Goal: Communication & Community: Answer question/provide support

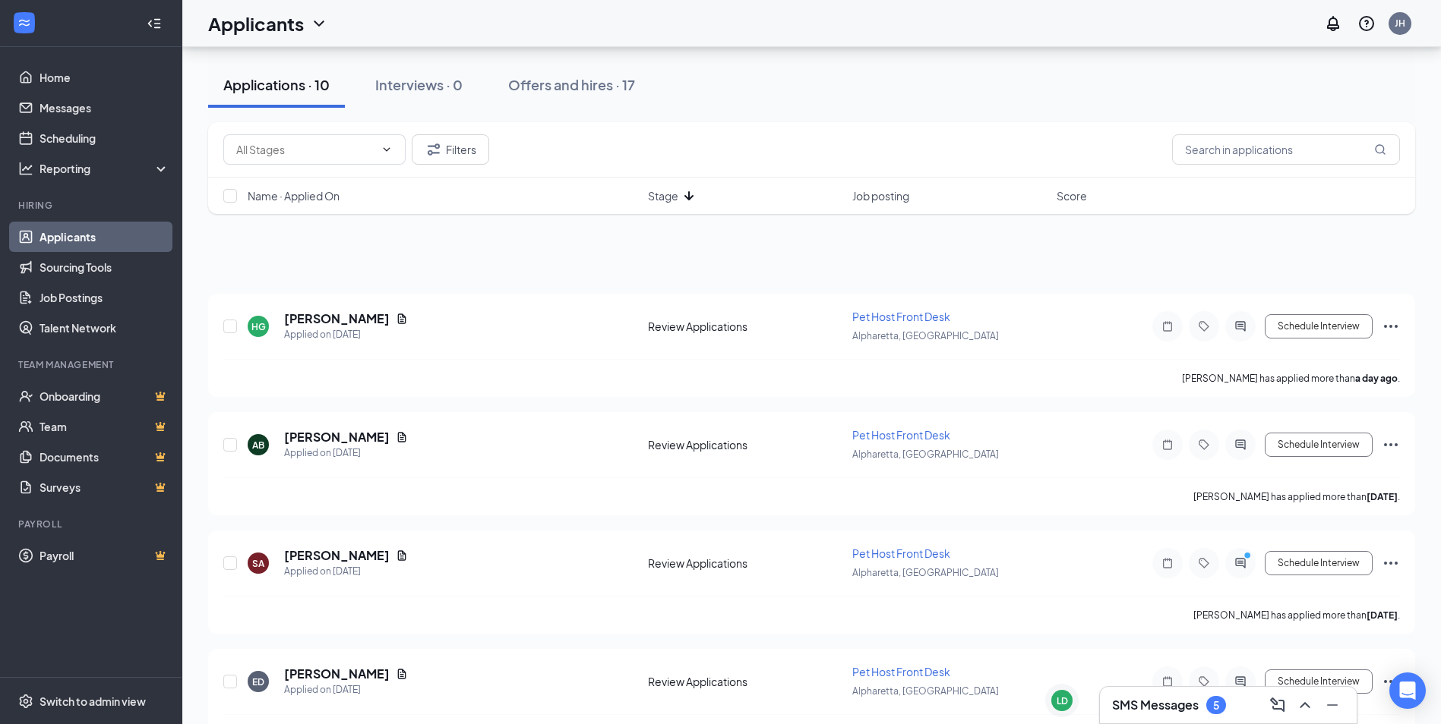
scroll to position [757, 0]
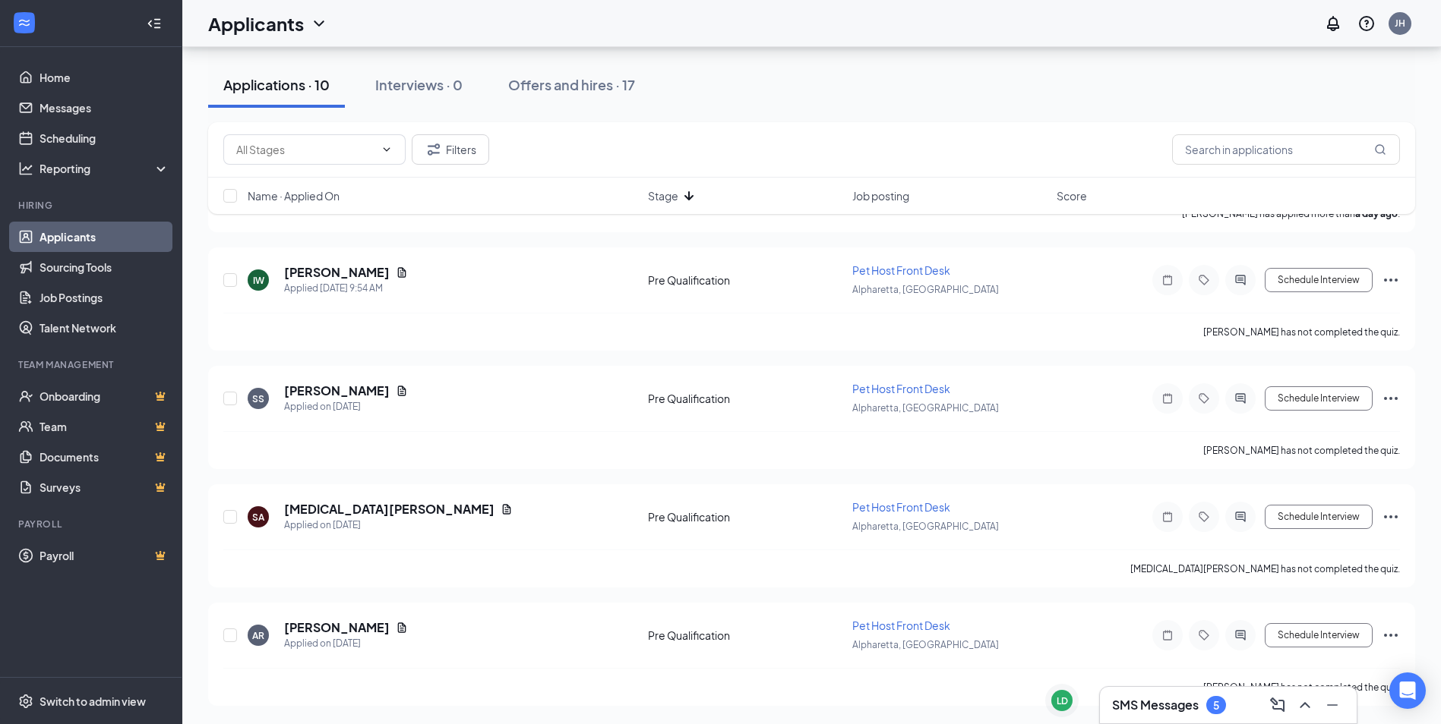
click at [1163, 707] on h3 "SMS Messages" at bounding box center [1155, 705] width 87 height 17
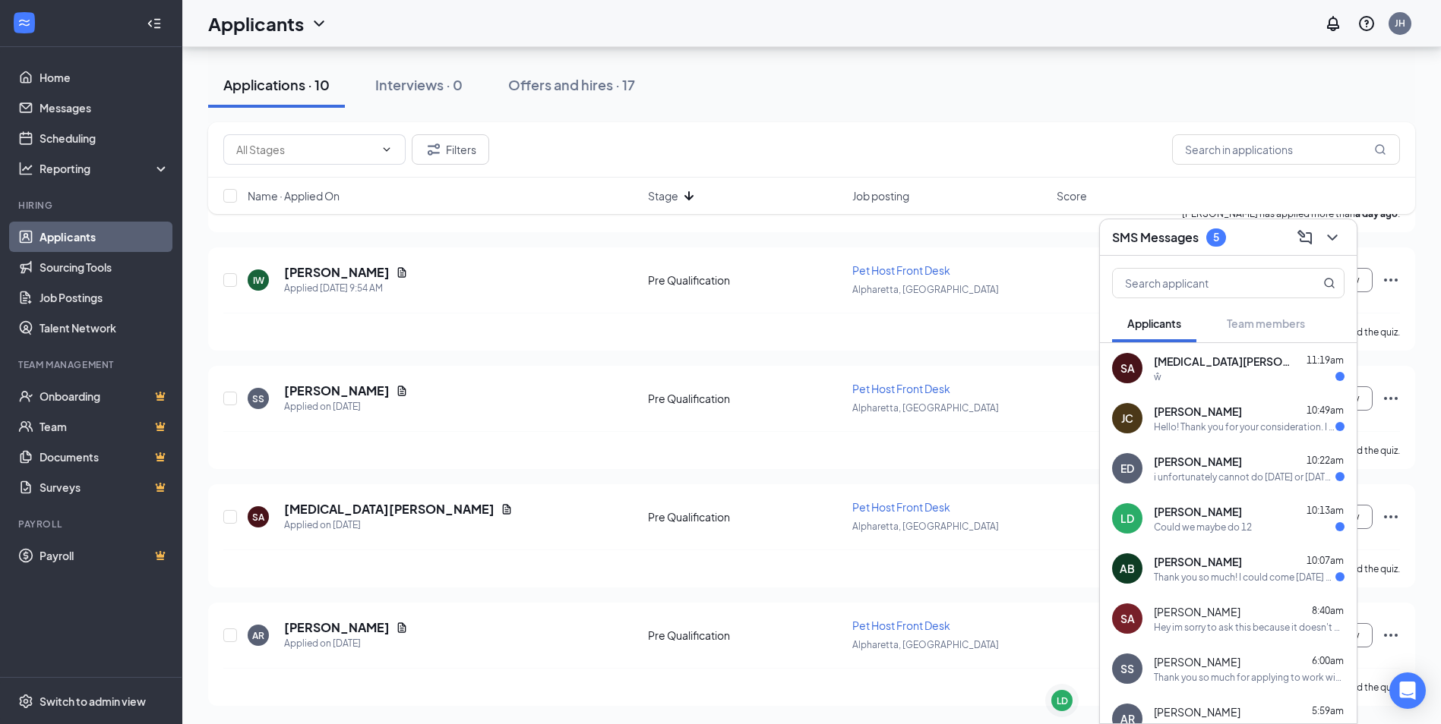
click at [1258, 524] on div "Could we maybe do 12" at bounding box center [1249, 527] width 191 height 13
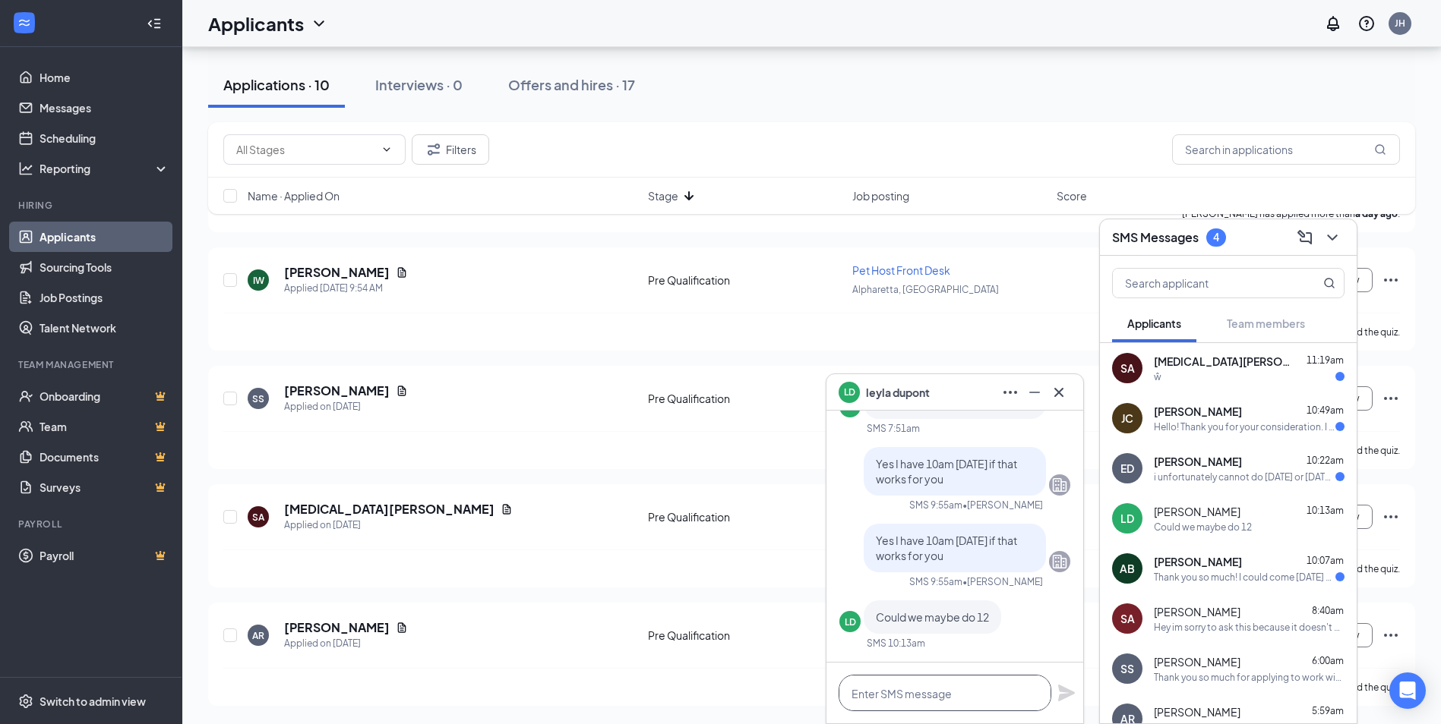
click at [985, 705] on textarea at bounding box center [944, 693] width 213 height 36
click at [949, 699] on textarea at bounding box center [944, 693] width 213 height 36
click at [972, 390] on div "LD [PERSON_NAME]" at bounding box center [954, 392] width 232 height 24
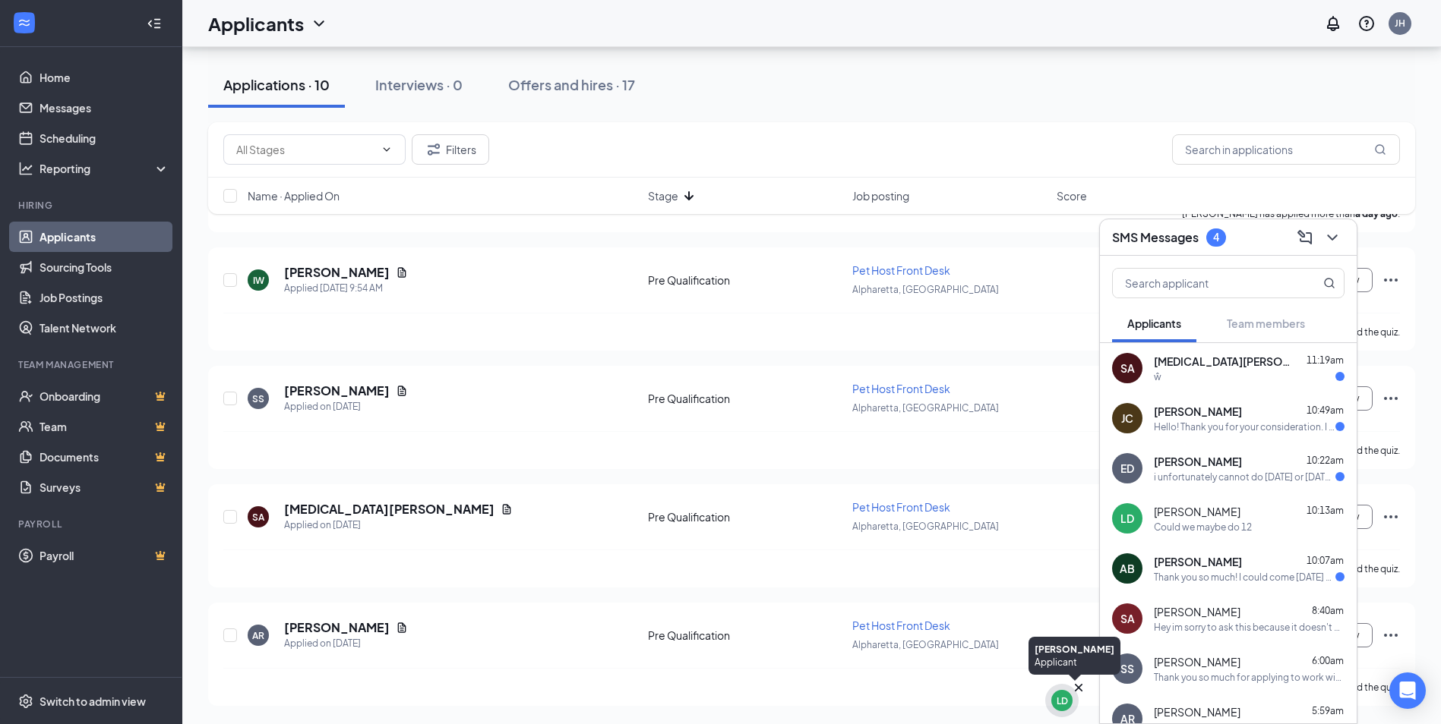
click at [1063, 716] on div "LD" at bounding box center [1061, 700] width 33 height 33
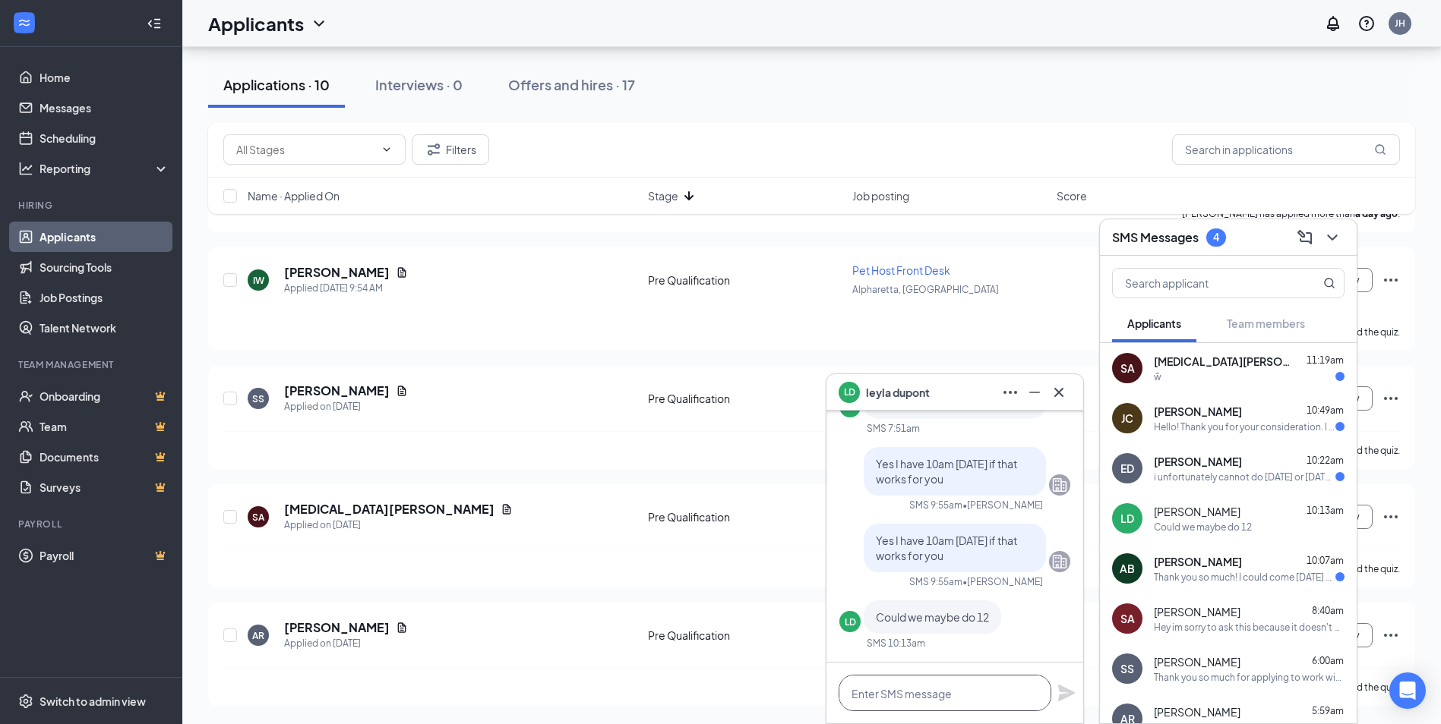
click at [998, 709] on textarea at bounding box center [944, 693] width 213 height 36
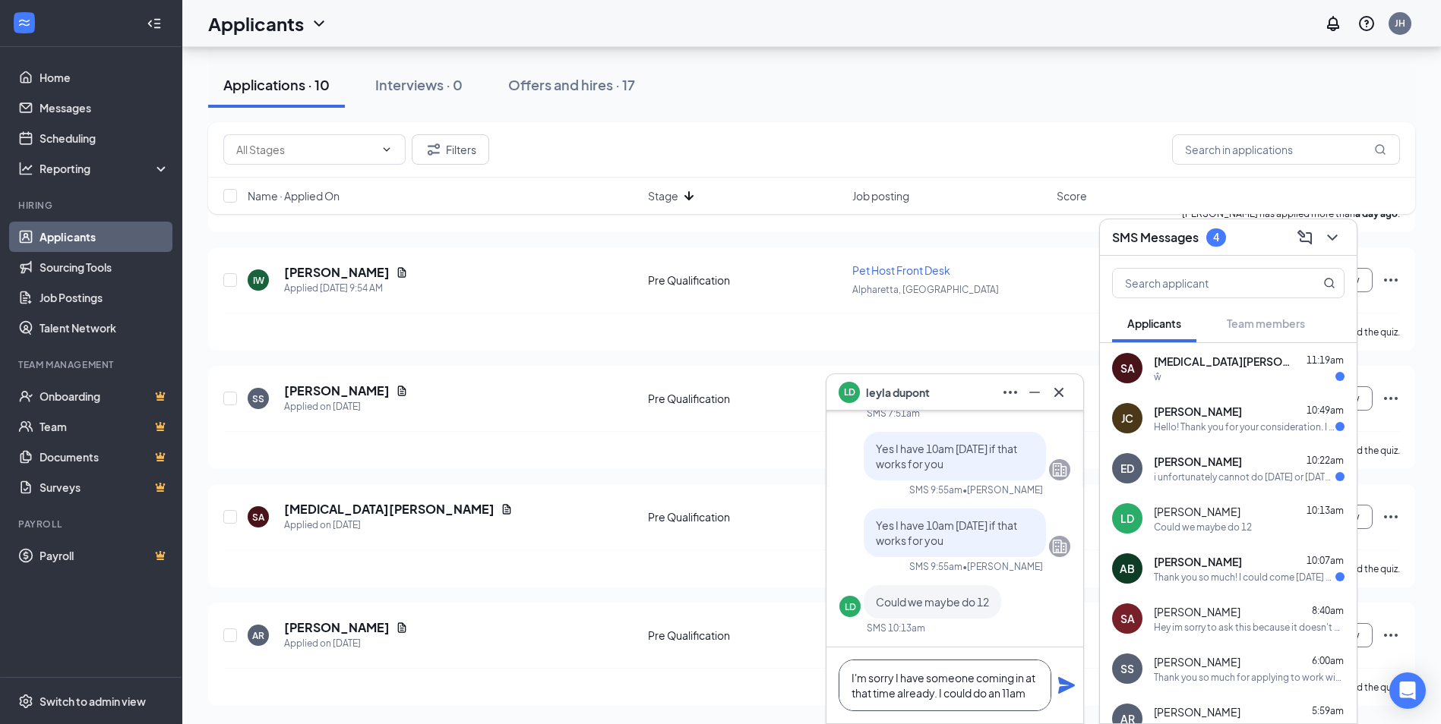
type textarea "I'm sorry I have someone coming in at that time already. I could do an 11am"
click at [1054, 686] on div "I'm sorry I have someone coming in at that time already. I could do an 11am" at bounding box center [954, 686] width 257 height 76
click at [1061, 680] on icon "Plane" at bounding box center [1066, 685] width 17 height 17
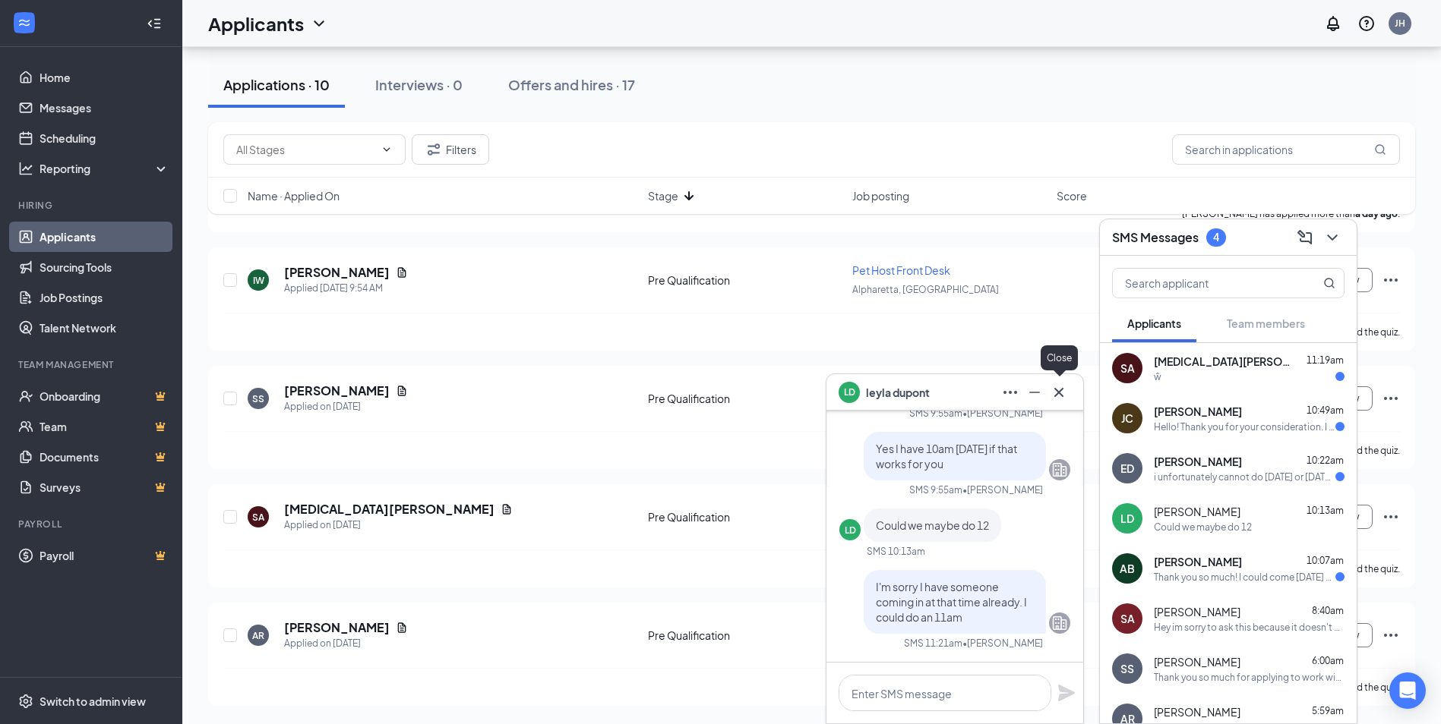
click at [1054, 384] on icon "Cross" at bounding box center [1059, 393] width 18 height 18
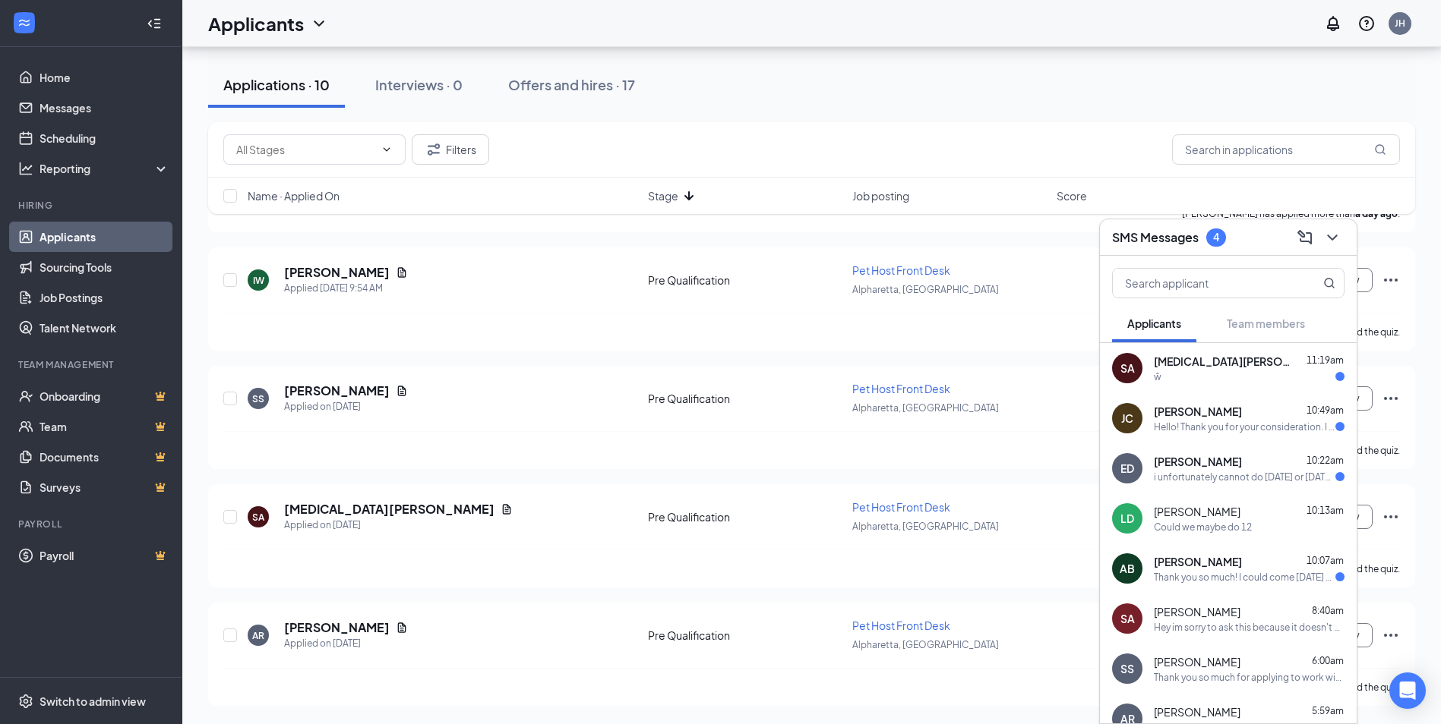
click at [1204, 561] on span "[PERSON_NAME]" at bounding box center [1198, 561] width 88 height 15
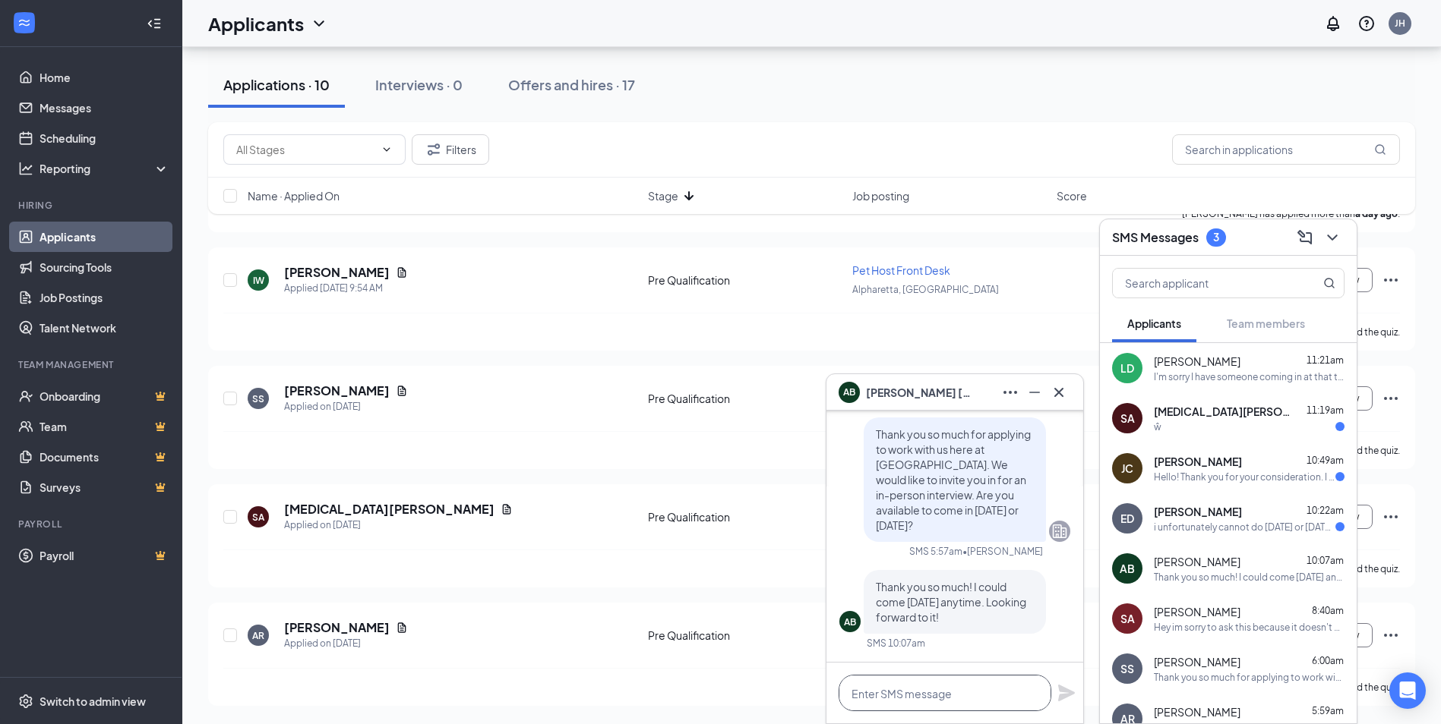
click at [932, 687] on textarea at bounding box center [944, 693] width 213 height 36
click at [991, 687] on textarea at bounding box center [944, 693] width 213 height 36
click at [1049, 690] on textarea "How about 11am [DATE]?" at bounding box center [944, 693] width 213 height 36
type textarea "How about 11am [DATE]?"
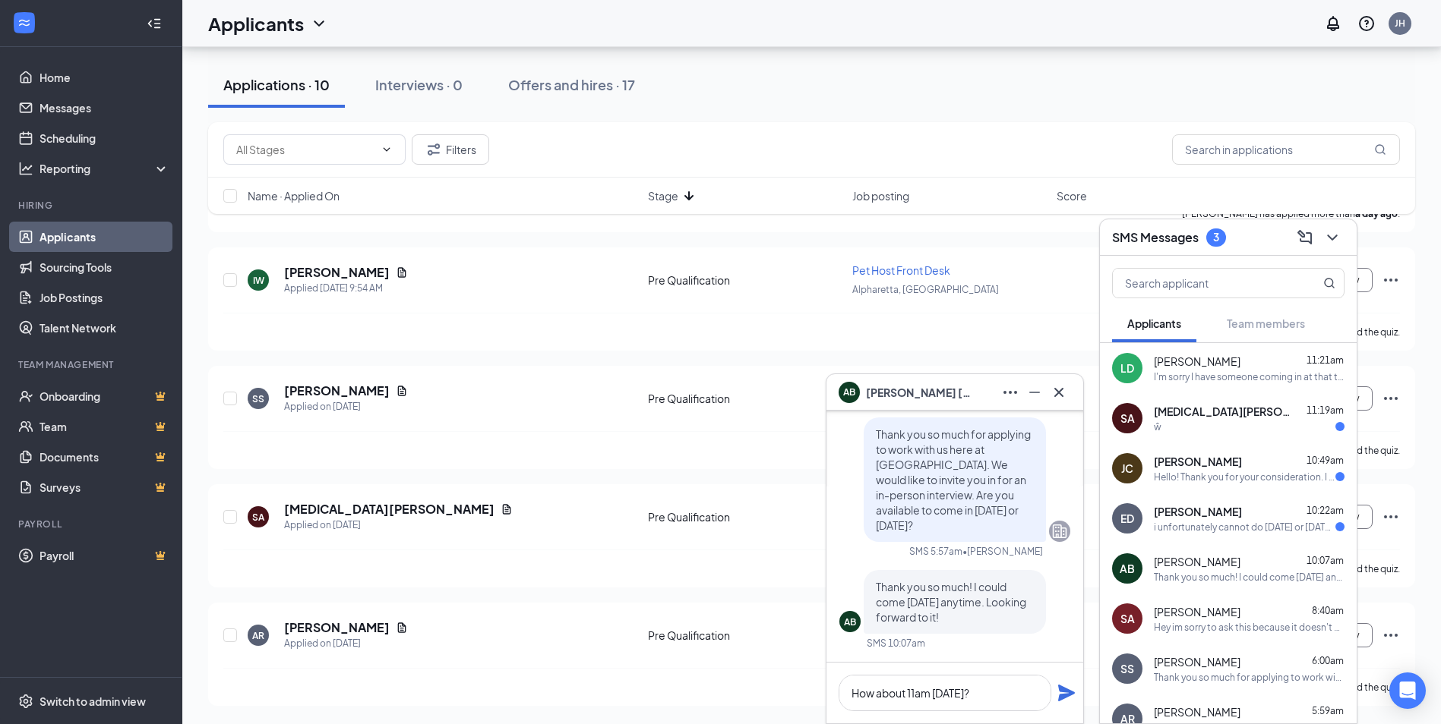
click at [1059, 690] on icon "Plane" at bounding box center [1066, 693] width 17 height 17
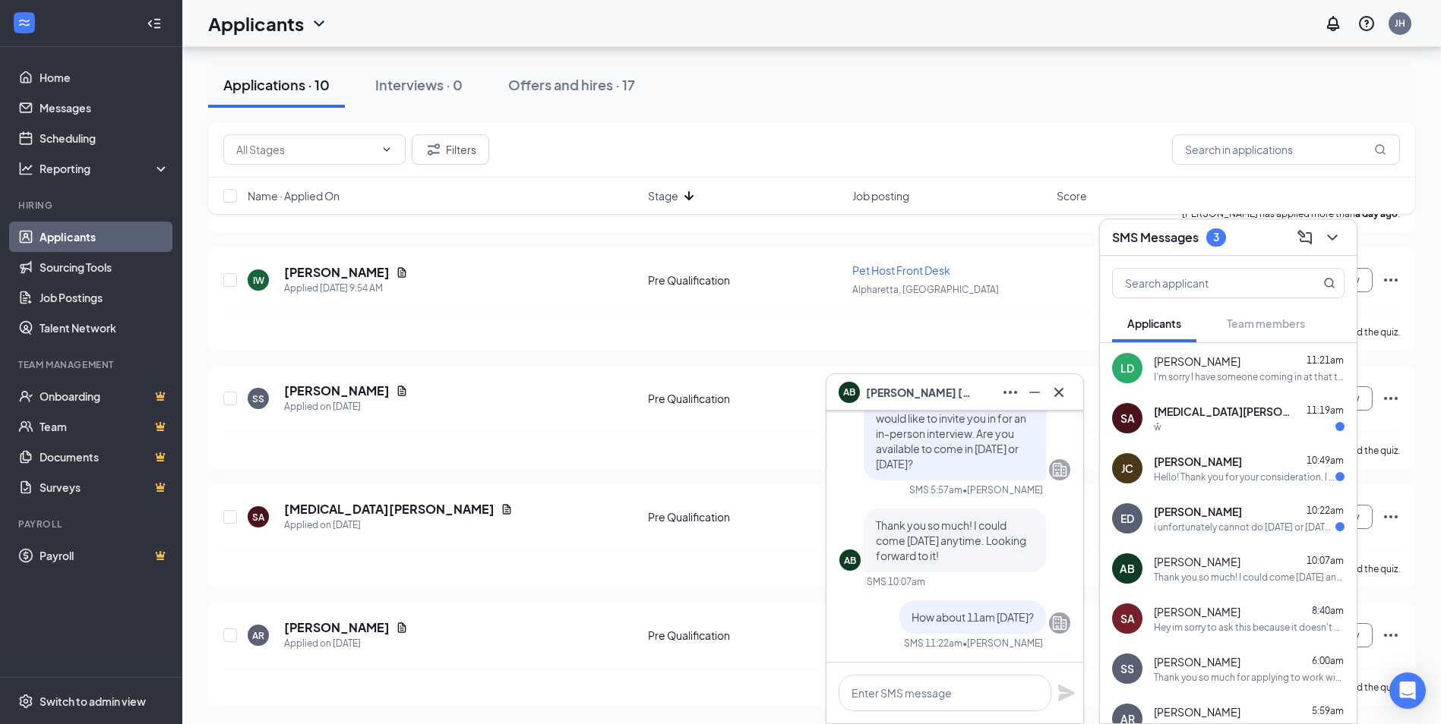
click at [944, 396] on span "[PERSON_NAME]" at bounding box center [919, 392] width 106 height 17
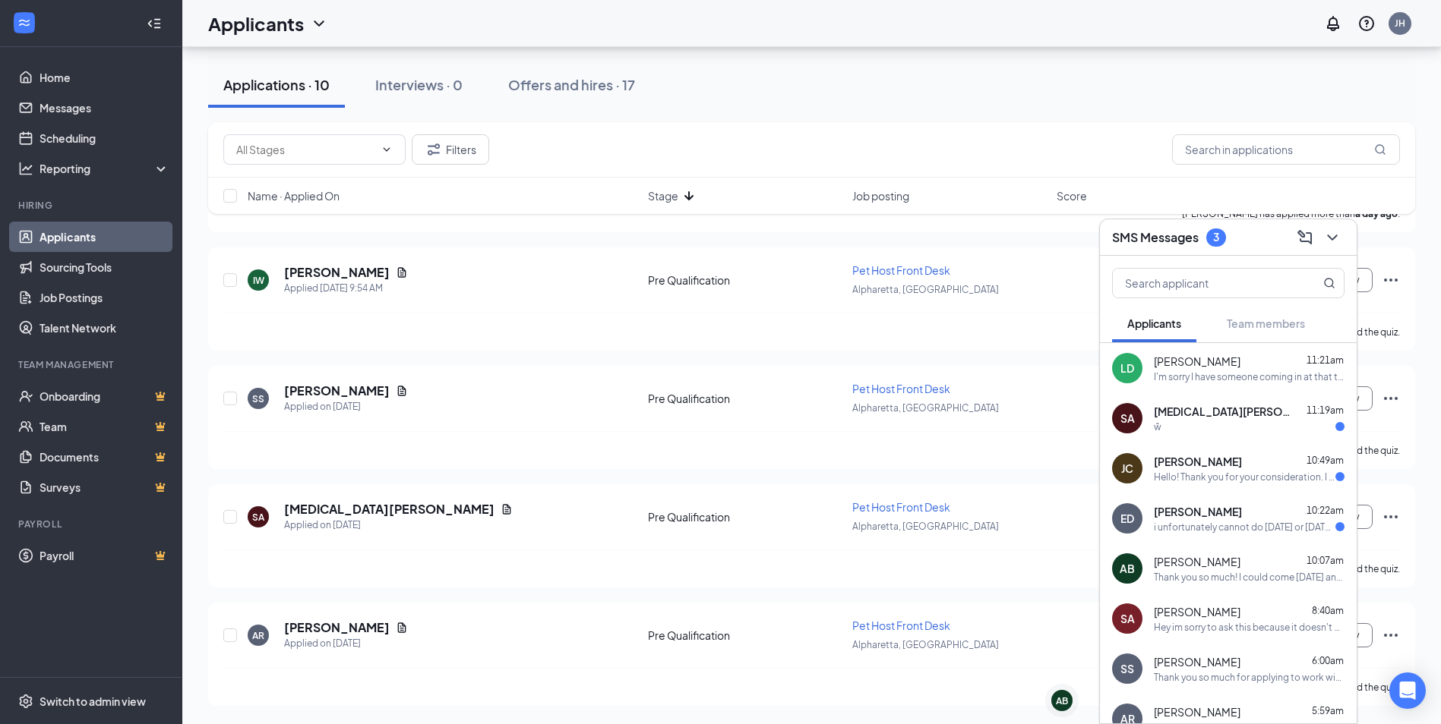
click at [1206, 461] on span "[PERSON_NAME]" at bounding box center [1198, 461] width 88 height 15
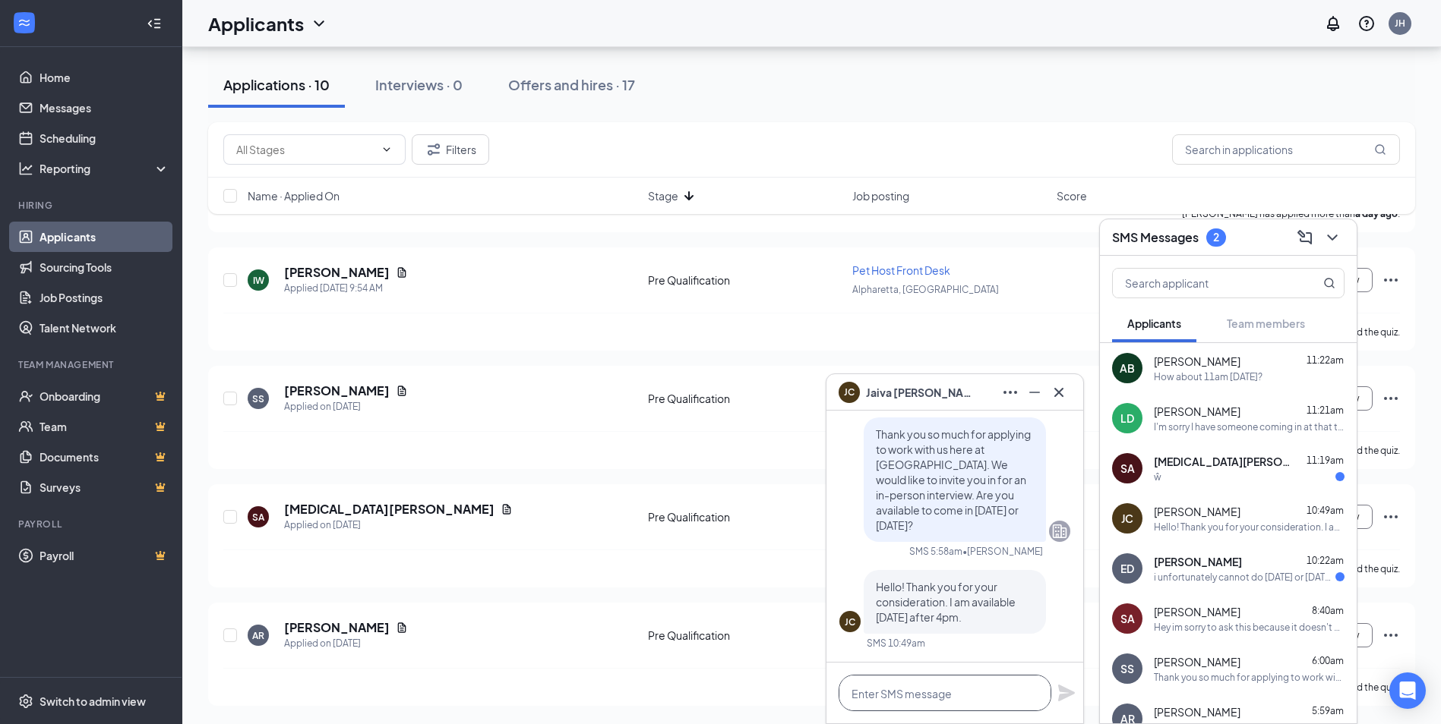
click at [980, 698] on textarea at bounding box center [944, 693] width 213 height 36
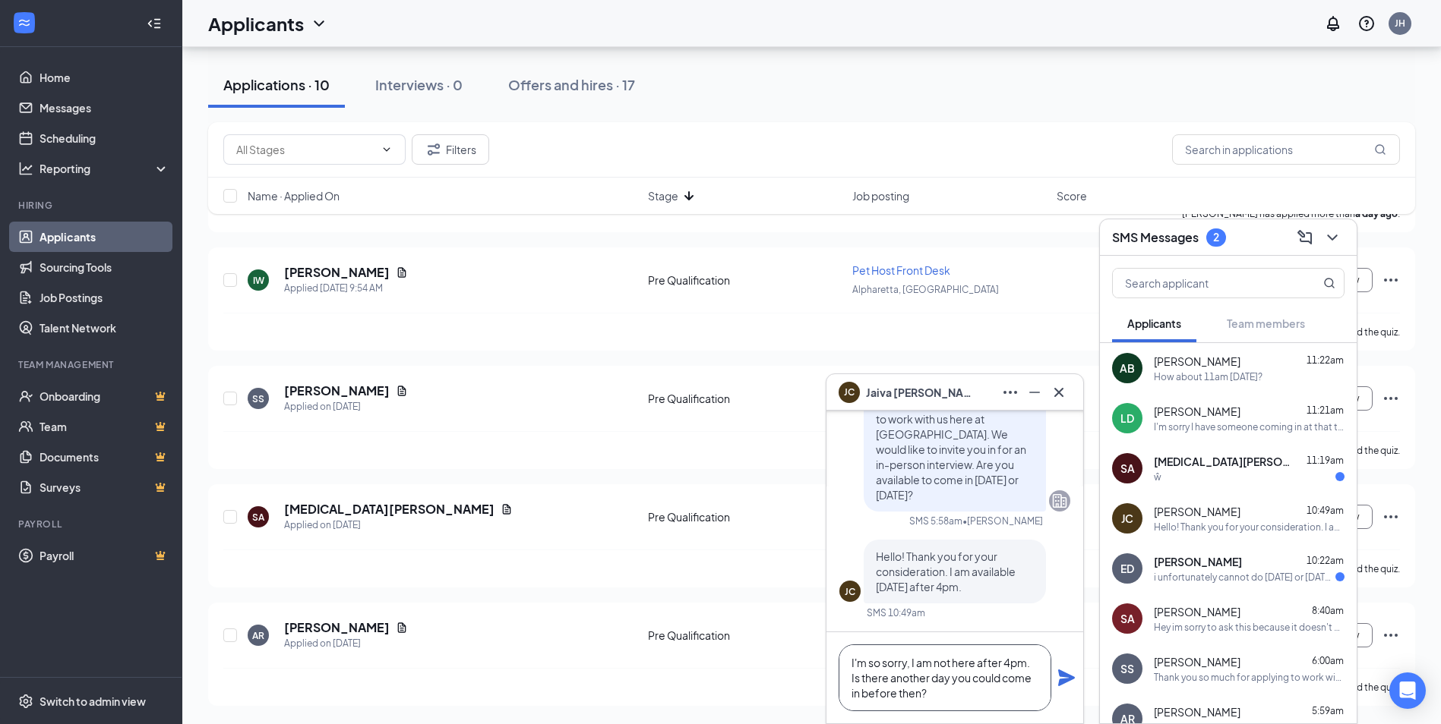
type textarea "I'm so sorry, I am not here after 4pm. Is there another day you could come in b…"
click at [1060, 674] on icon "Plane" at bounding box center [1066, 678] width 17 height 17
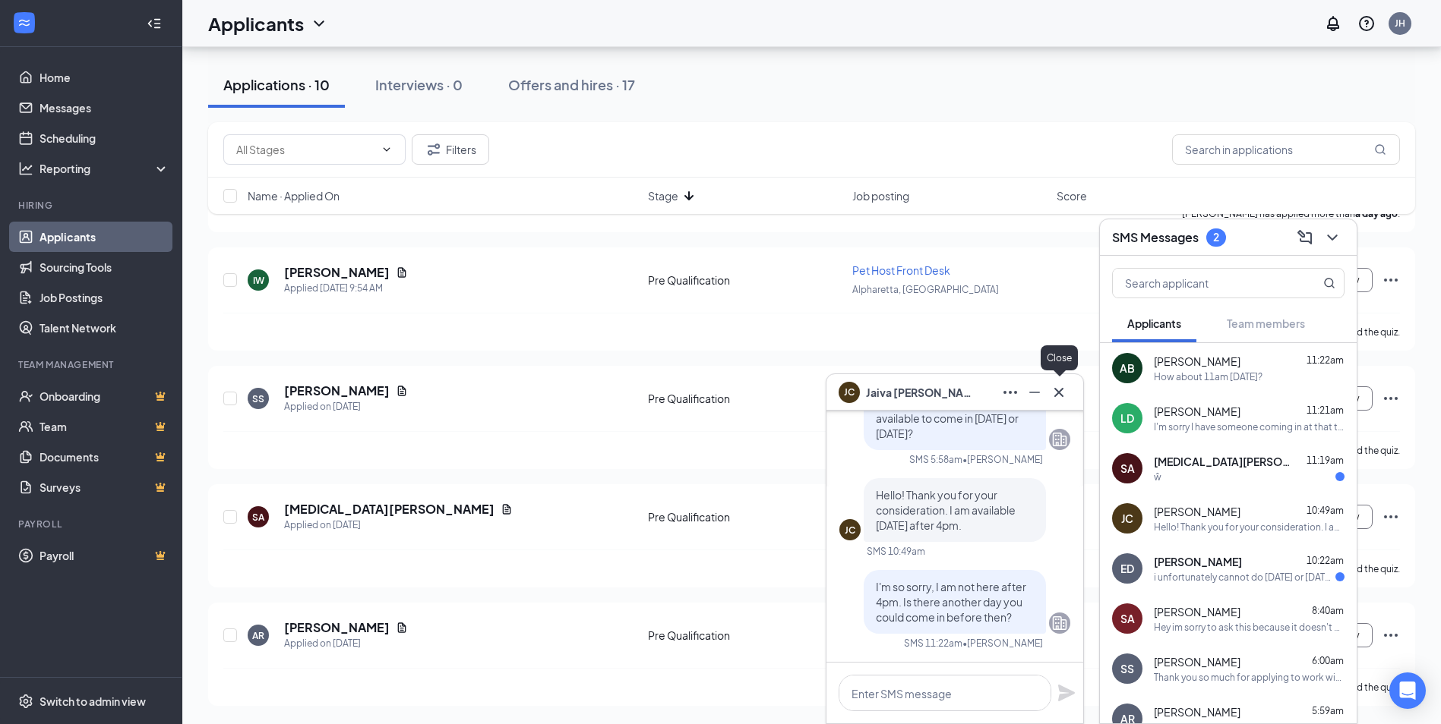
click at [1065, 395] on icon "Cross" at bounding box center [1059, 393] width 18 height 18
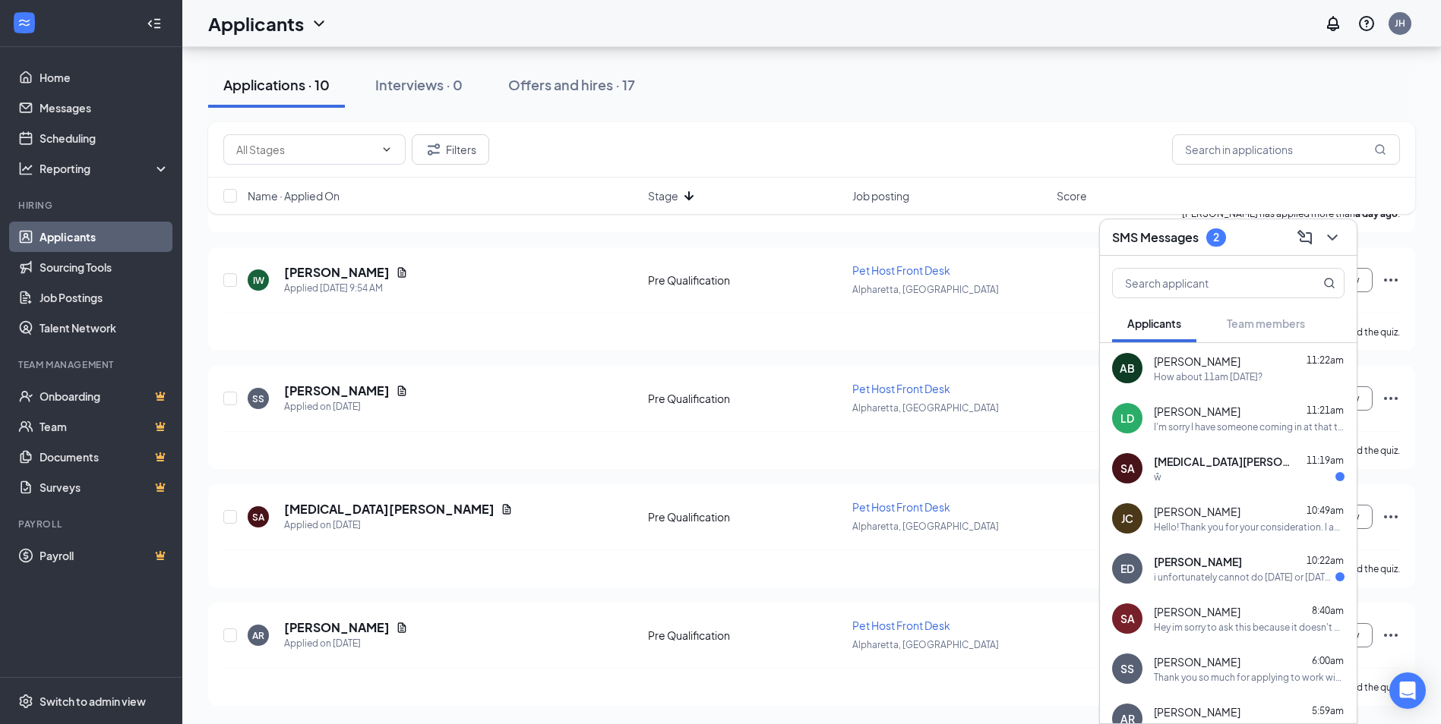
click at [1265, 579] on div "i unfortunately cannot do [DATE] or [DATE] is there another day available?" at bounding box center [1245, 577] width 182 height 13
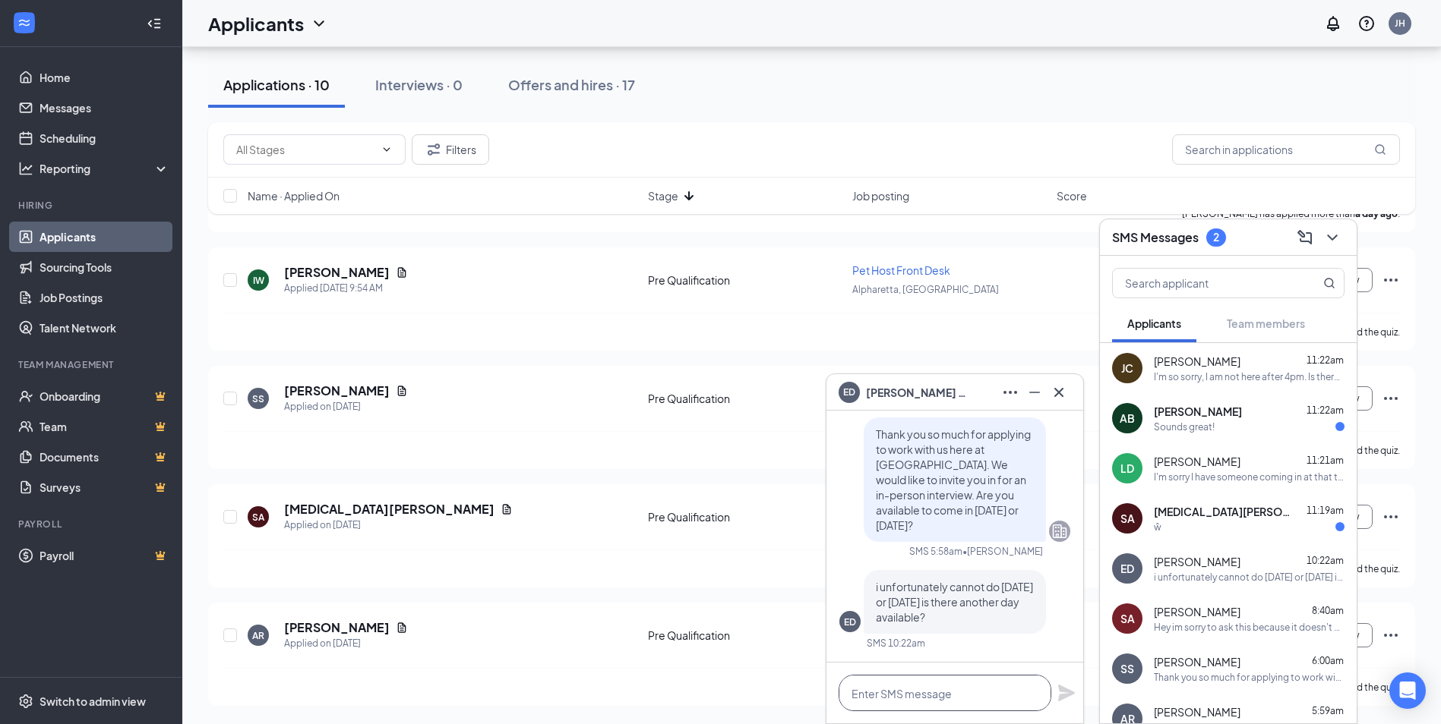
click at [971, 696] on textarea at bounding box center [944, 693] width 213 height 36
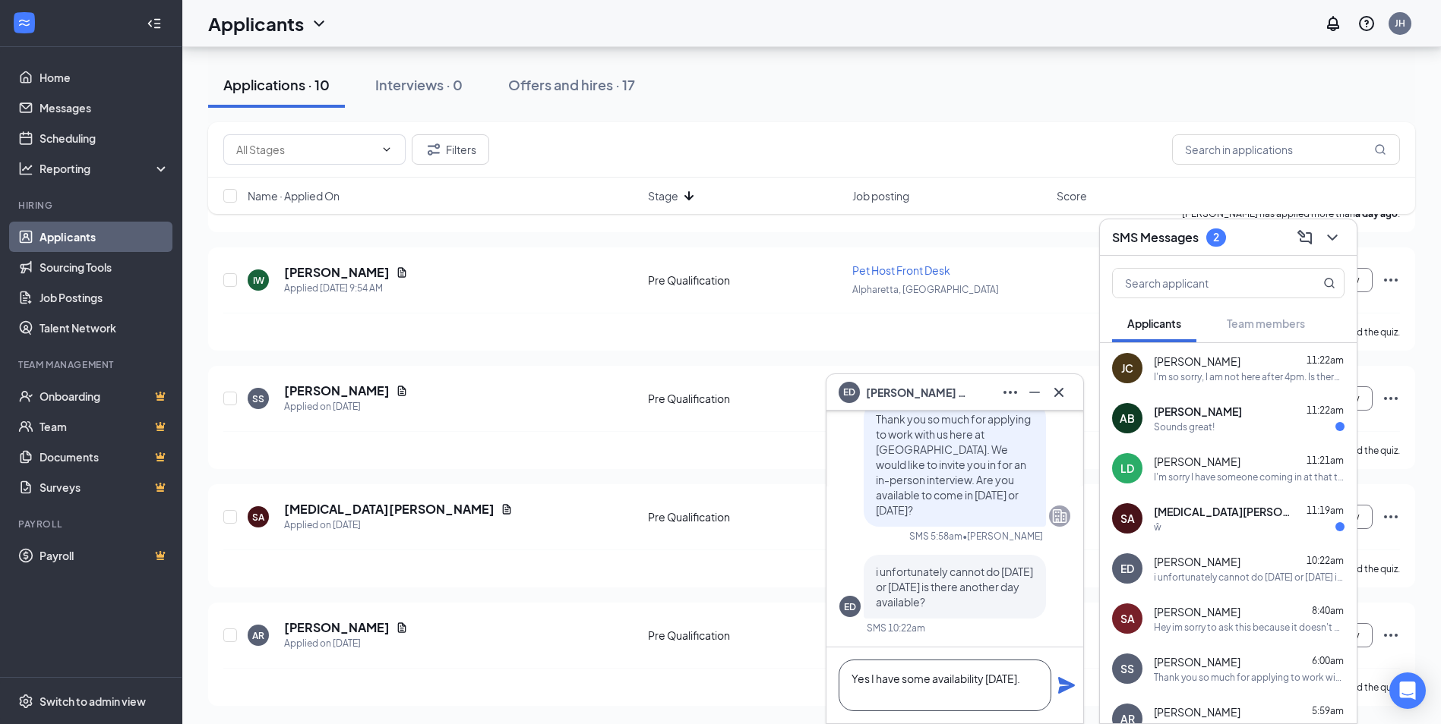
drag, startPoint x: 881, startPoint y: 691, endPoint x: 911, endPoint y: 707, distance: 33.6
click at [911, 707] on textarea "Yes I have some availability [DATE]." at bounding box center [944, 686] width 213 height 52
click at [944, 694] on textarea "Yes I have some availability [DATE]." at bounding box center [944, 686] width 213 height 52
click at [1015, 695] on textarea "Yes I have some availability [DATE]. I could do 12pm the" at bounding box center [944, 686] width 213 height 52
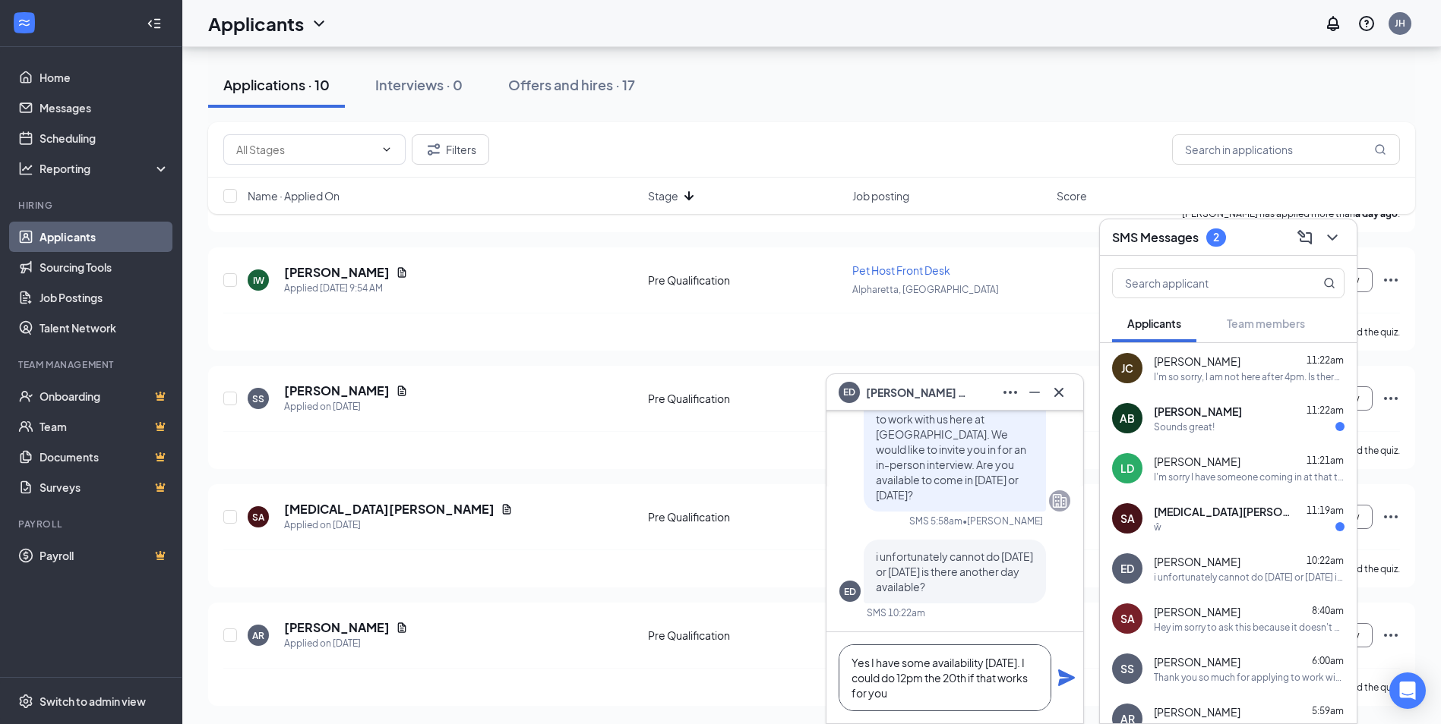
click at [1015, 696] on textarea "Yes I have some availability [DATE]. I could do 12pm the 20th if that works for…" at bounding box center [944, 678] width 213 height 67
click at [996, 704] on textarea "Yes I have some availability [DATE]. I could do 12pm the 20th if that works for…" at bounding box center [944, 678] width 213 height 67
type textarea "Yes I have some availability [DATE]. I could do 12pm the 20th if that works for…"
click at [1060, 677] on icon "Plane" at bounding box center [1066, 678] width 17 height 17
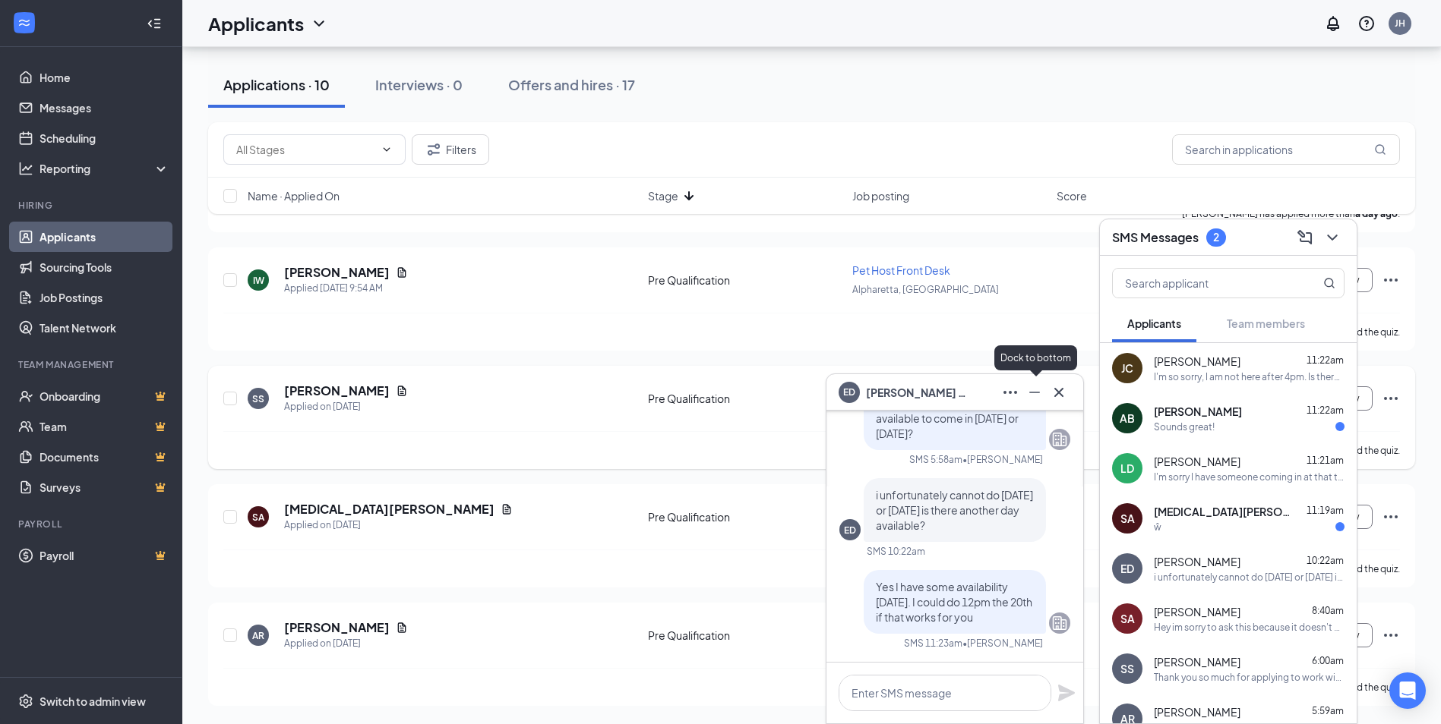
scroll to position [0, 0]
click at [1068, 392] on button at bounding box center [1058, 392] width 24 height 24
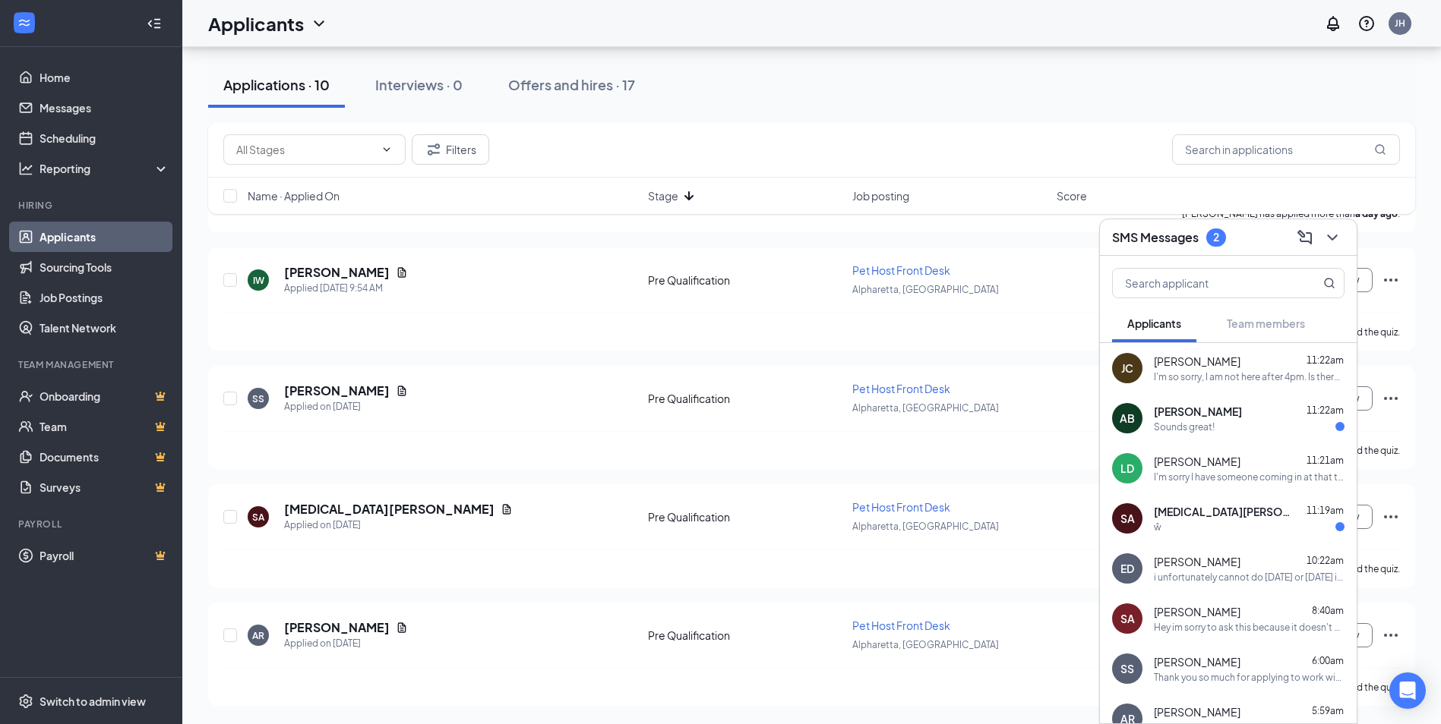
click at [1179, 421] on div "Sounds great!" at bounding box center [1184, 427] width 61 height 13
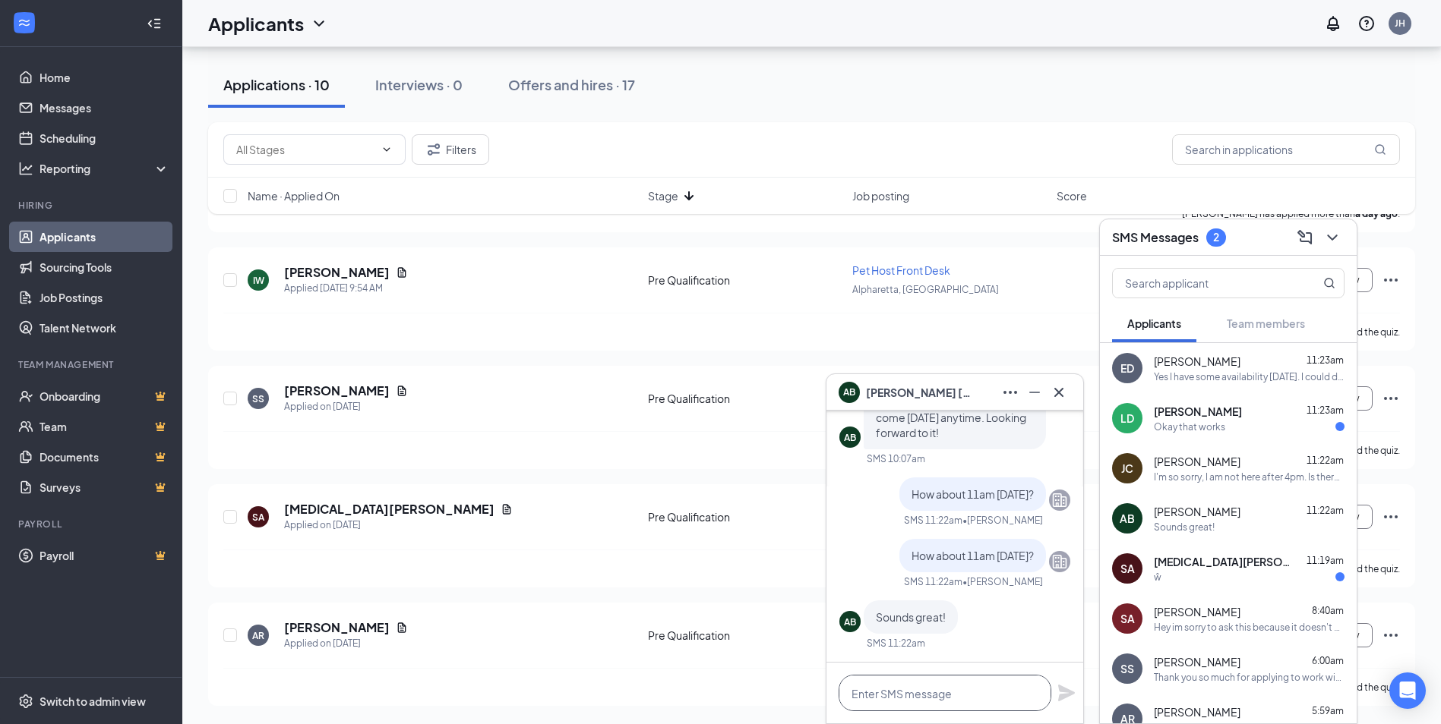
click at [1011, 684] on textarea at bounding box center [944, 693] width 213 height 36
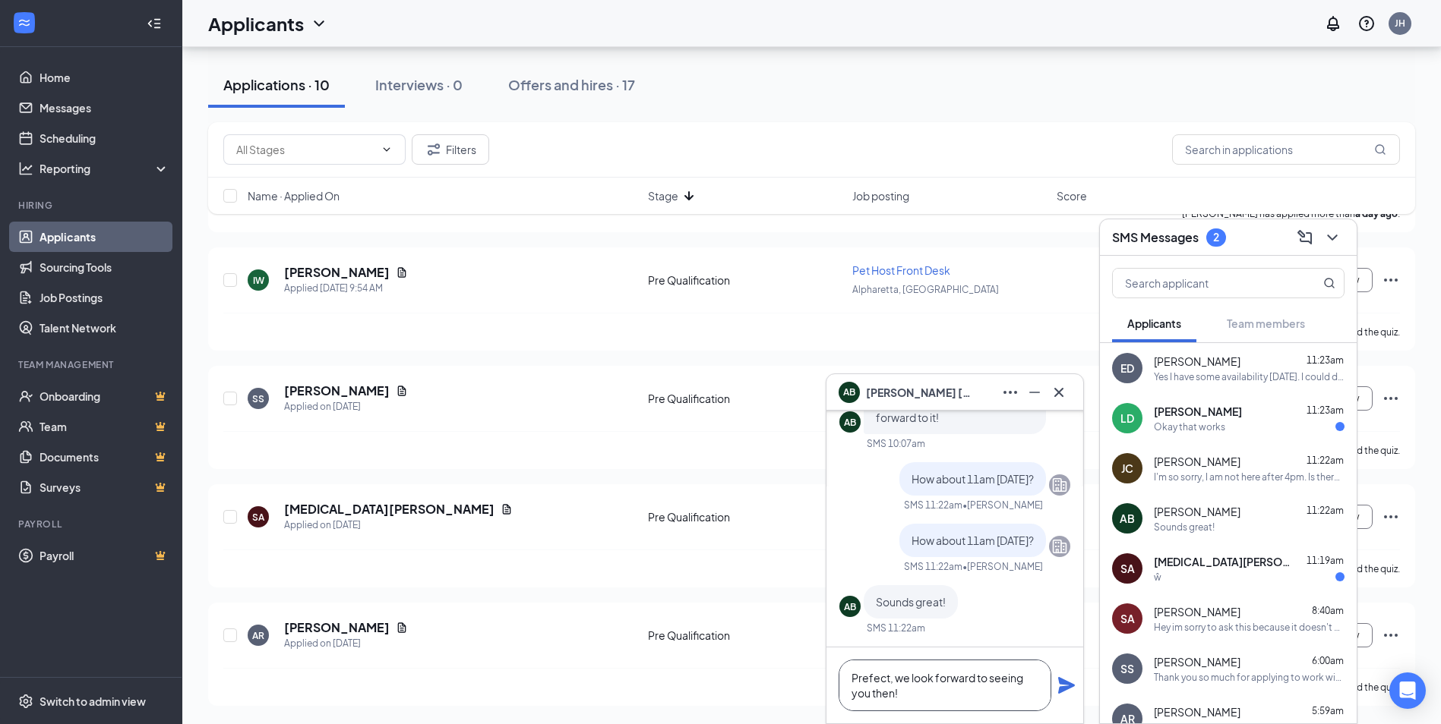
type textarea "Prefect, we look forward to seeing you then!"
click at [1061, 683] on icon "Plane" at bounding box center [1066, 685] width 17 height 17
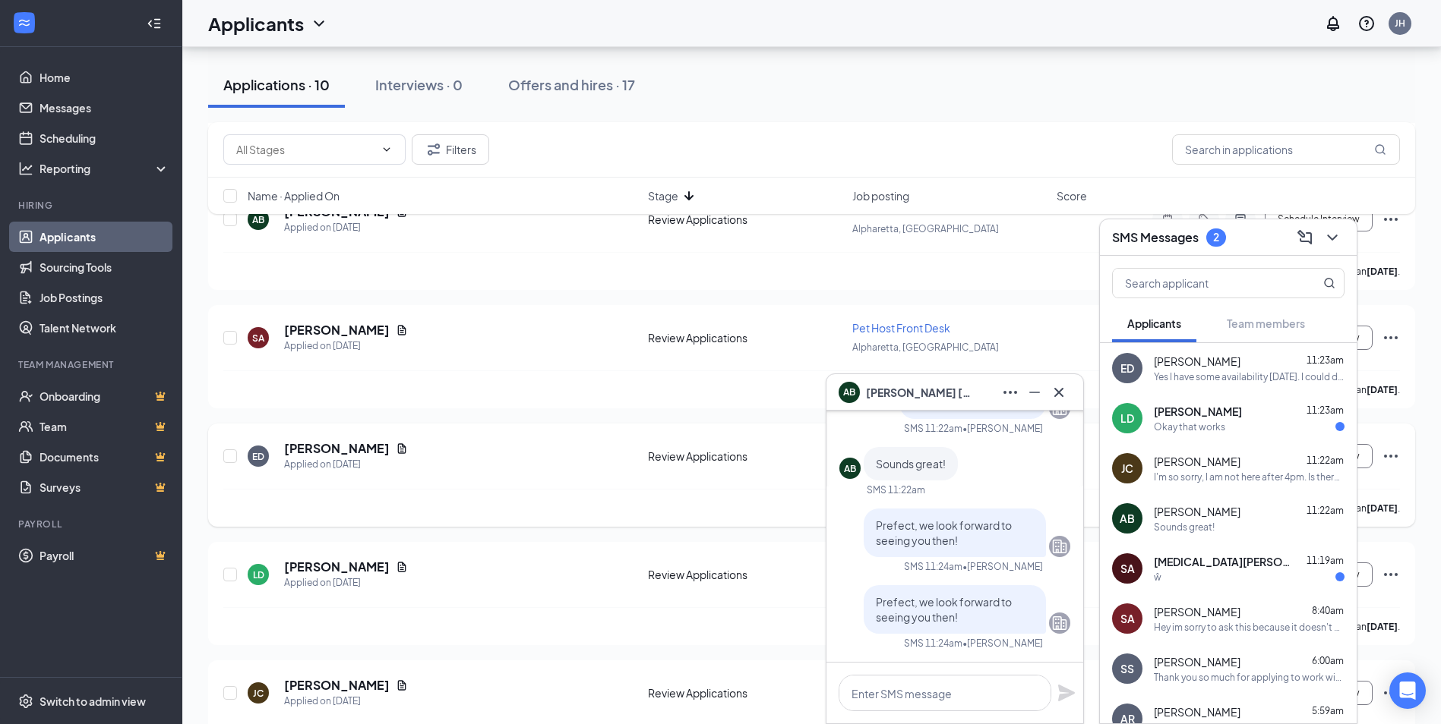
scroll to position [0, 0]
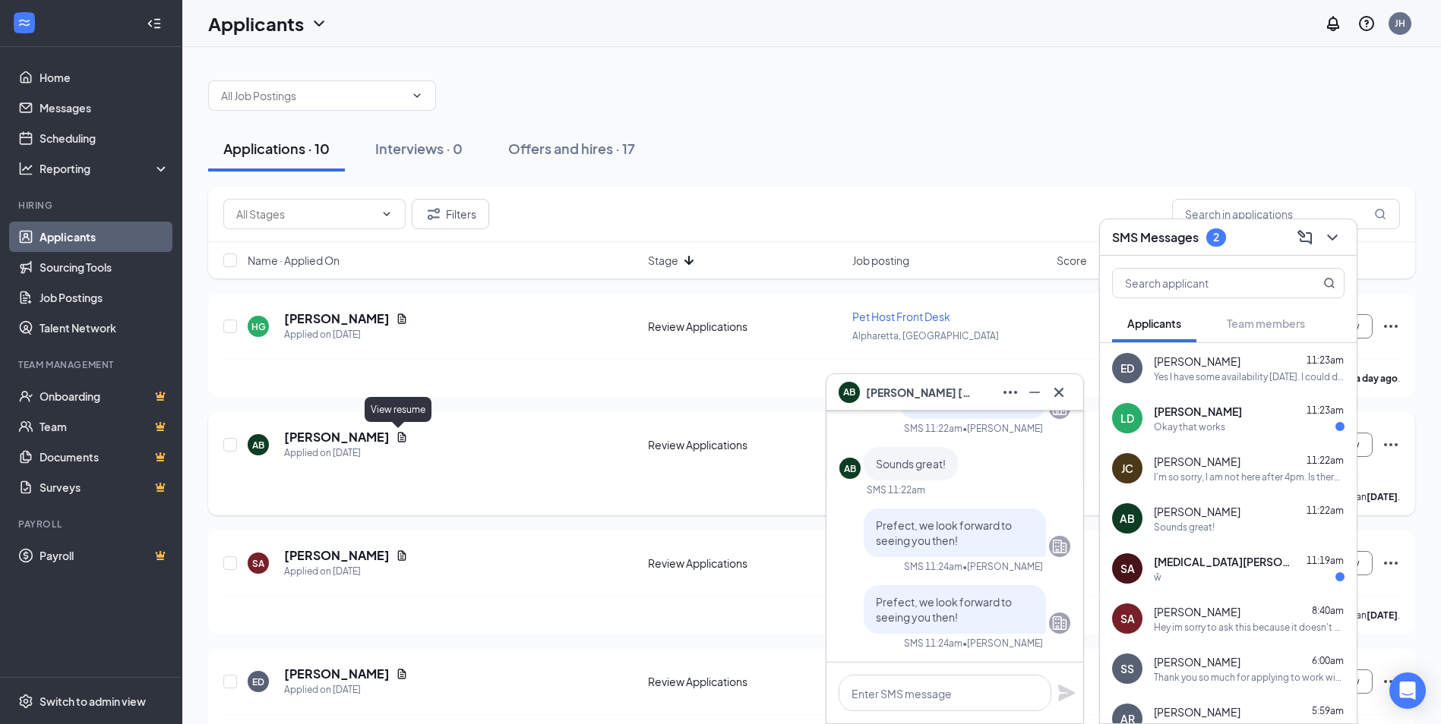
click at [396, 436] on icon "Document" at bounding box center [402, 437] width 12 height 12
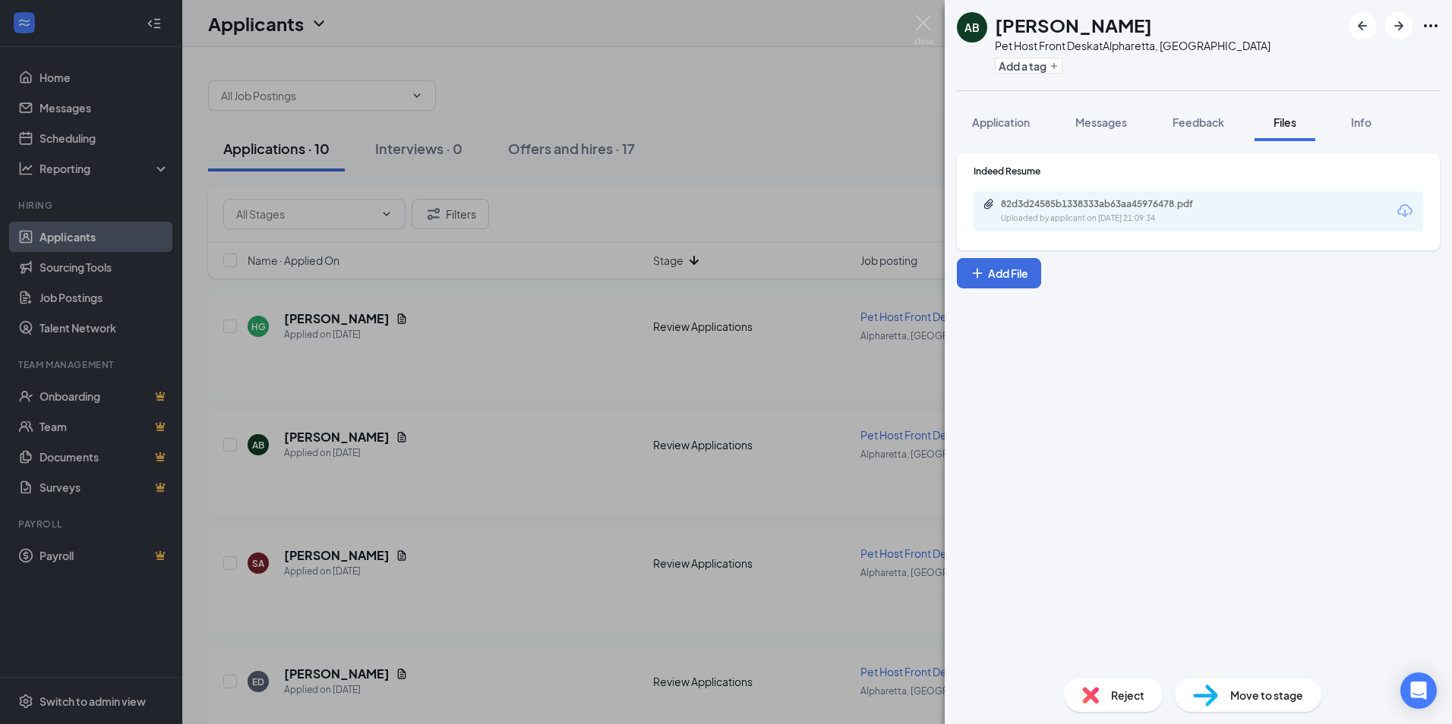
click at [1059, 207] on div "82d3d24585b1338333ab63aa45976478.pdf" at bounding box center [1107, 204] width 213 height 12
click at [923, 30] on img at bounding box center [923, 30] width 19 height 30
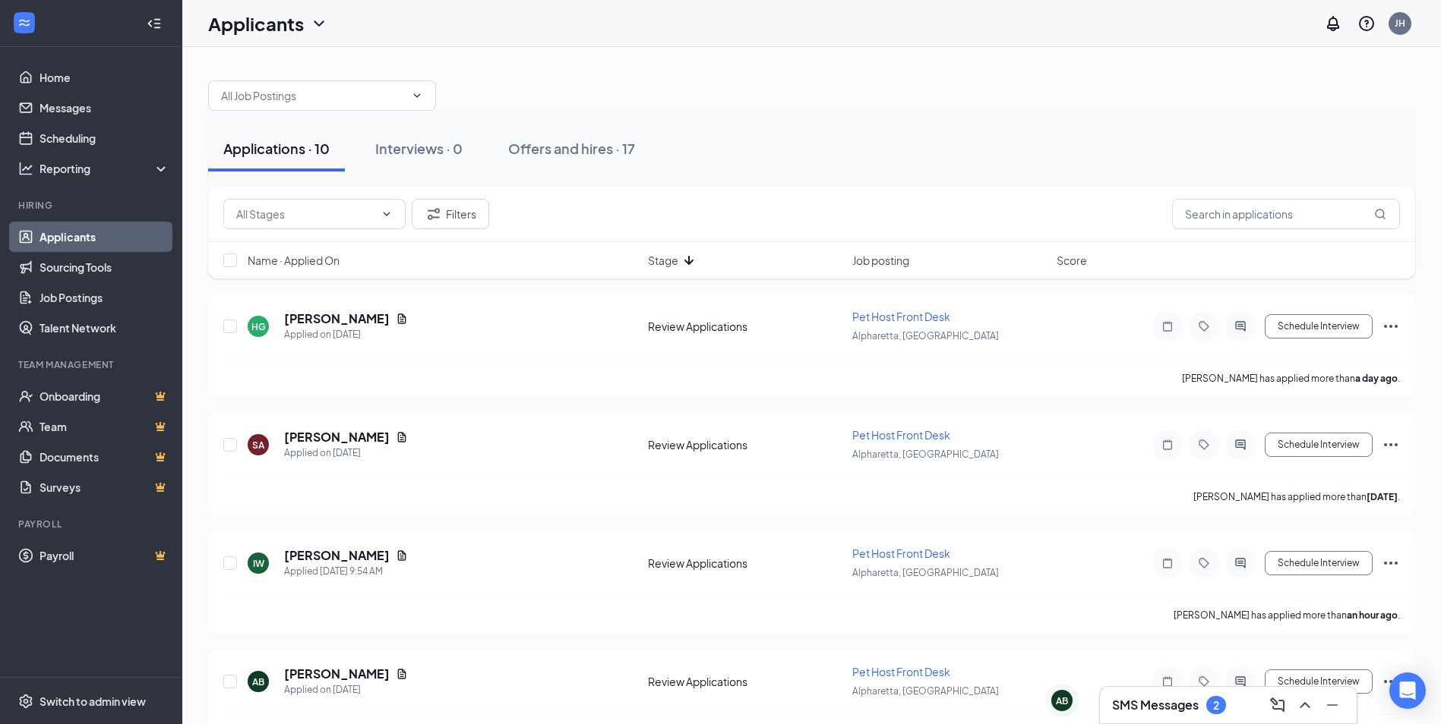
click at [1162, 707] on h3 "SMS Messages" at bounding box center [1155, 705] width 87 height 17
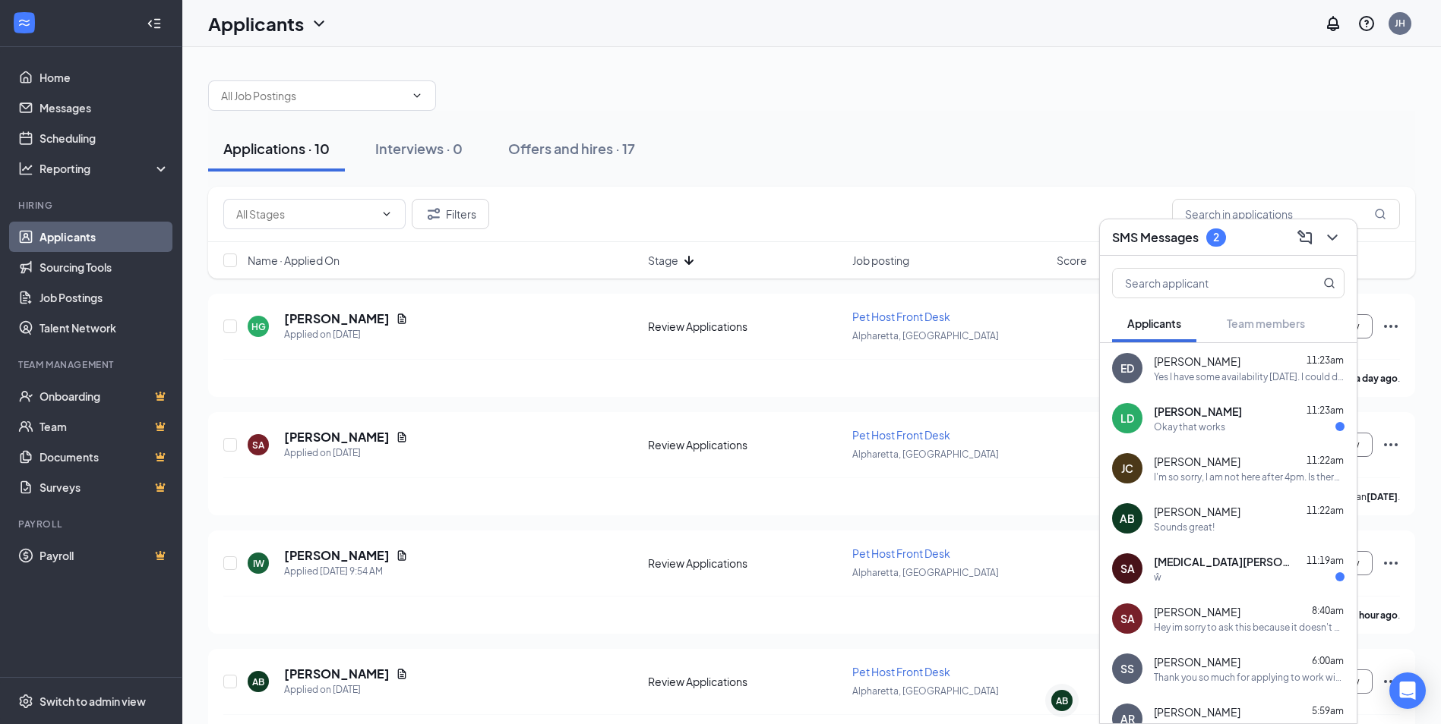
click at [1255, 410] on div "[PERSON_NAME] 11:23am" at bounding box center [1249, 411] width 191 height 15
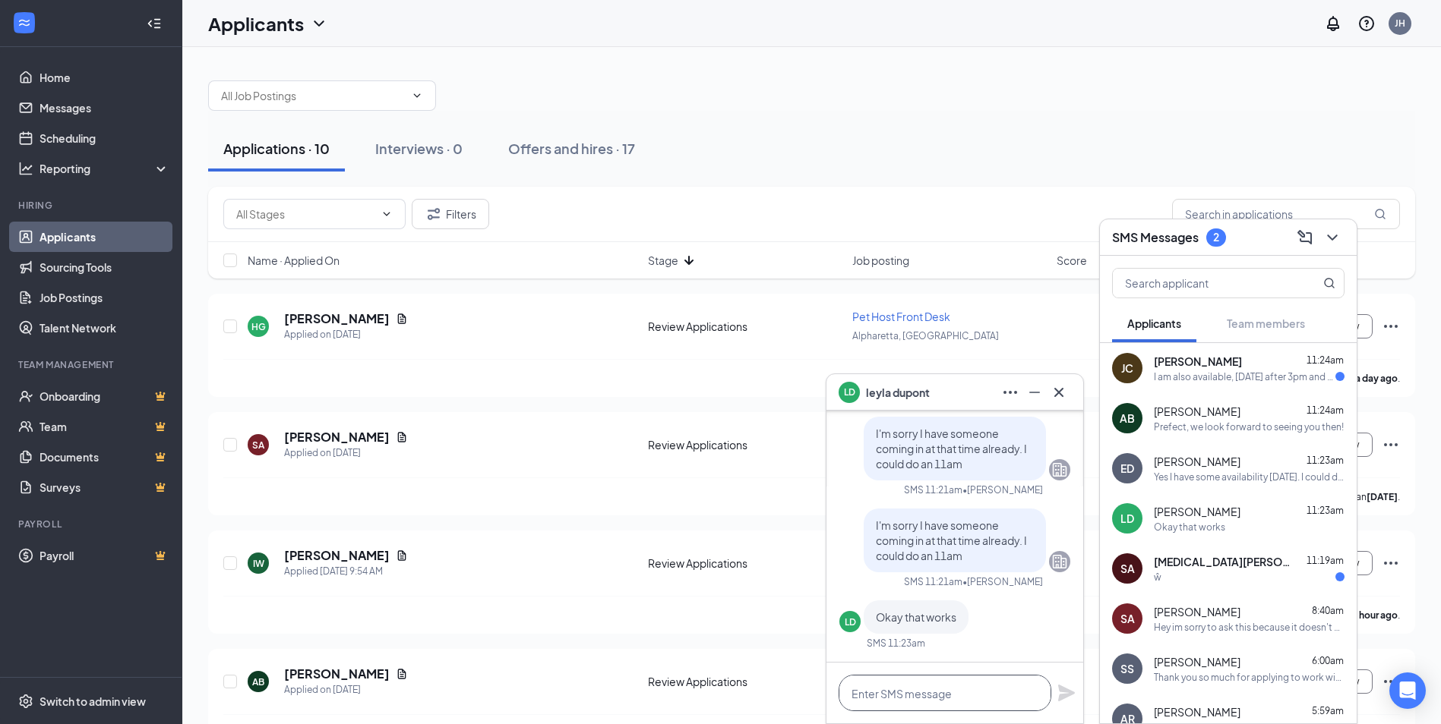
click at [978, 693] on textarea at bounding box center [944, 693] width 213 height 36
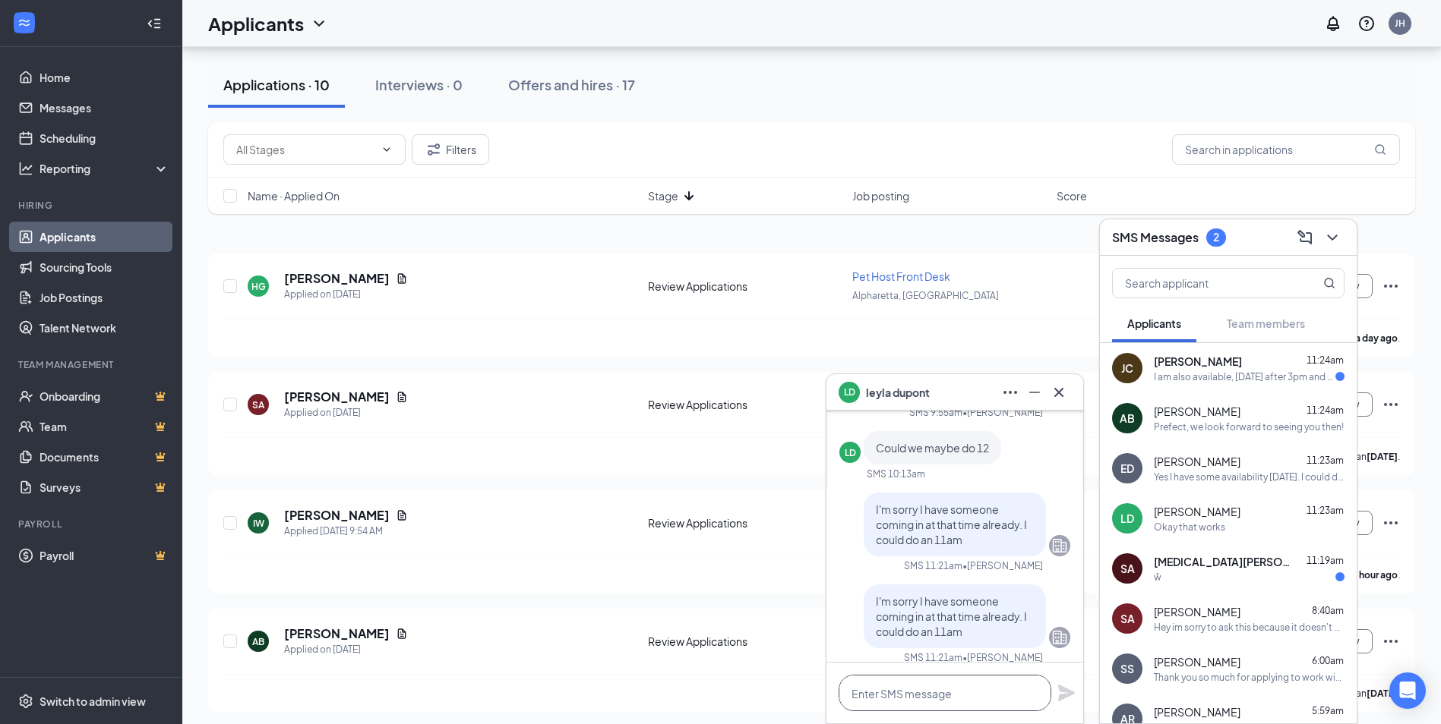
scroll to position [152, 0]
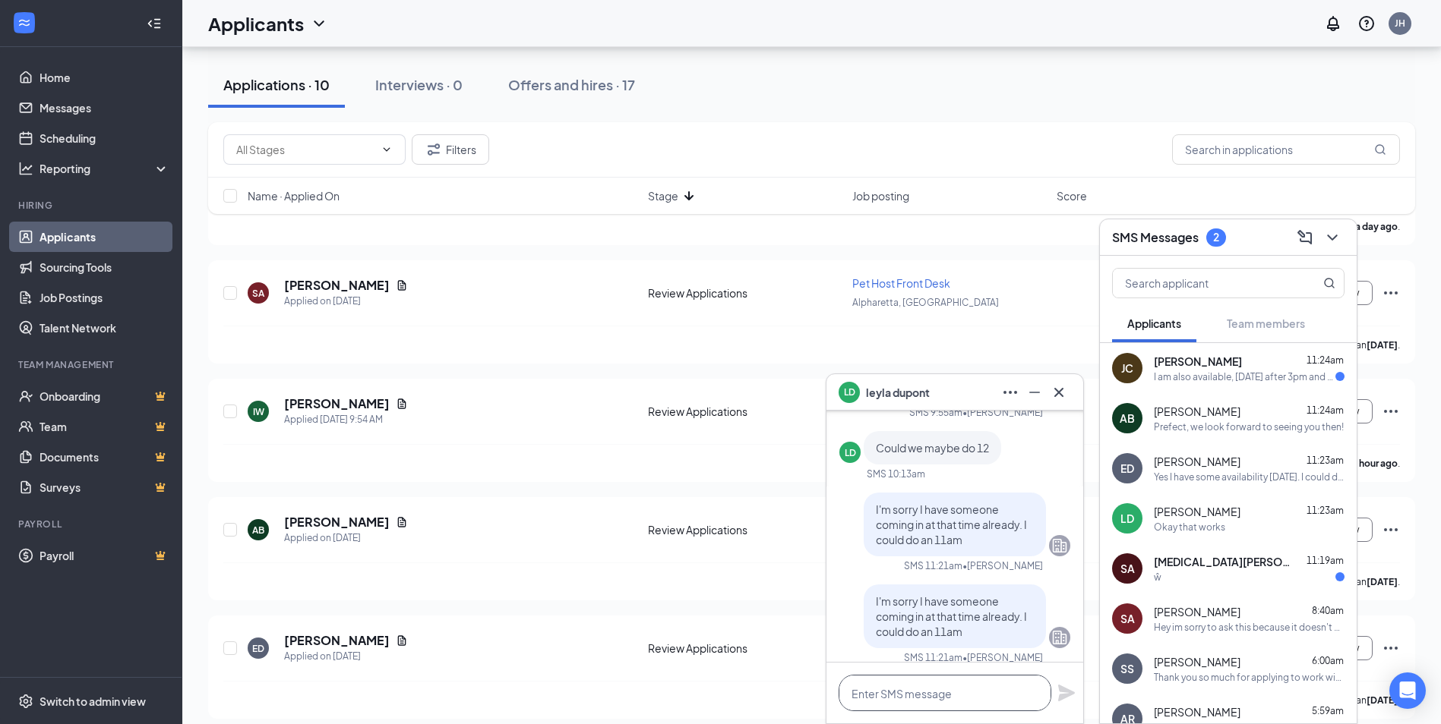
click at [957, 703] on textarea at bounding box center [944, 693] width 213 height 36
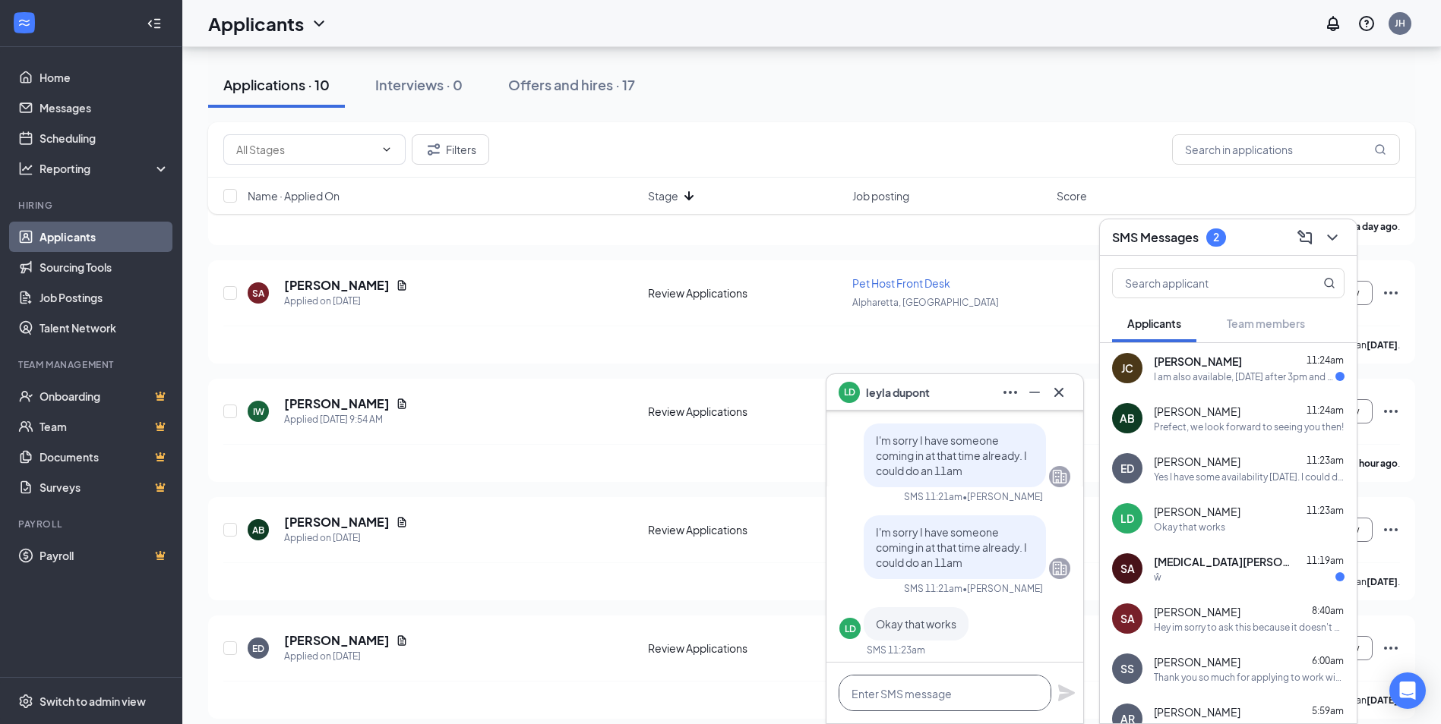
scroll to position [0, 0]
click at [964, 703] on textarea at bounding box center [944, 693] width 213 height 36
type textarea "k"
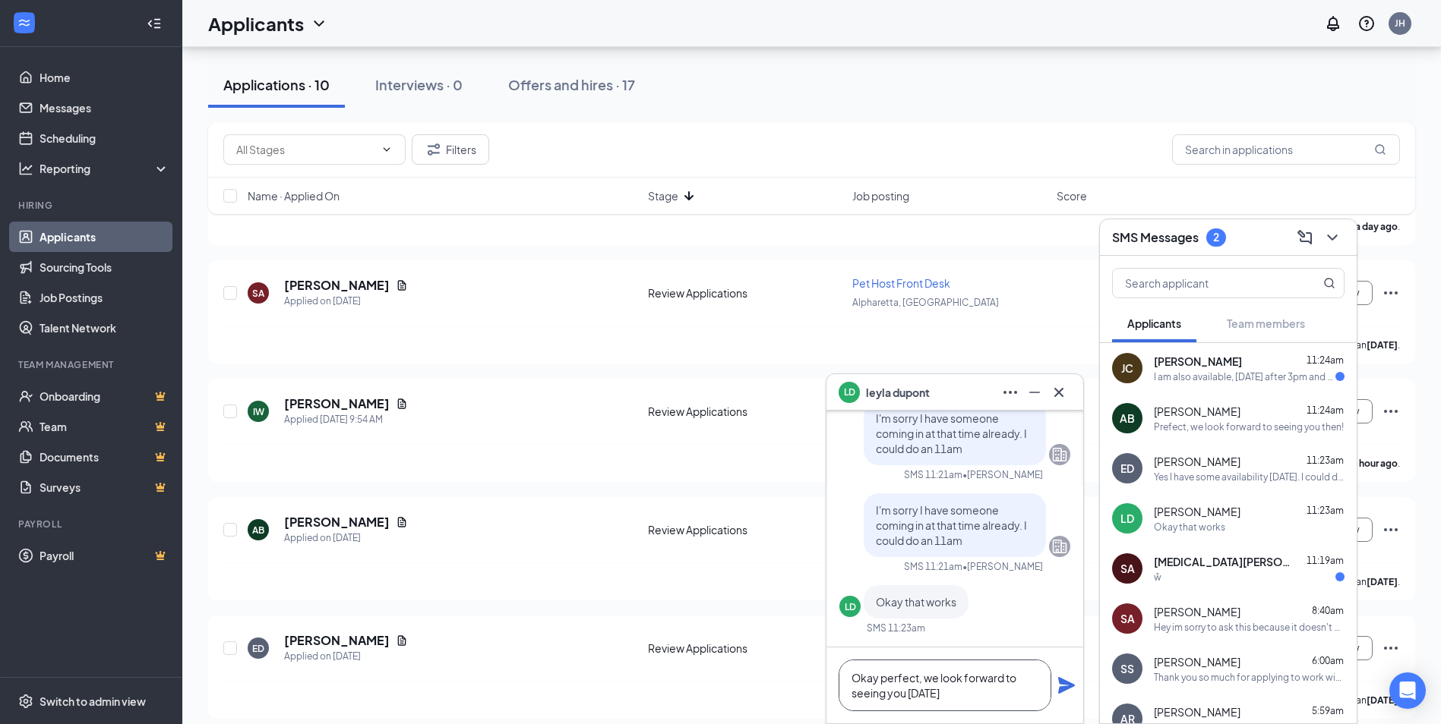
type textarea "Okay perfect, we look forward to seeing you [DATE]"
click at [1062, 690] on icon "Plane" at bounding box center [1066, 685] width 17 height 17
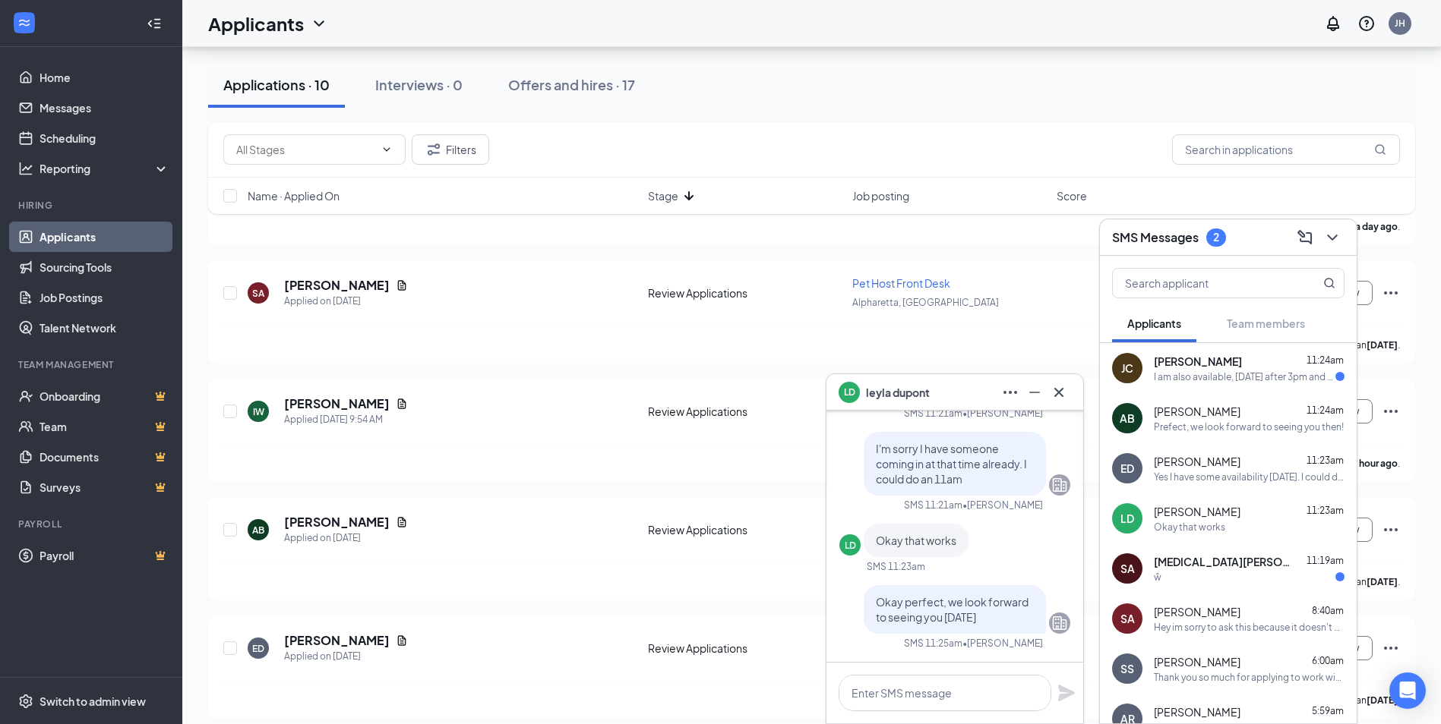
scroll to position [0, 0]
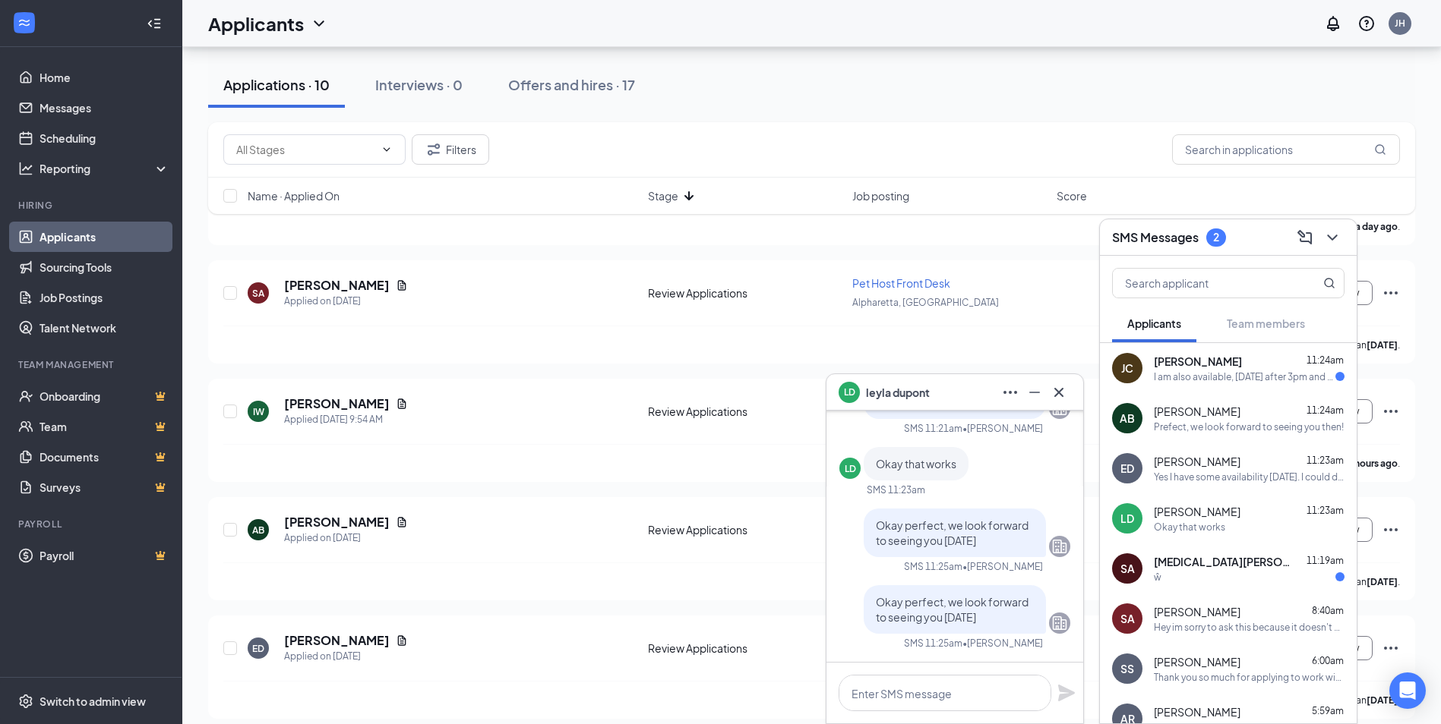
click at [961, 393] on div "LD [PERSON_NAME]" at bounding box center [954, 392] width 232 height 24
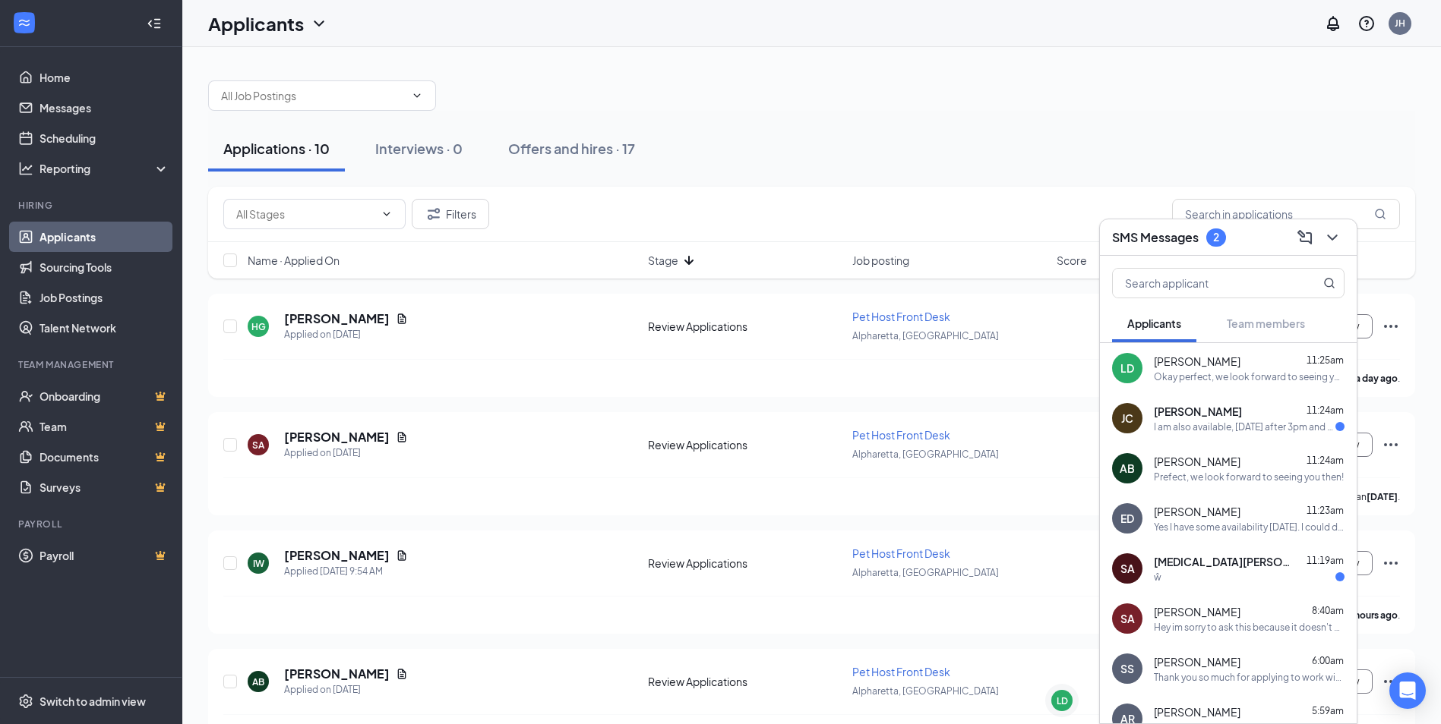
click at [1223, 471] on div "Prefect, we look forward to seeing you then!" at bounding box center [1249, 477] width 190 height 13
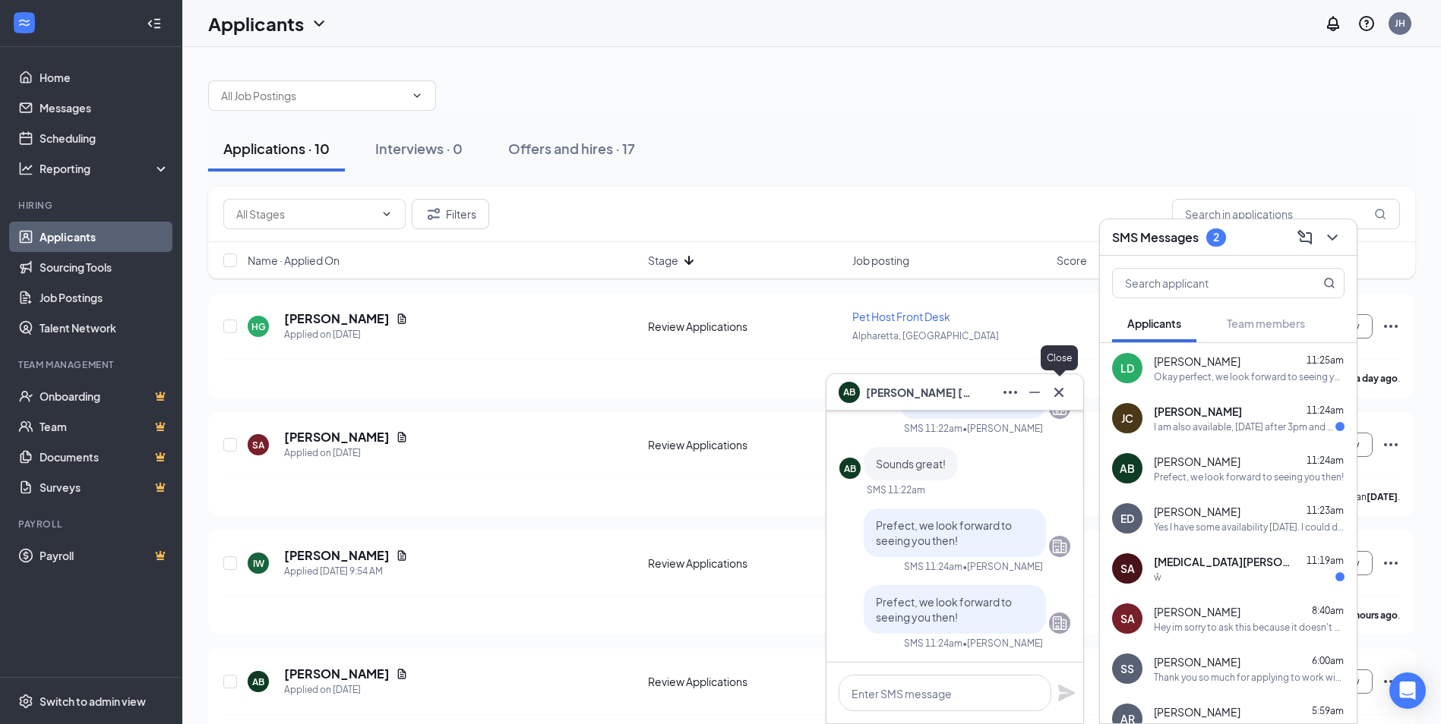
click at [1061, 396] on icon "Cross" at bounding box center [1059, 393] width 18 height 18
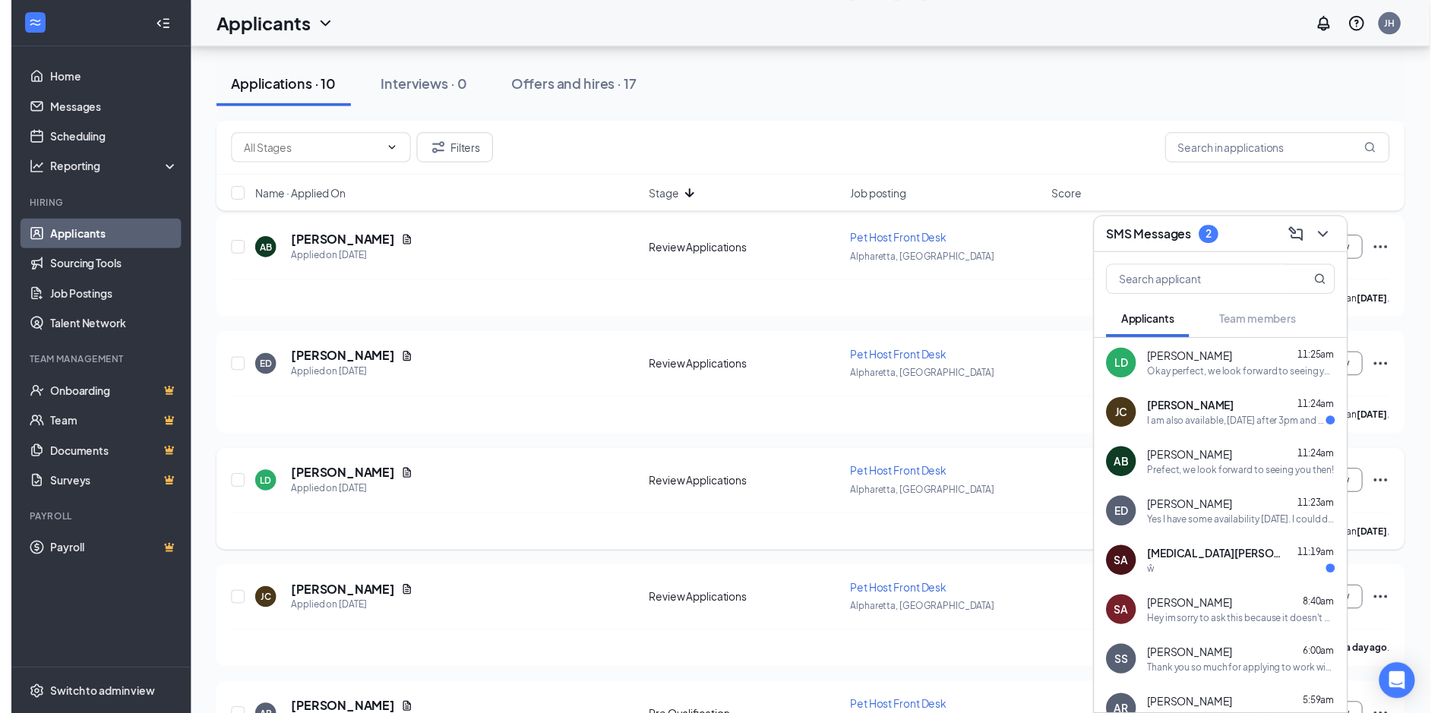
scroll to position [456, 0]
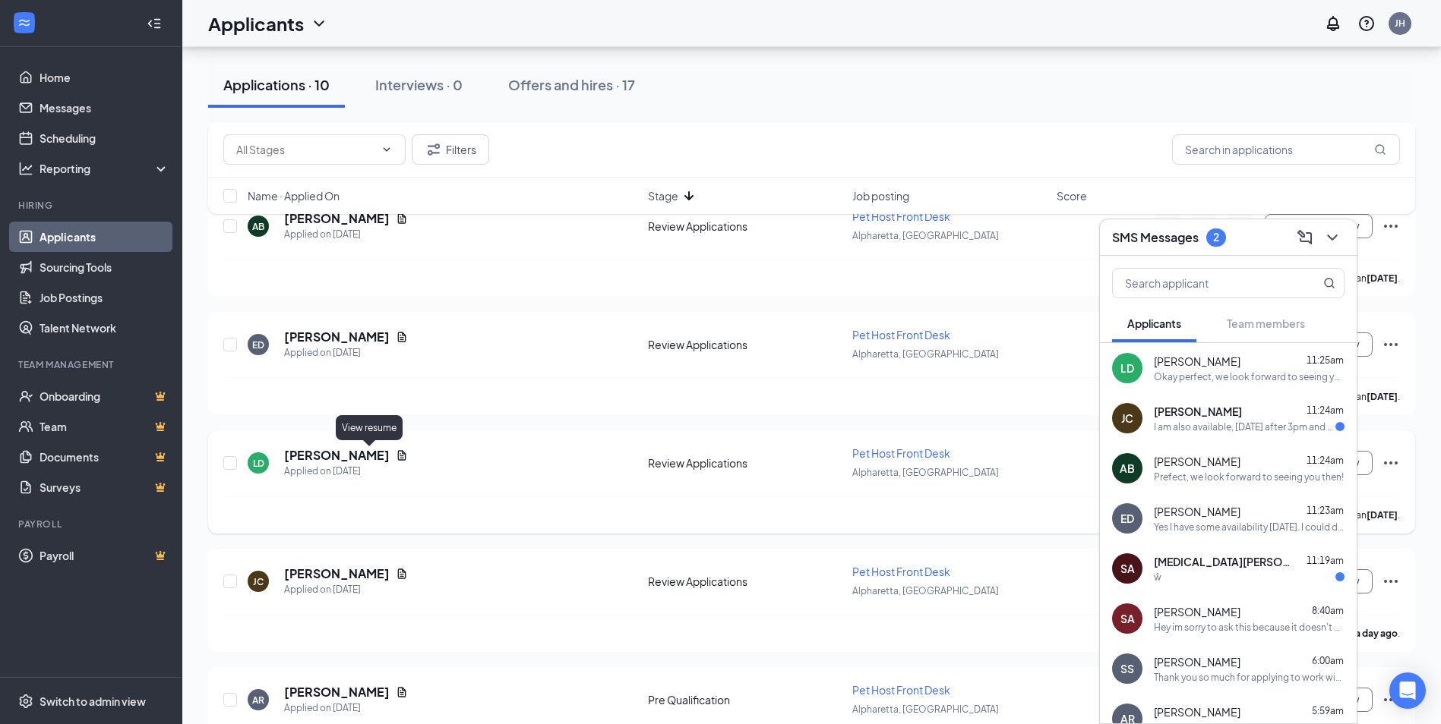
click at [396, 455] on icon "Document" at bounding box center [402, 456] width 12 height 12
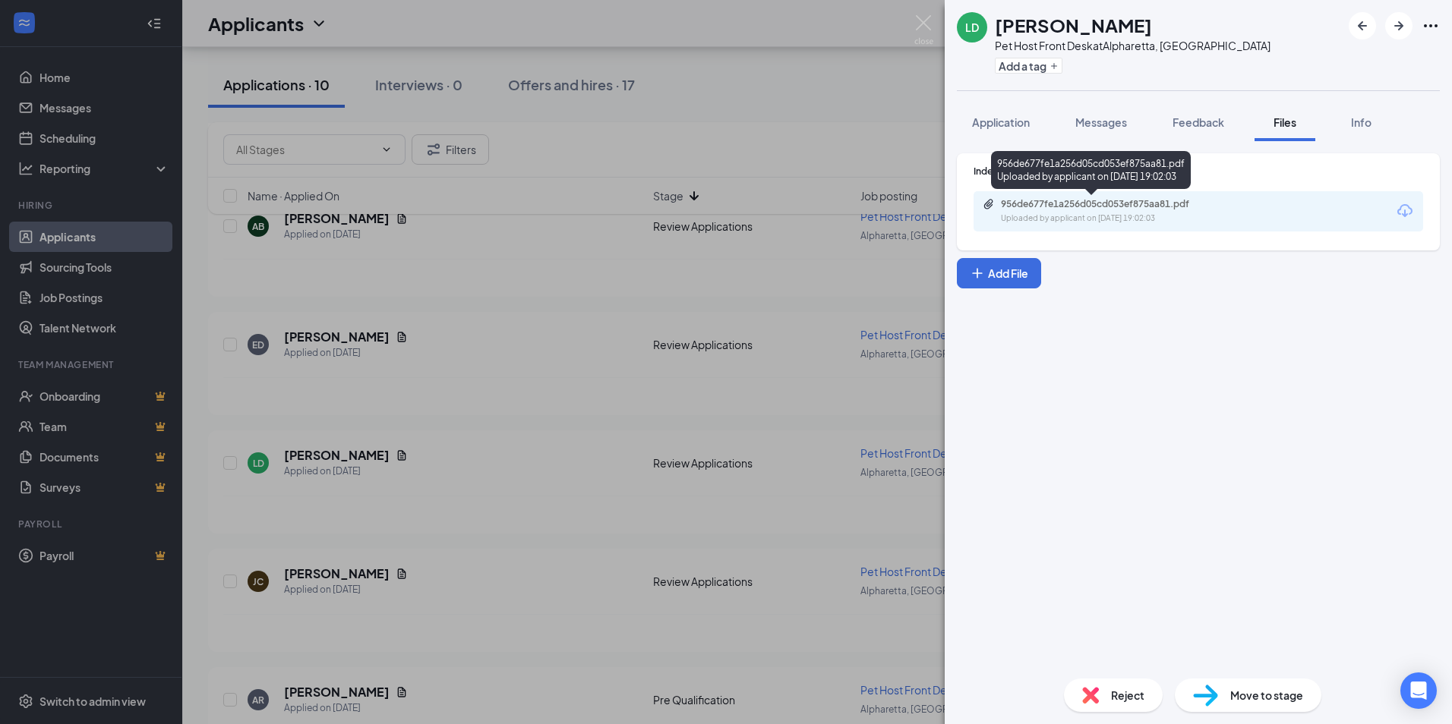
click at [1115, 207] on div "956de677fe1a256d05cd053ef875aa81.pdf" at bounding box center [1107, 204] width 213 height 12
drag, startPoint x: 926, startPoint y: 17, endPoint x: 938, endPoint y: 76, distance: 60.5
click at [926, 17] on img at bounding box center [923, 30] width 19 height 30
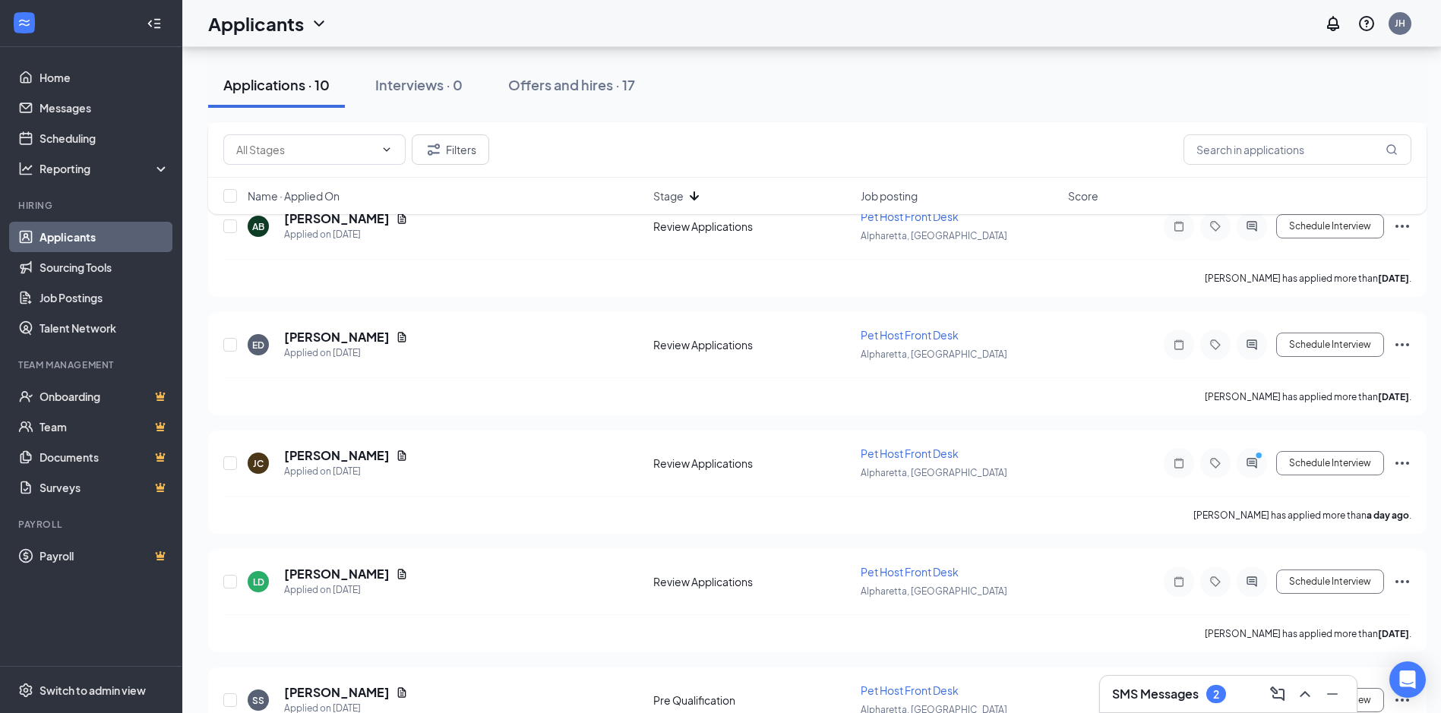
click at [1168, 699] on h3 "SMS Messages" at bounding box center [1155, 694] width 87 height 17
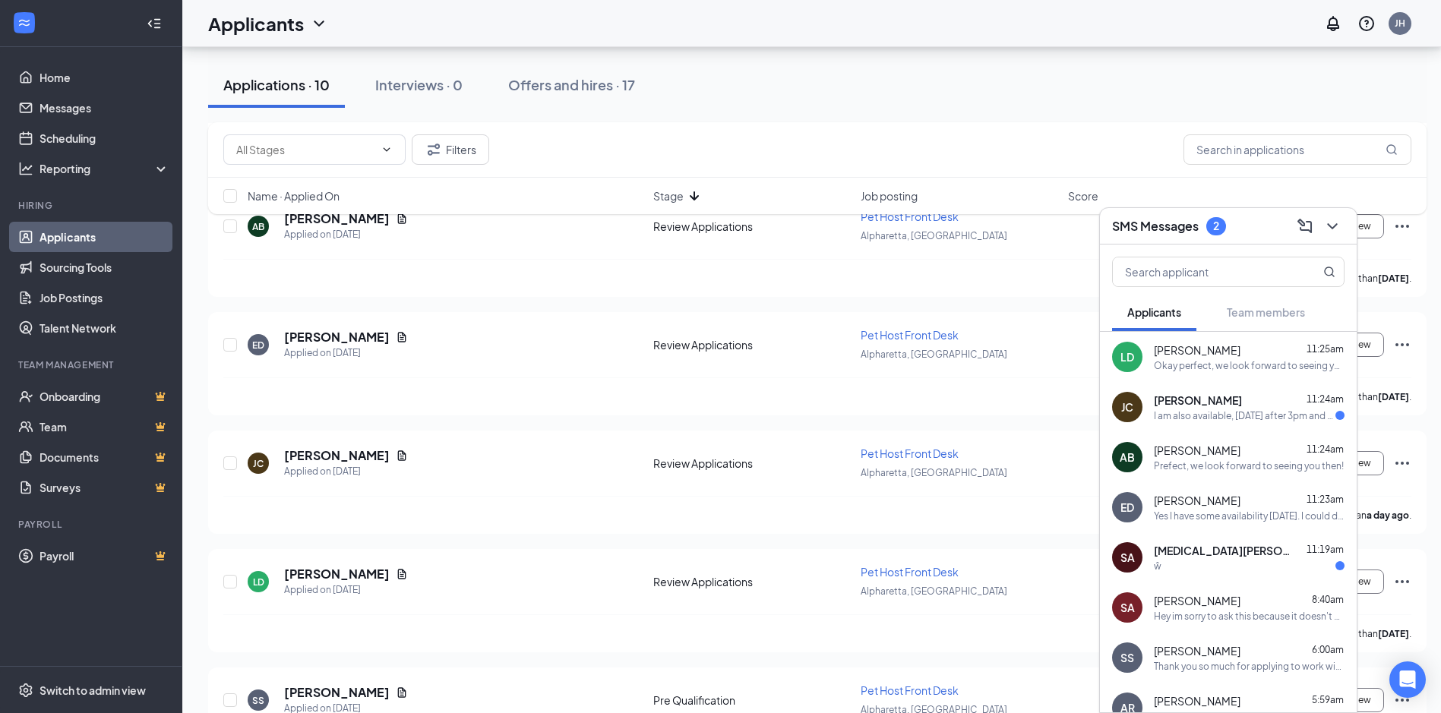
click at [1193, 365] on div "Okay perfect, we look forward to seeing you [DATE]" at bounding box center [1249, 365] width 191 height 13
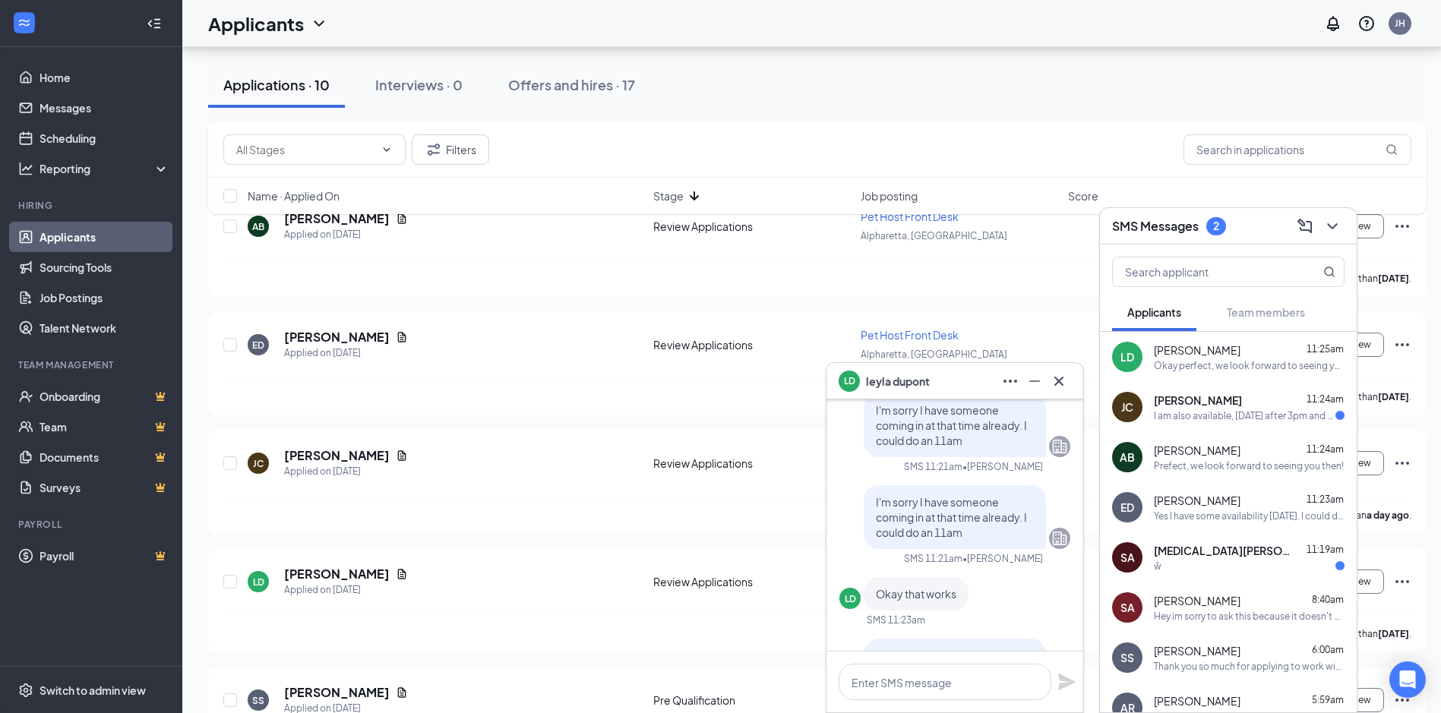
scroll to position [-152, 0]
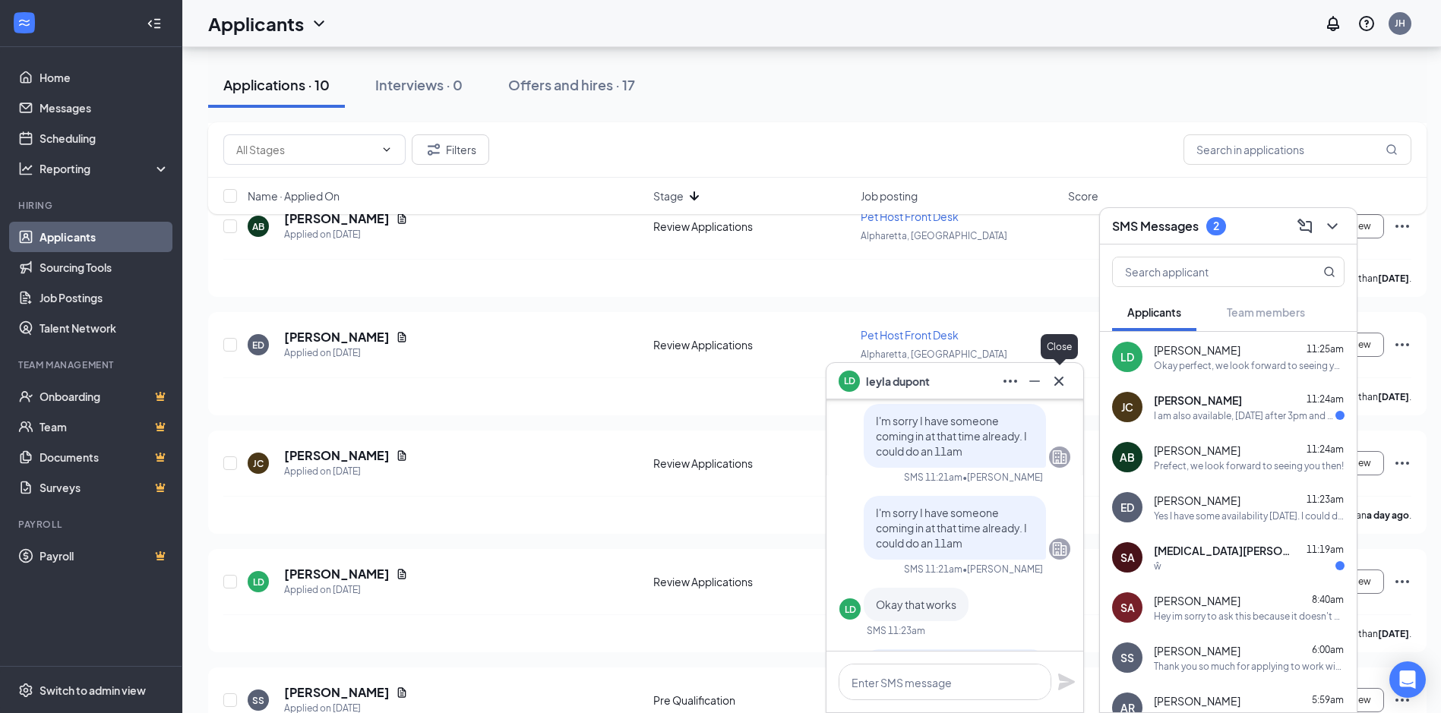
click at [1052, 387] on icon "Cross" at bounding box center [1059, 381] width 18 height 18
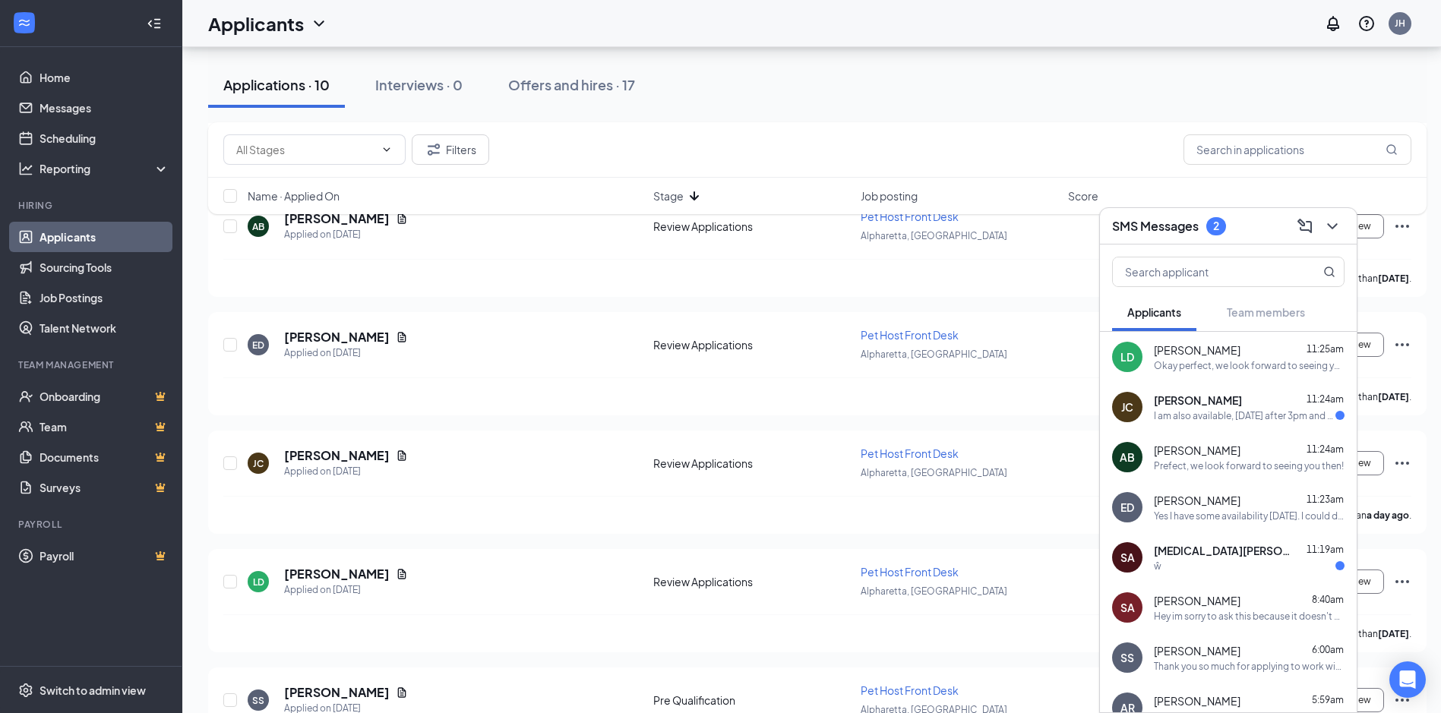
click at [1280, 554] on div "[MEDICAL_DATA][PERSON_NAME] 11:19am" at bounding box center [1249, 550] width 191 height 15
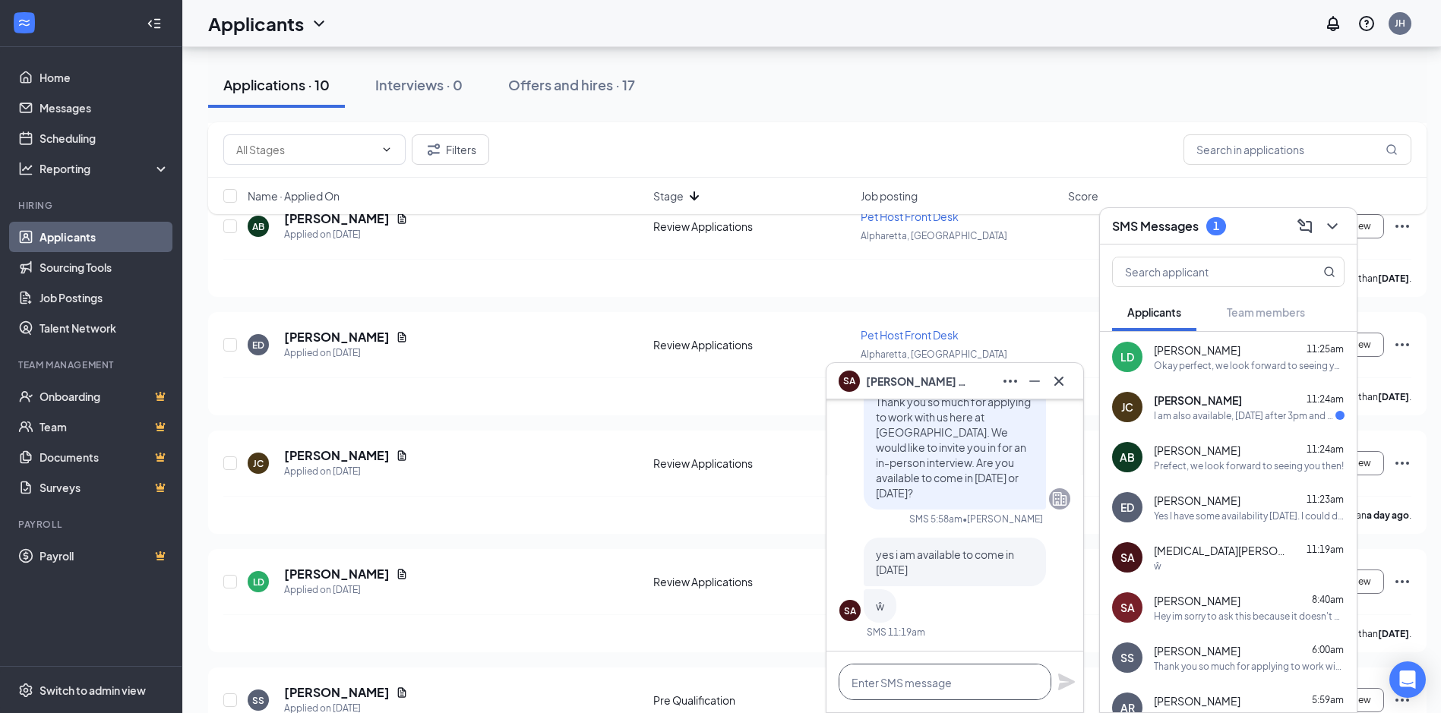
click at [969, 683] on textarea at bounding box center [944, 682] width 213 height 36
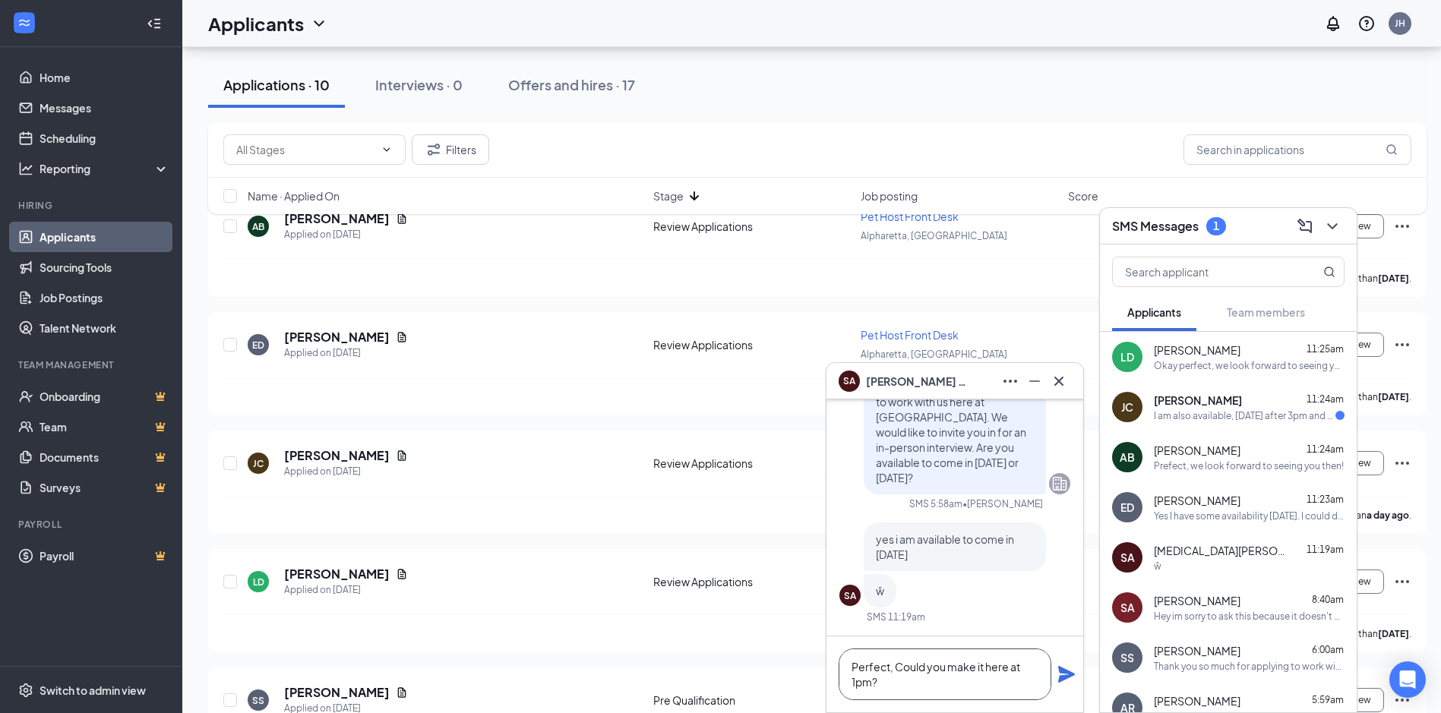
type textarea "Perfect, Could you make it here at 1pm?"
click at [1062, 671] on icon "Plane" at bounding box center [1066, 674] width 17 height 17
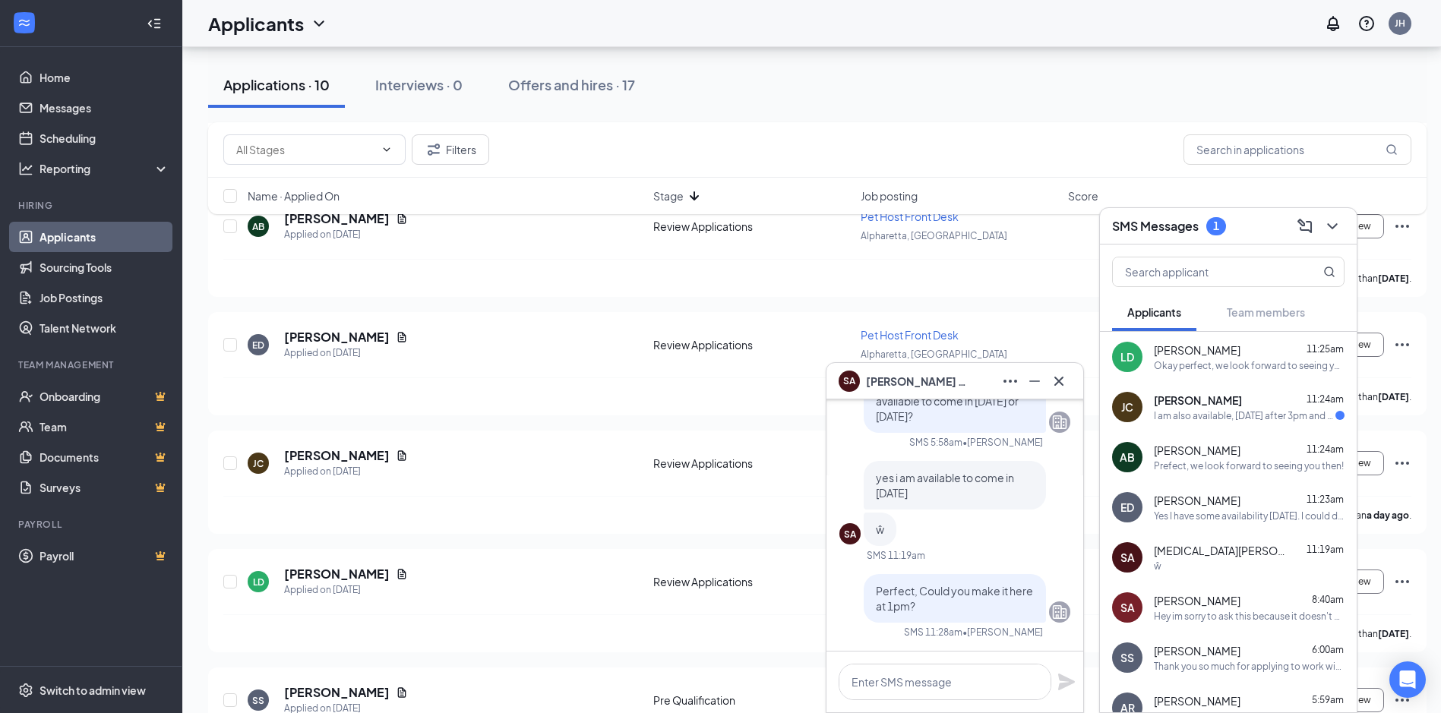
scroll to position [0, 0]
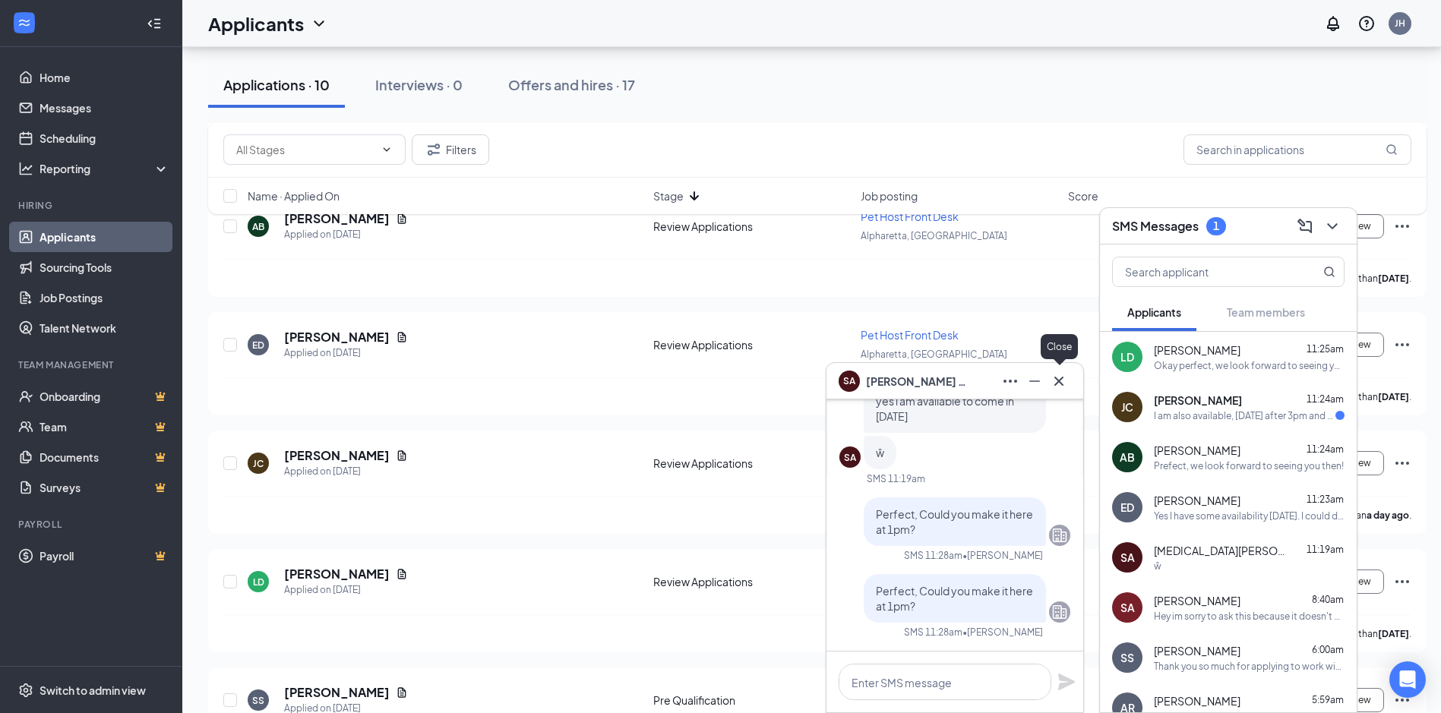
click at [1053, 389] on icon "Cross" at bounding box center [1059, 381] width 18 height 18
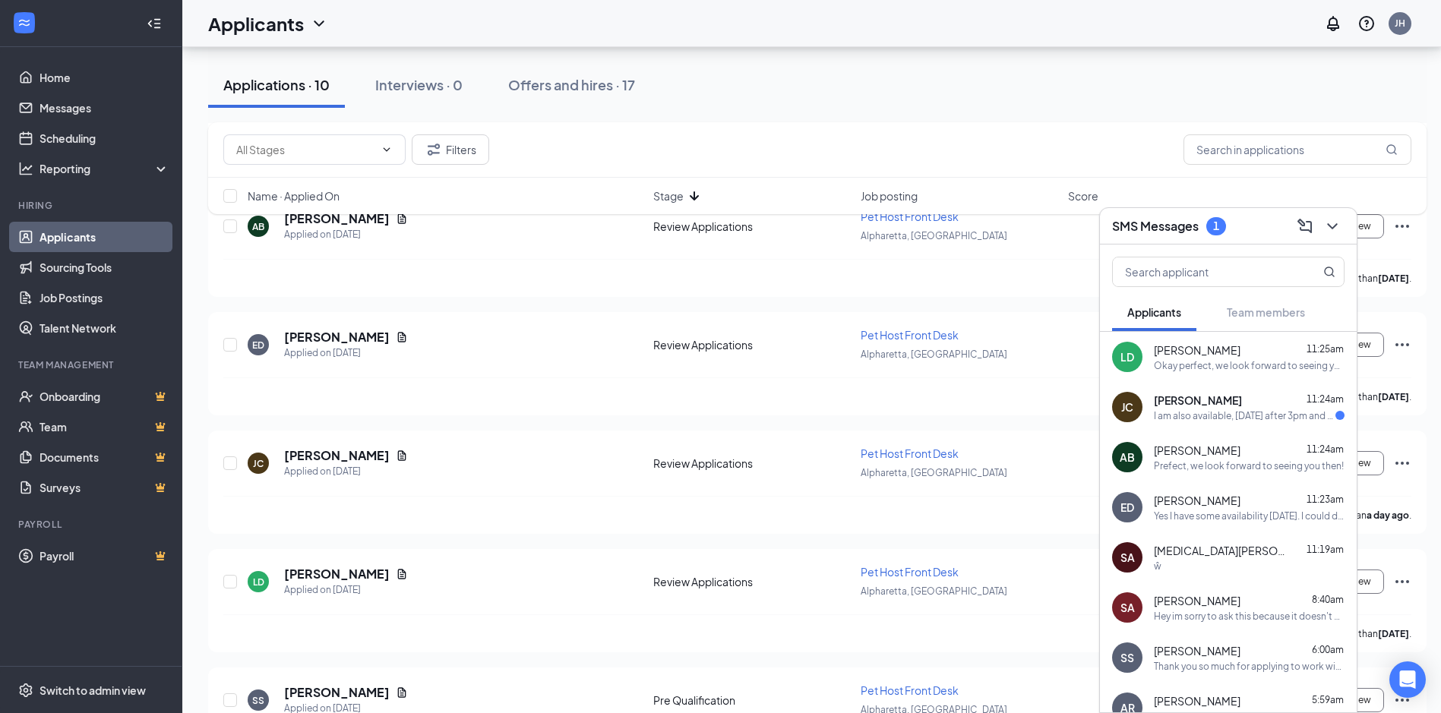
click at [1228, 420] on div "I am also available, [DATE] after 3pm and [DATE] after 3pm." at bounding box center [1245, 415] width 182 height 13
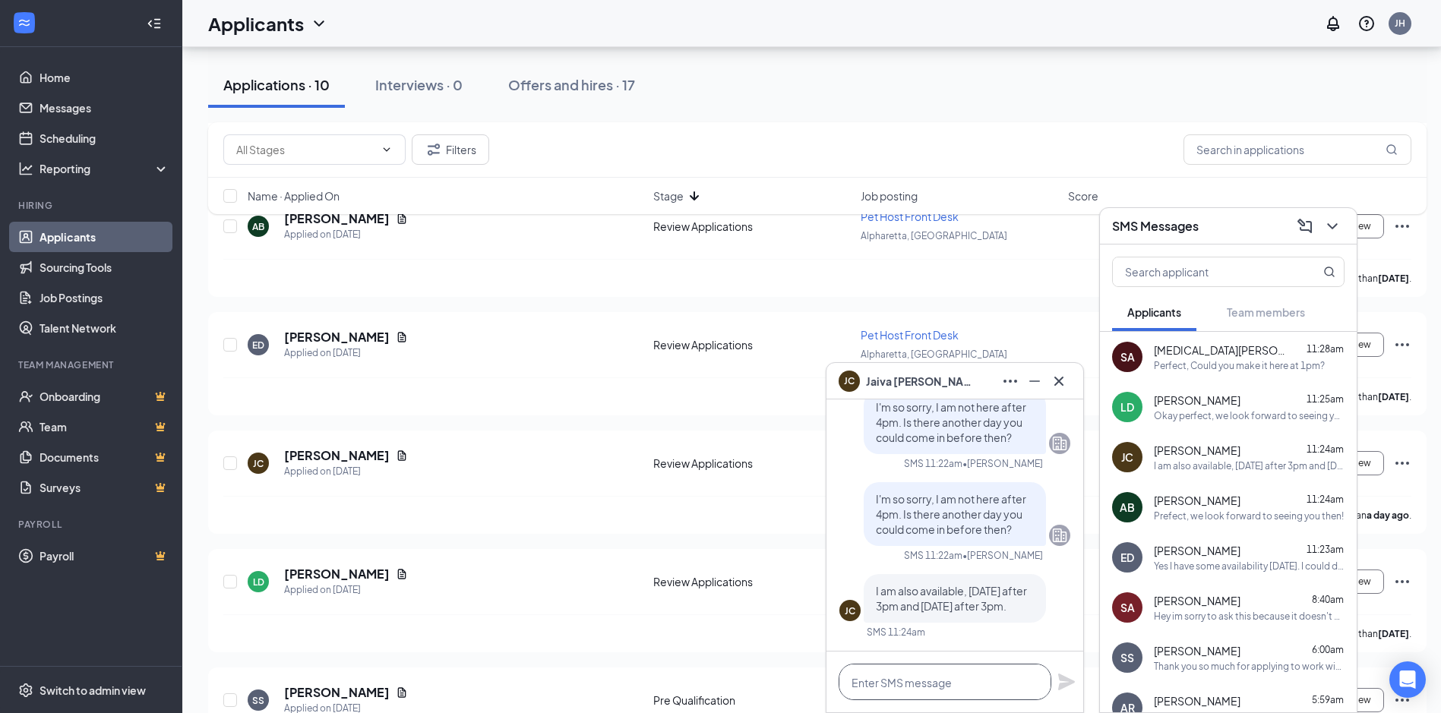
click at [965, 686] on textarea at bounding box center [944, 682] width 213 height 36
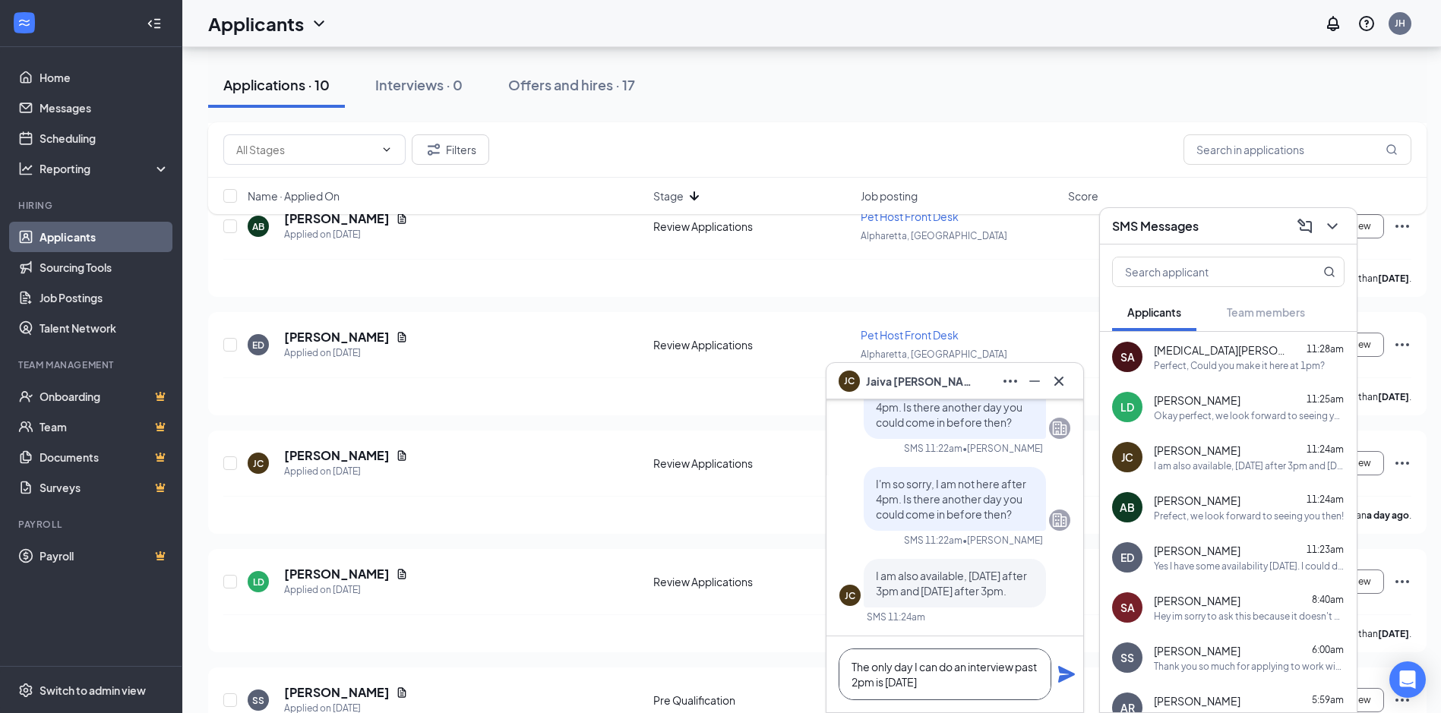
type textarea "The only day I can do an interview past 2pm is [DATE]"
click at [1070, 668] on icon "Plane" at bounding box center [1066, 674] width 18 height 18
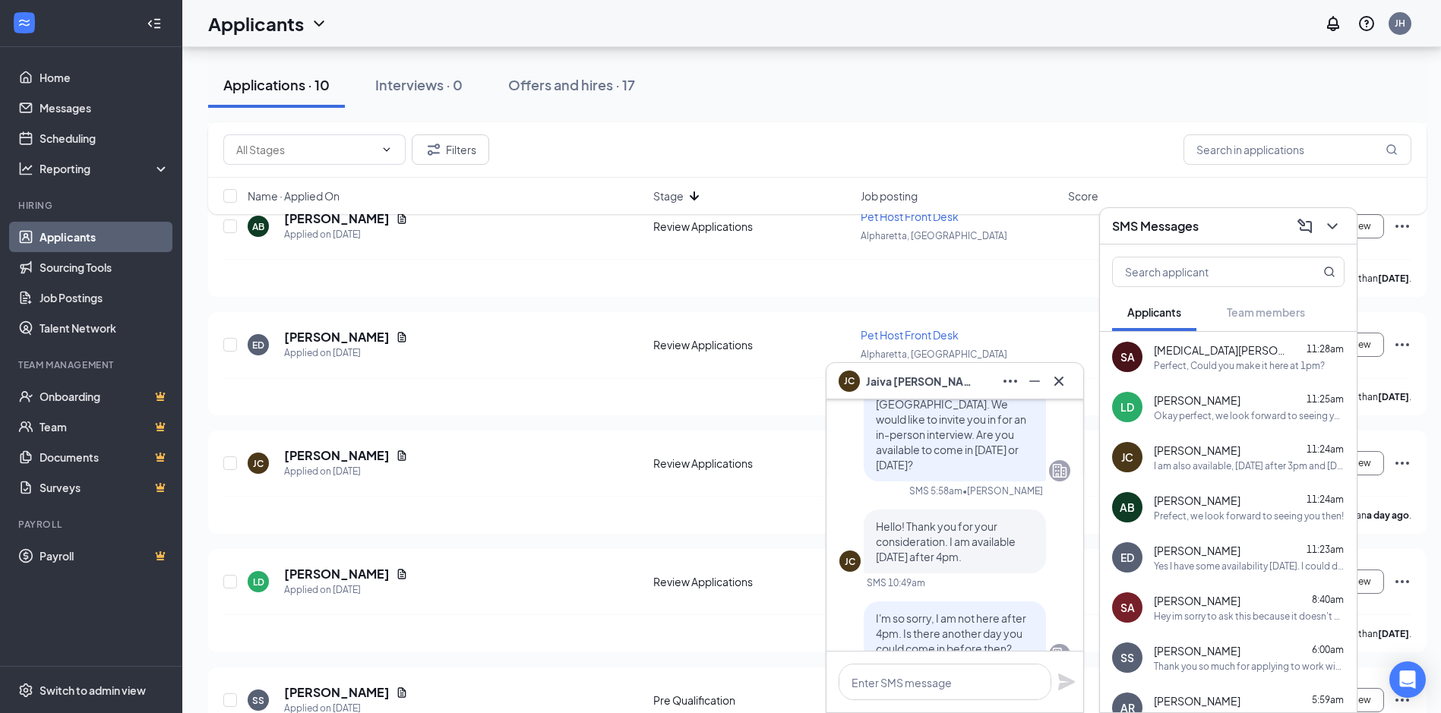
scroll to position [-305, 0]
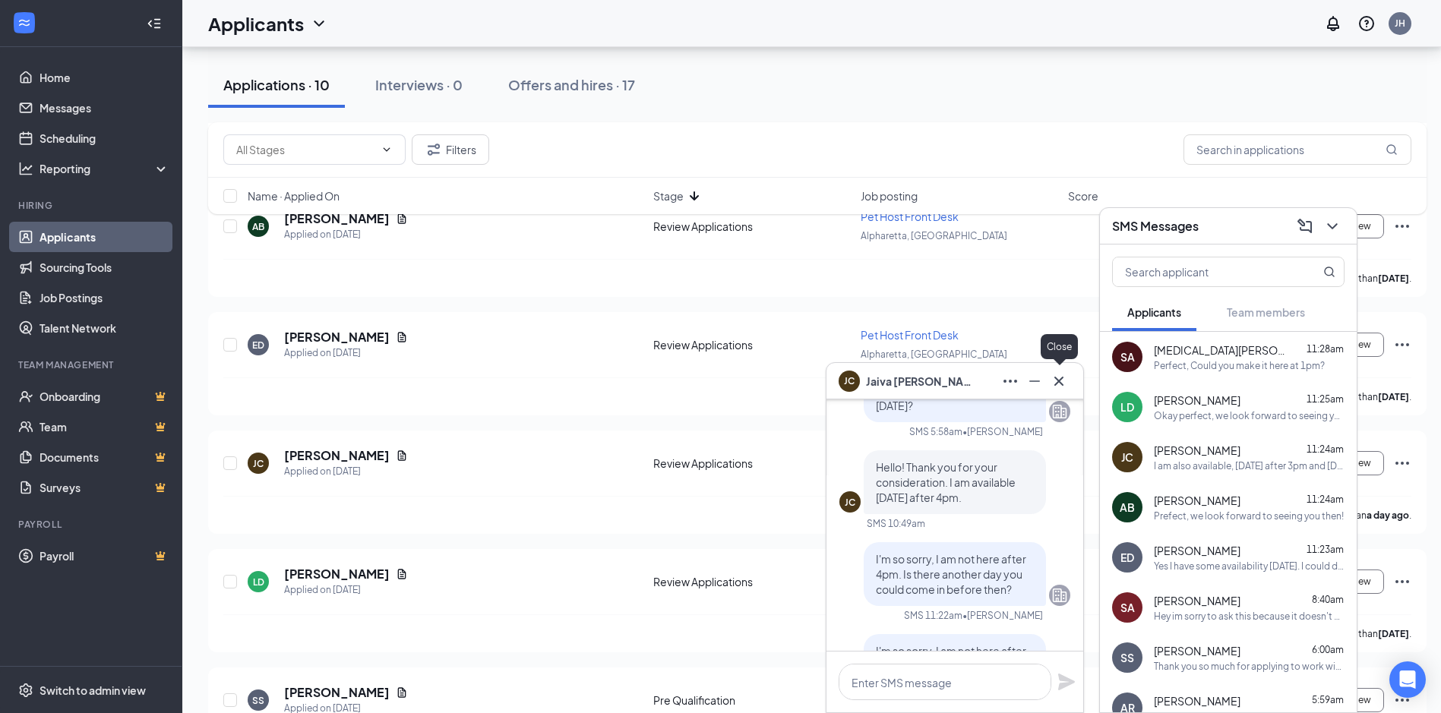
click at [1059, 377] on icon "Cross" at bounding box center [1059, 381] width 18 height 18
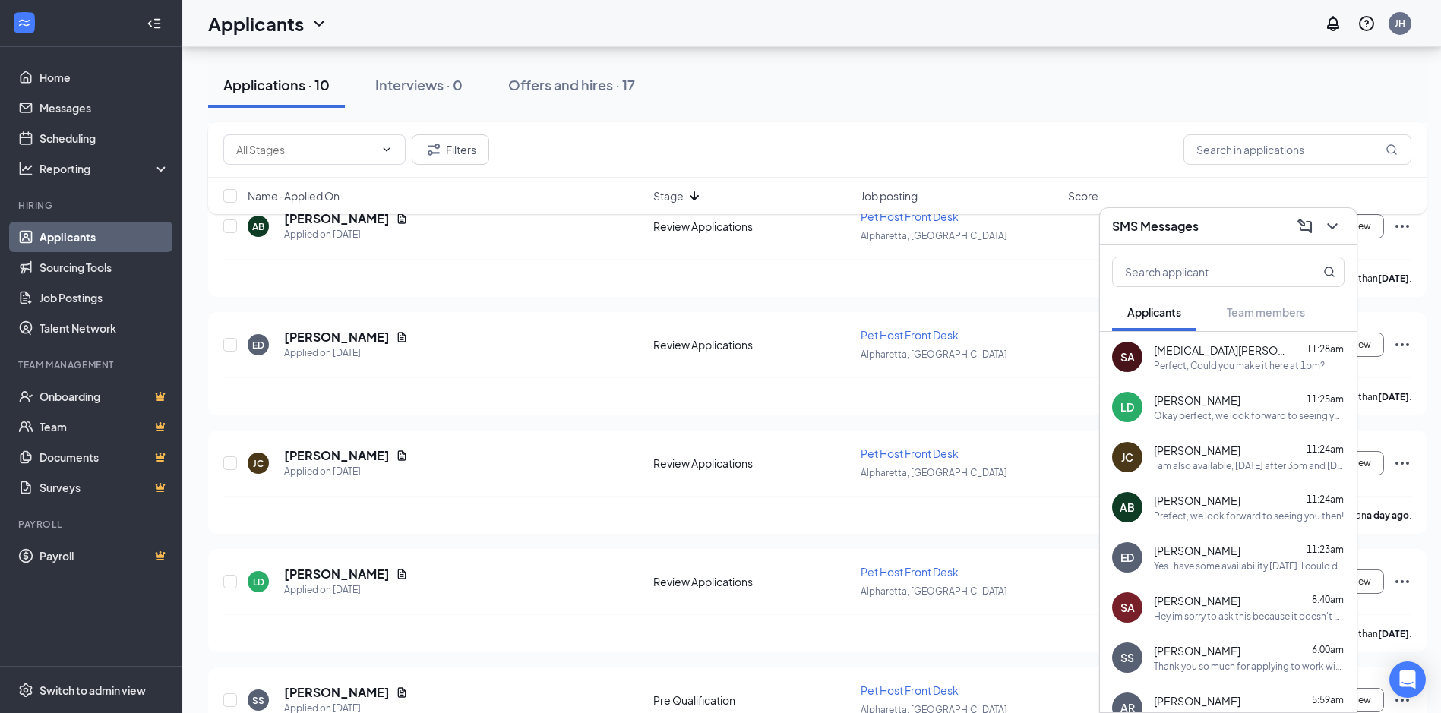
click at [1222, 209] on div "SMS Messages" at bounding box center [1228, 226] width 257 height 36
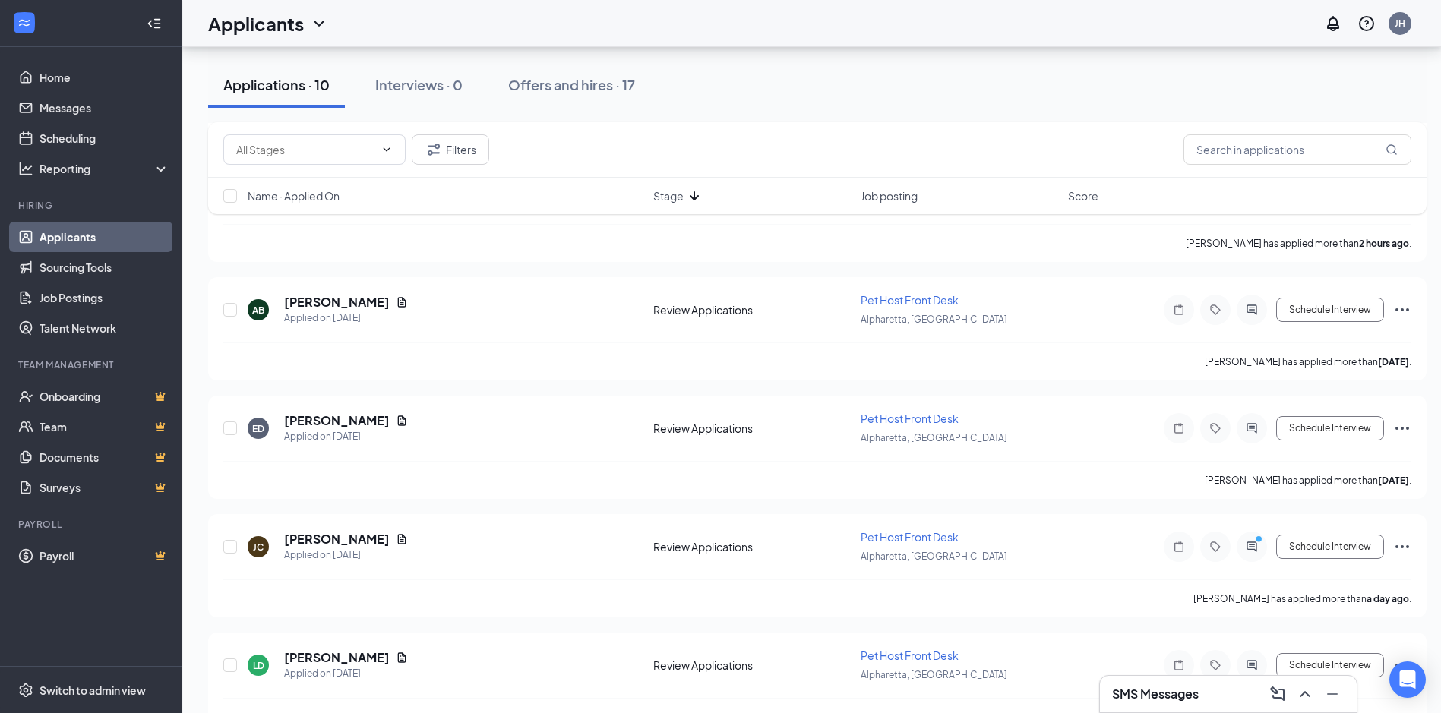
scroll to position [228, 0]
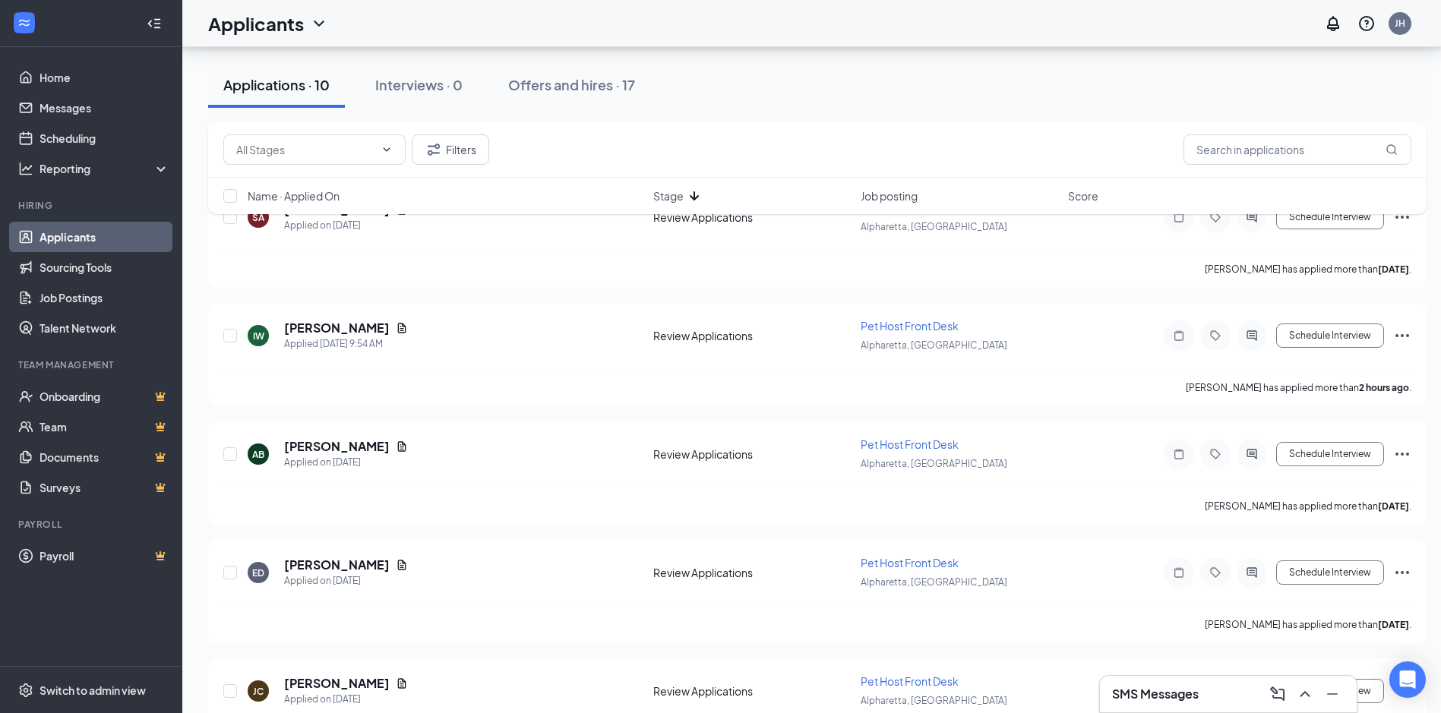
click at [1188, 693] on h3 "SMS Messages" at bounding box center [1155, 694] width 87 height 17
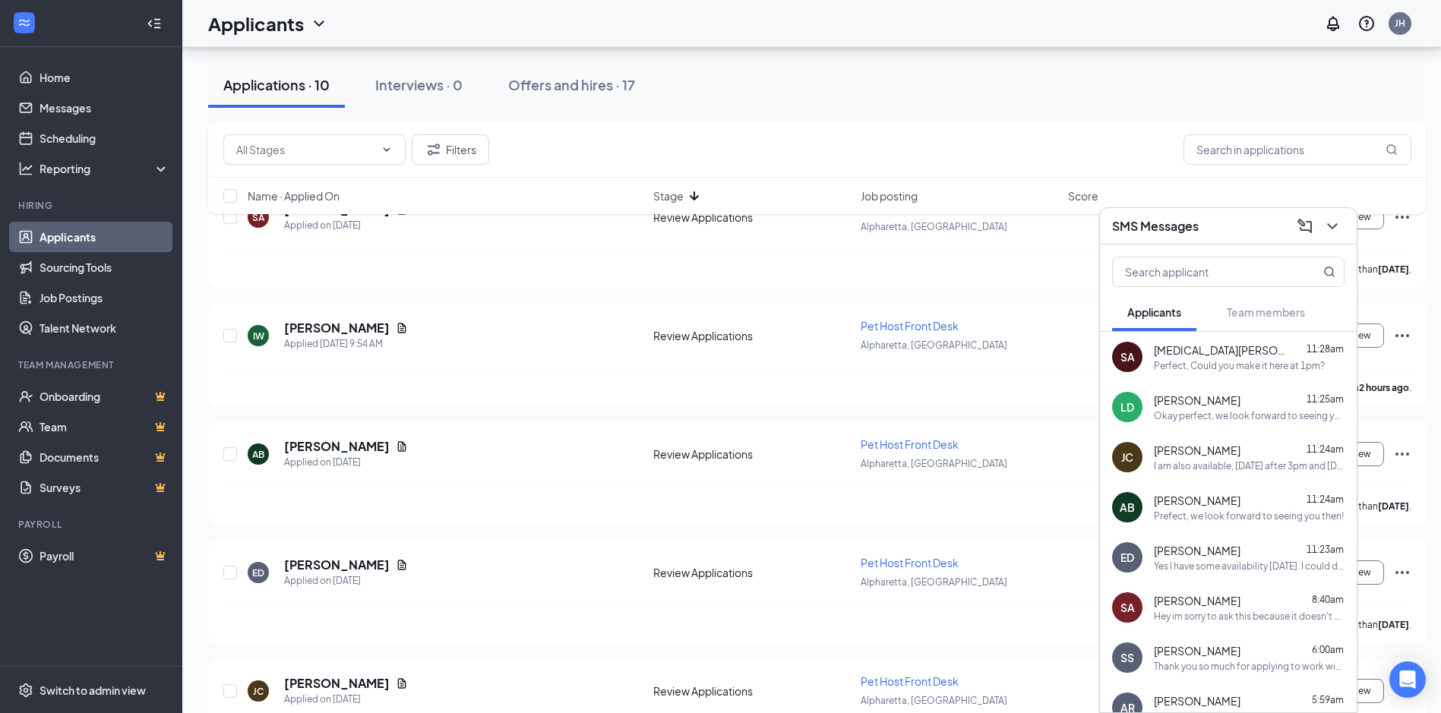
click at [1237, 351] on div "[MEDICAL_DATA][PERSON_NAME] 11:28am" at bounding box center [1249, 349] width 191 height 15
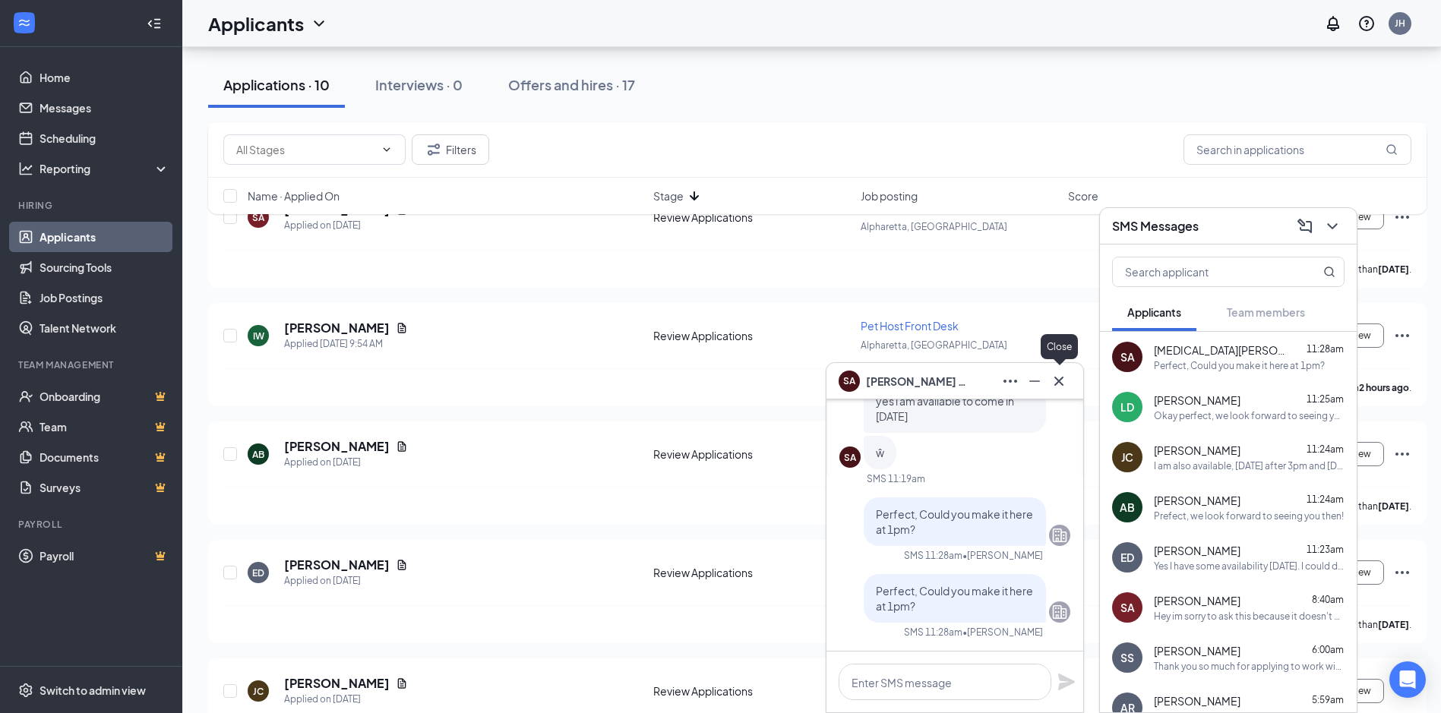
click at [1066, 376] on icon "Cross" at bounding box center [1059, 381] width 18 height 18
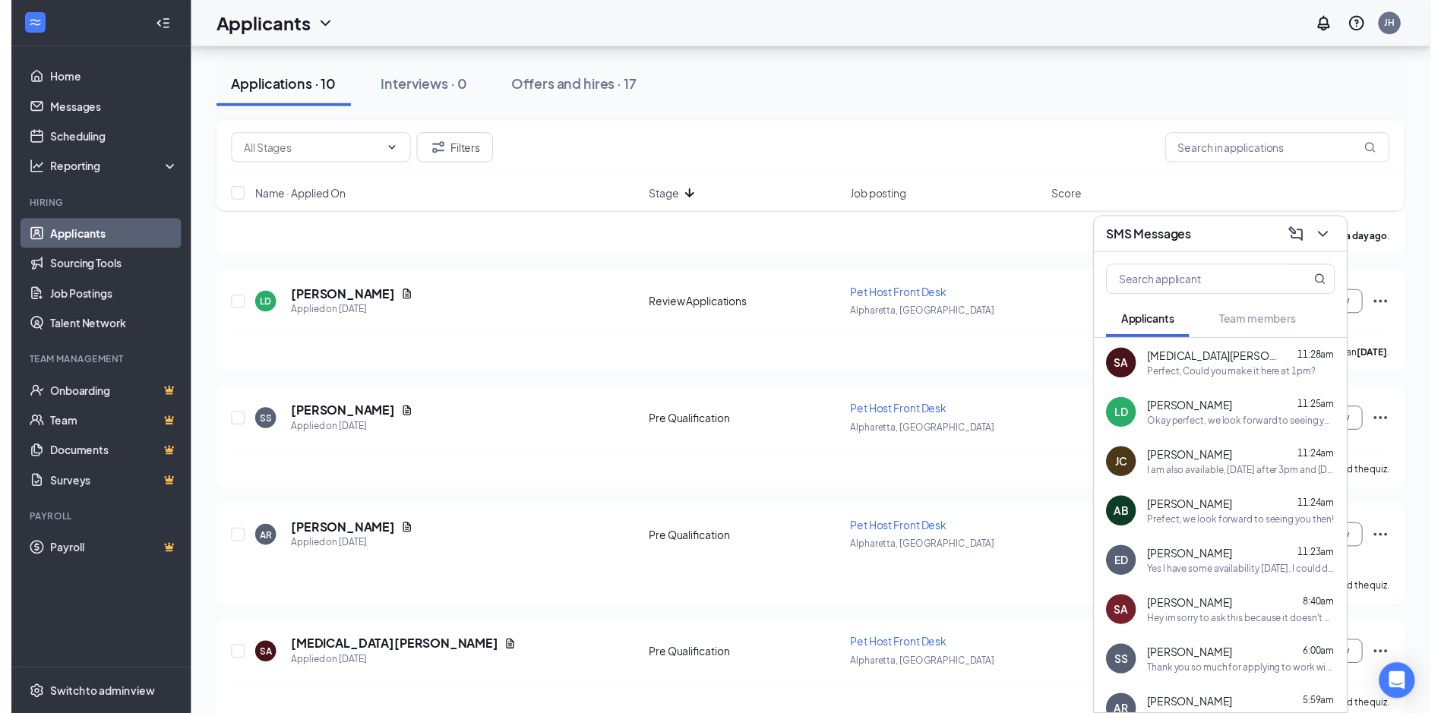
scroll to position [757, 0]
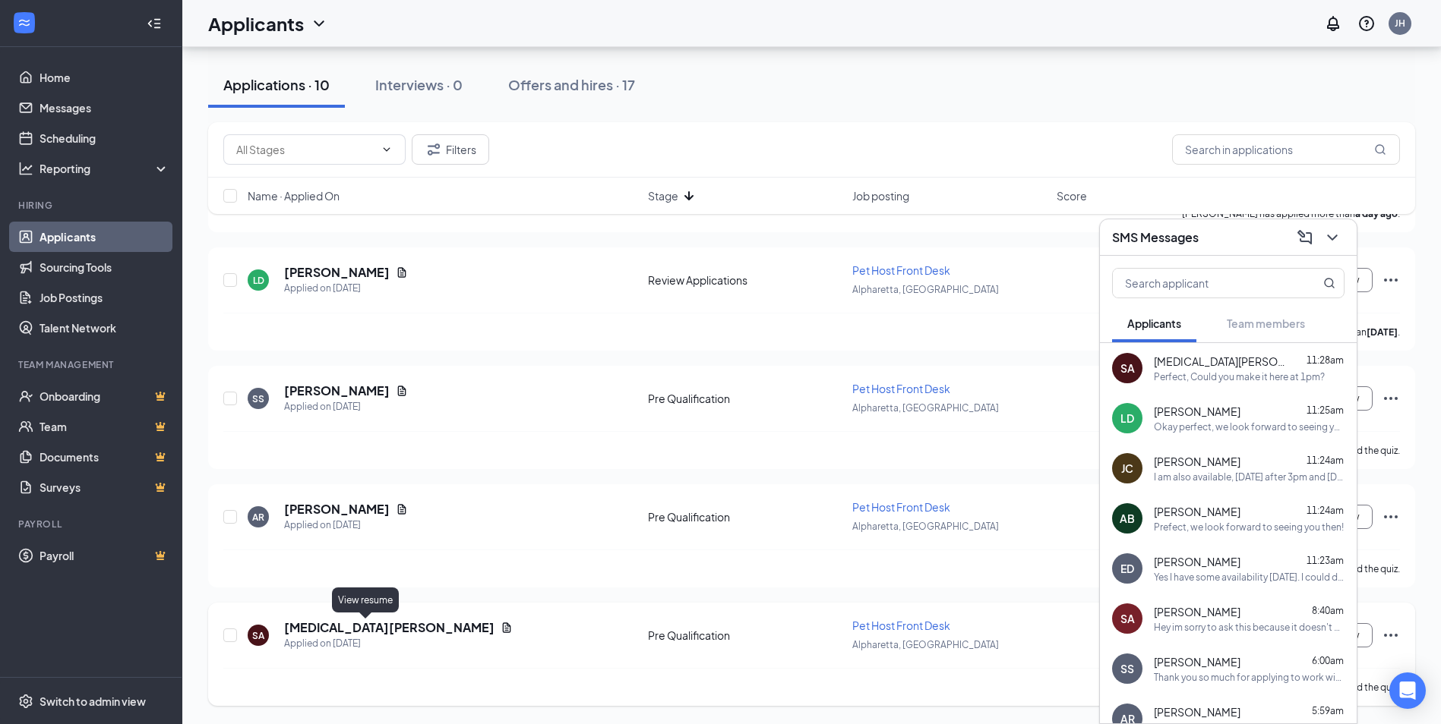
click at [503, 627] on icon "Document" at bounding box center [507, 628] width 8 height 10
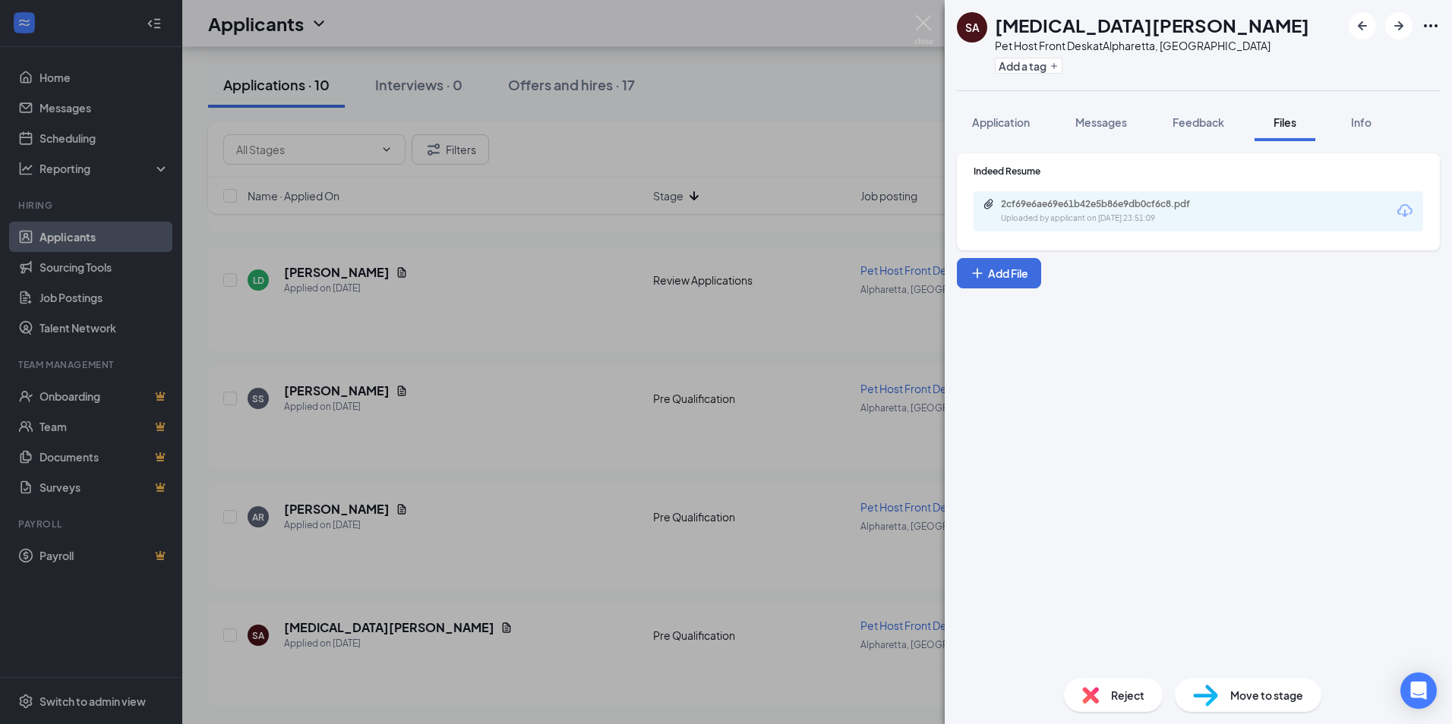
click at [1059, 216] on div "Uploaded by applicant on [DATE] 23:51:09" at bounding box center [1115, 219] width 228 height 12
drag, startPoint x: 926, startPoint y: 20, endPoint x: 917, endPoint y: 24, distance: 9.9
click at [926, 20] on img at bounding box center [923, 30] width 19 height 30
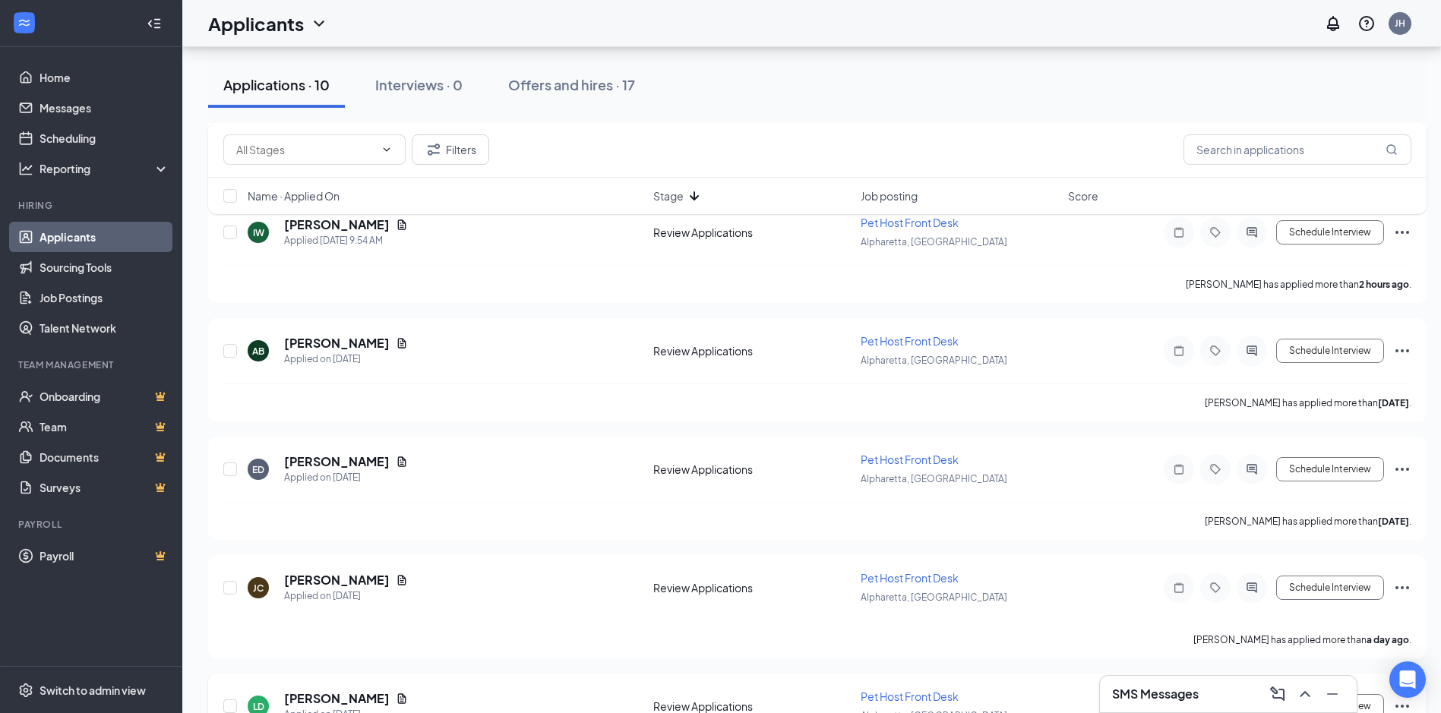
scroll to position [226, 0]
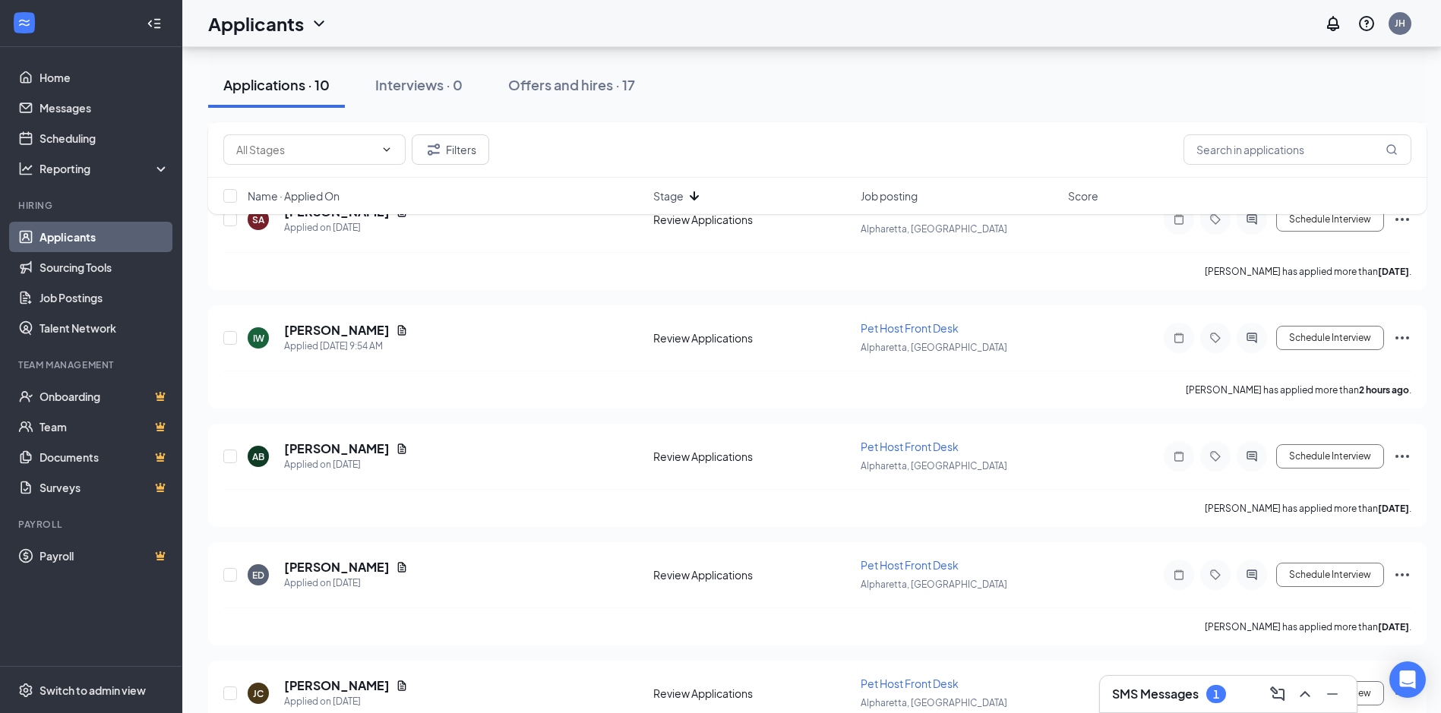
click at [1159, 709] on div "SMS Messages 1" at bounding box center [1228, 694] width 257 height 36
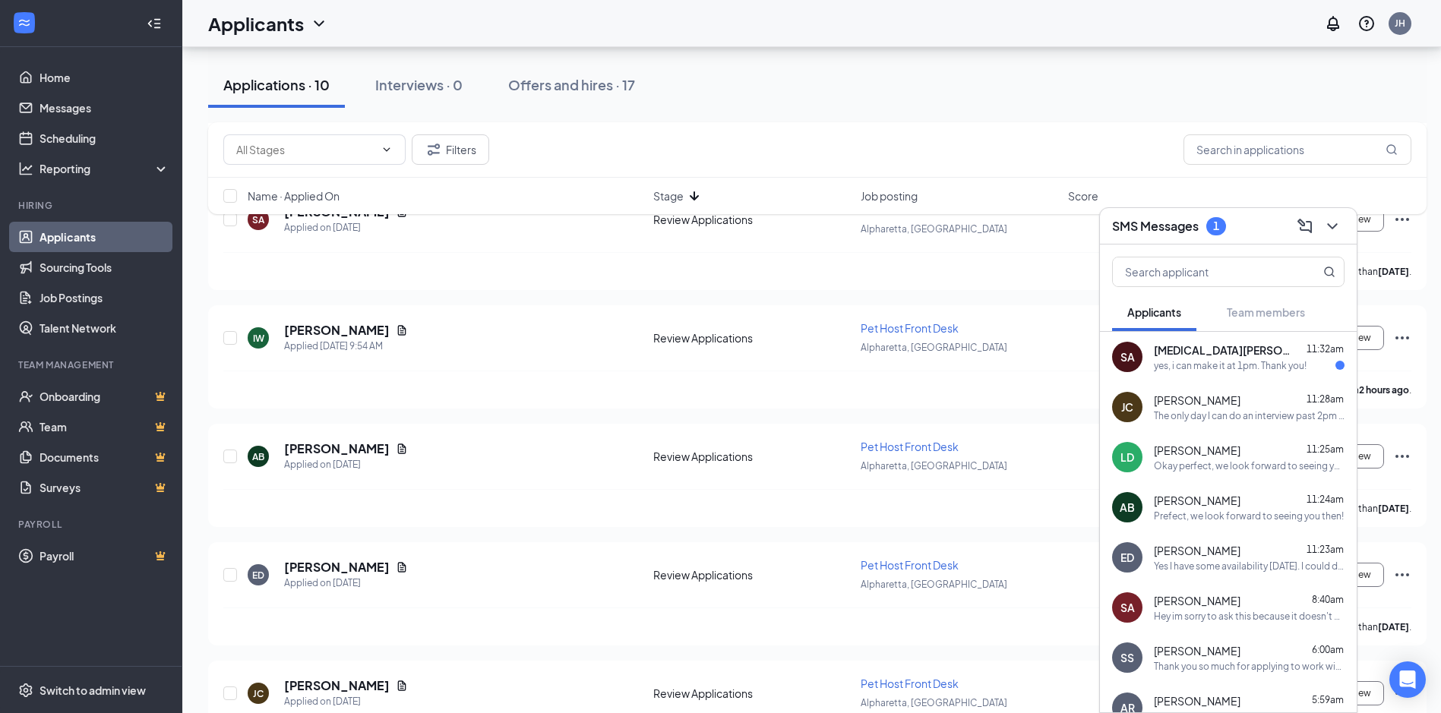
click at [1267, 375] on div "SA [MEDICAL_DATA][PERSON_NAME] 11:32am yes, i can make it at 1pm. Thank you!" at bounding box center [1228, 357] width 257 height 50
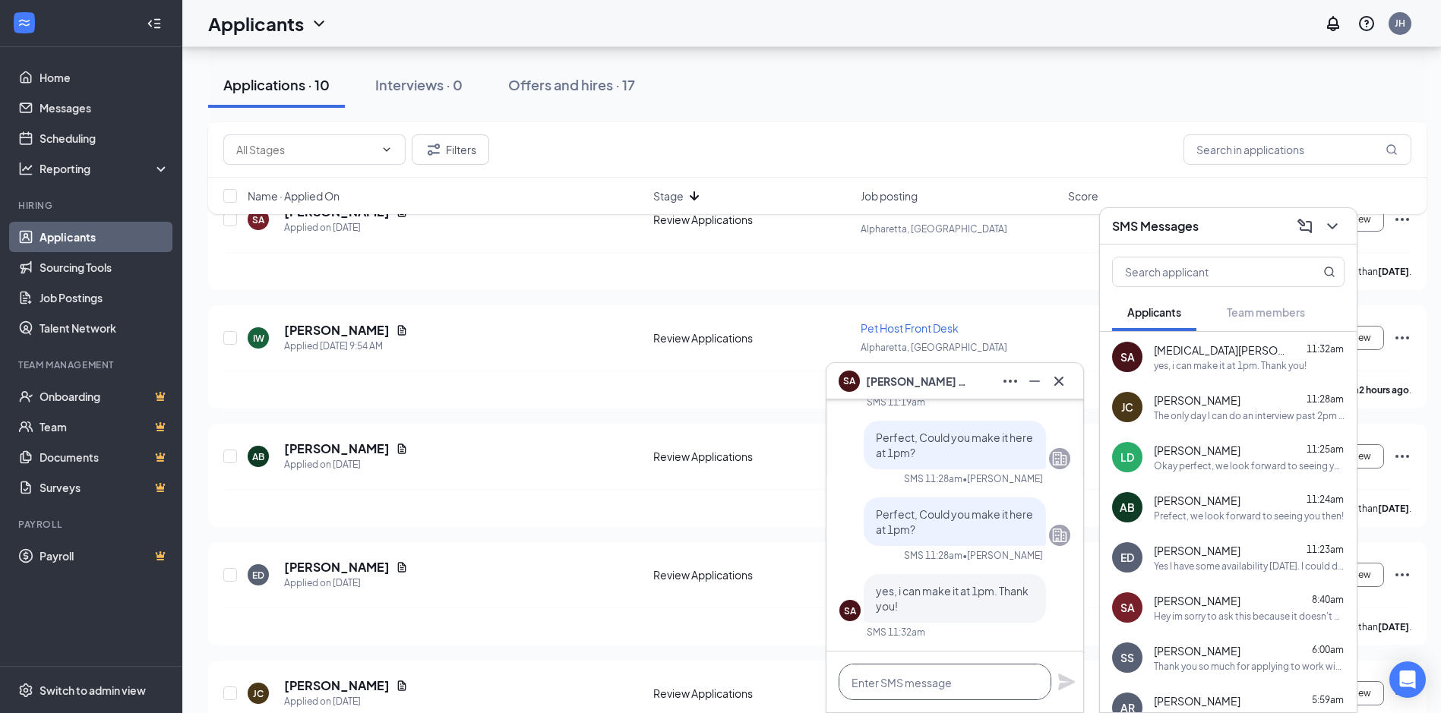
click at [971, 688] on textarea at bounding box center [944, 682] width 213 height 36
type textarea "Okay, We'll see you later [DATE]!"
click at [1066, 678] on icon "Plane" at bounding box center [1066, 682] width 17 height 17
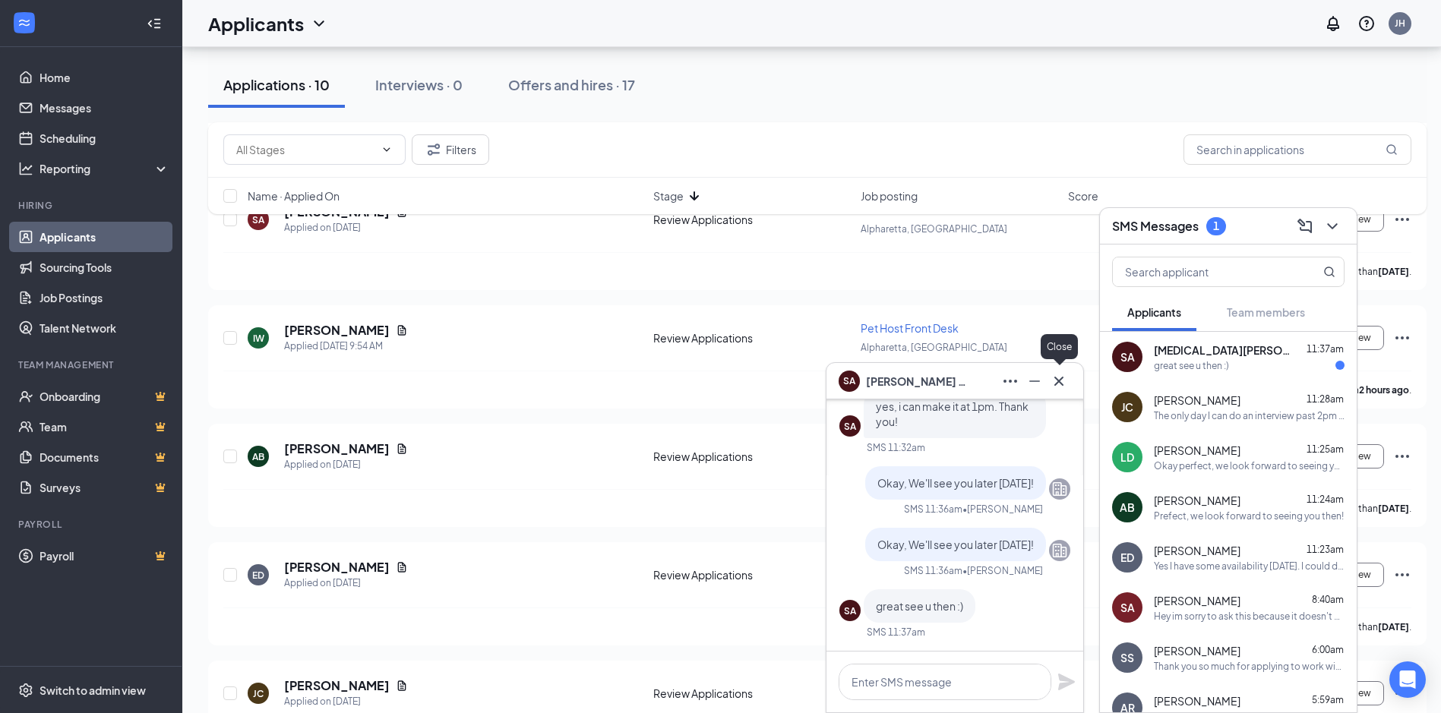
click at [1061, 378] on icon "Cross" at bounding box center [1058, 380] width 9 height 9
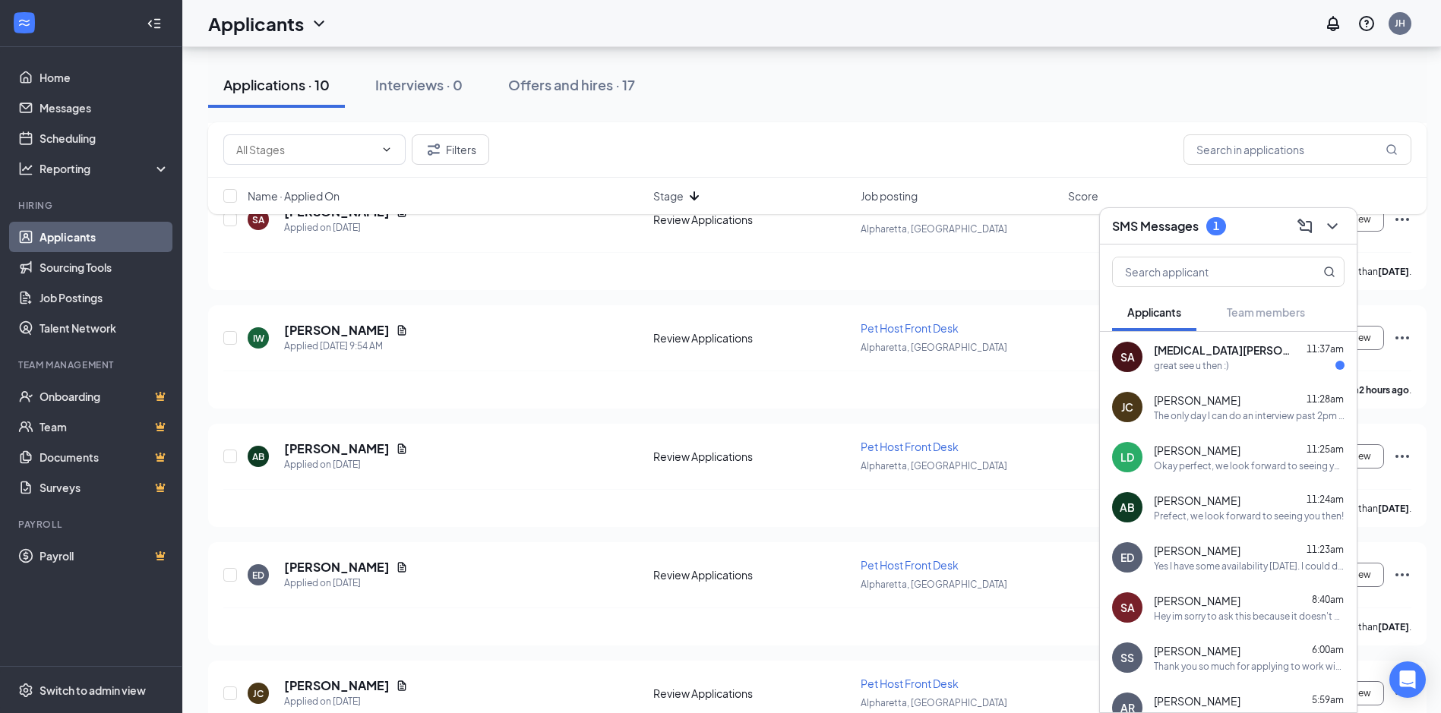
click at [1211, 353] on span "[MEDICAL_DATA][PERSON_NAME]" at bounding box center [1222, 349] width 137 height 15
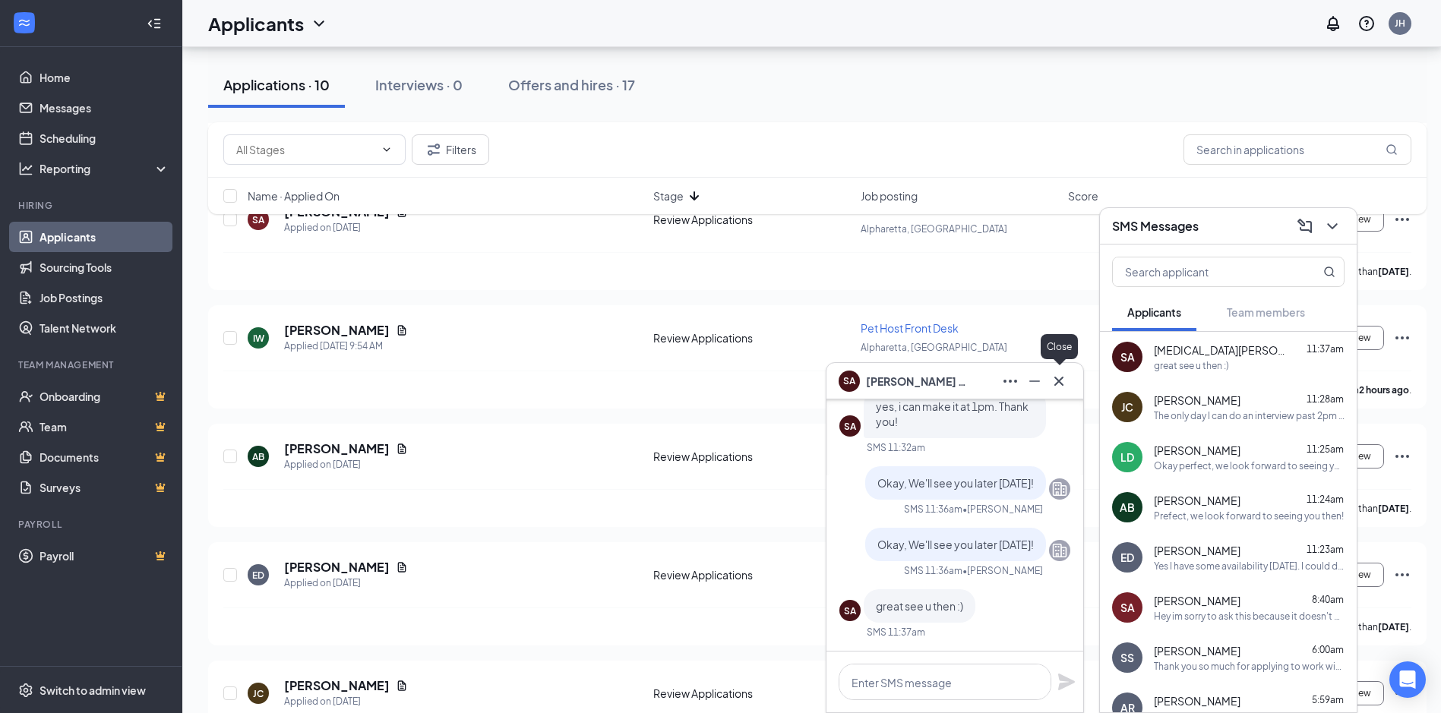
click at [1056, 380] on icon "Cross" at bounding box center [1059, 381] width 18 height 18
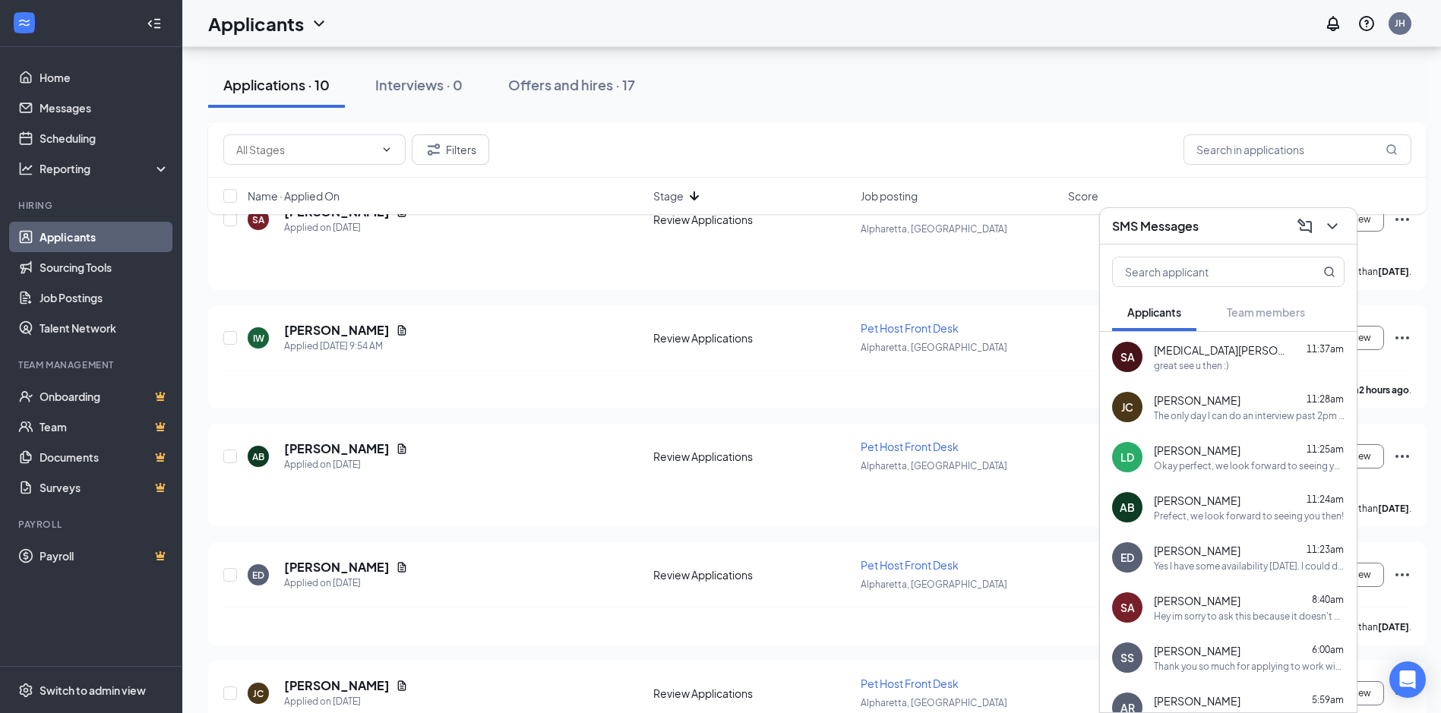
click at [1146, 228] on h3 "SMS Messages" at bounding box center [1155, 226] width 87 height 17
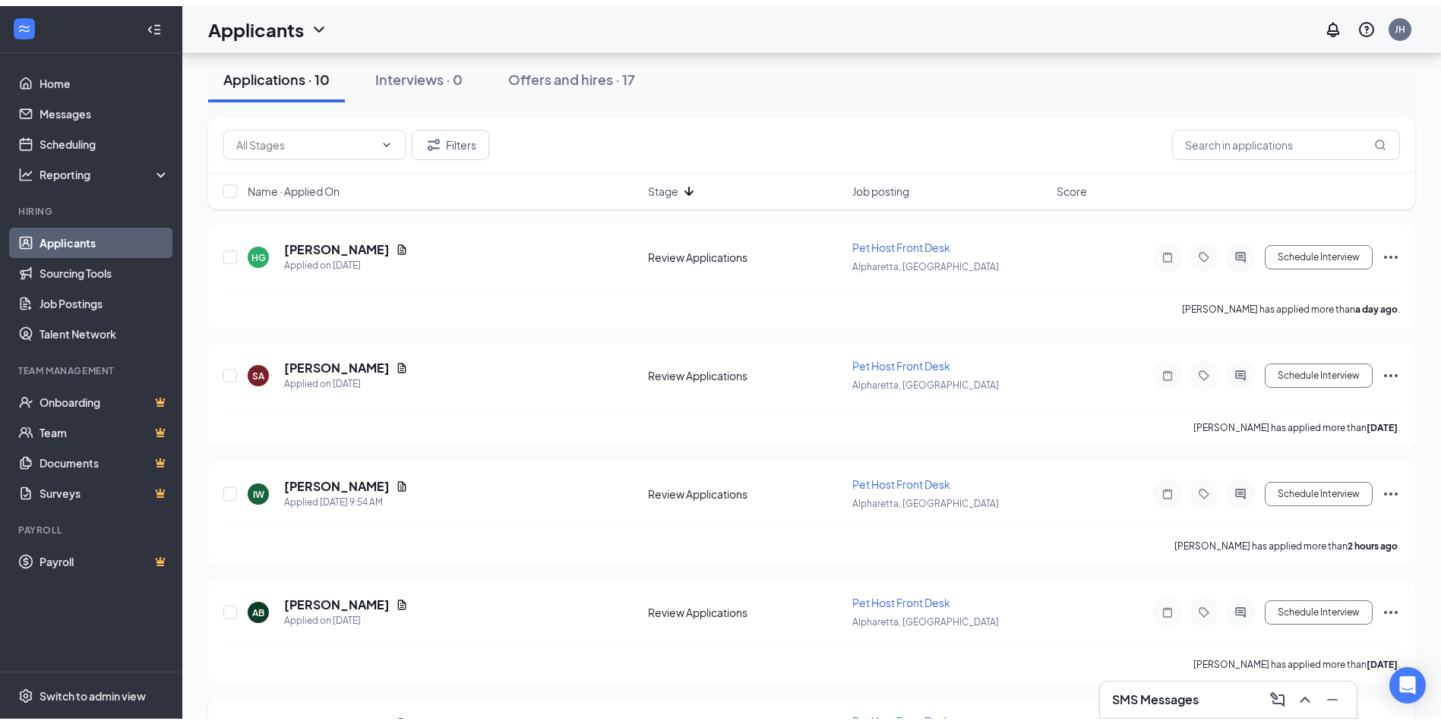
scroll to position [0, 0]
